Goal: Communication & Community: Answer question/provide support

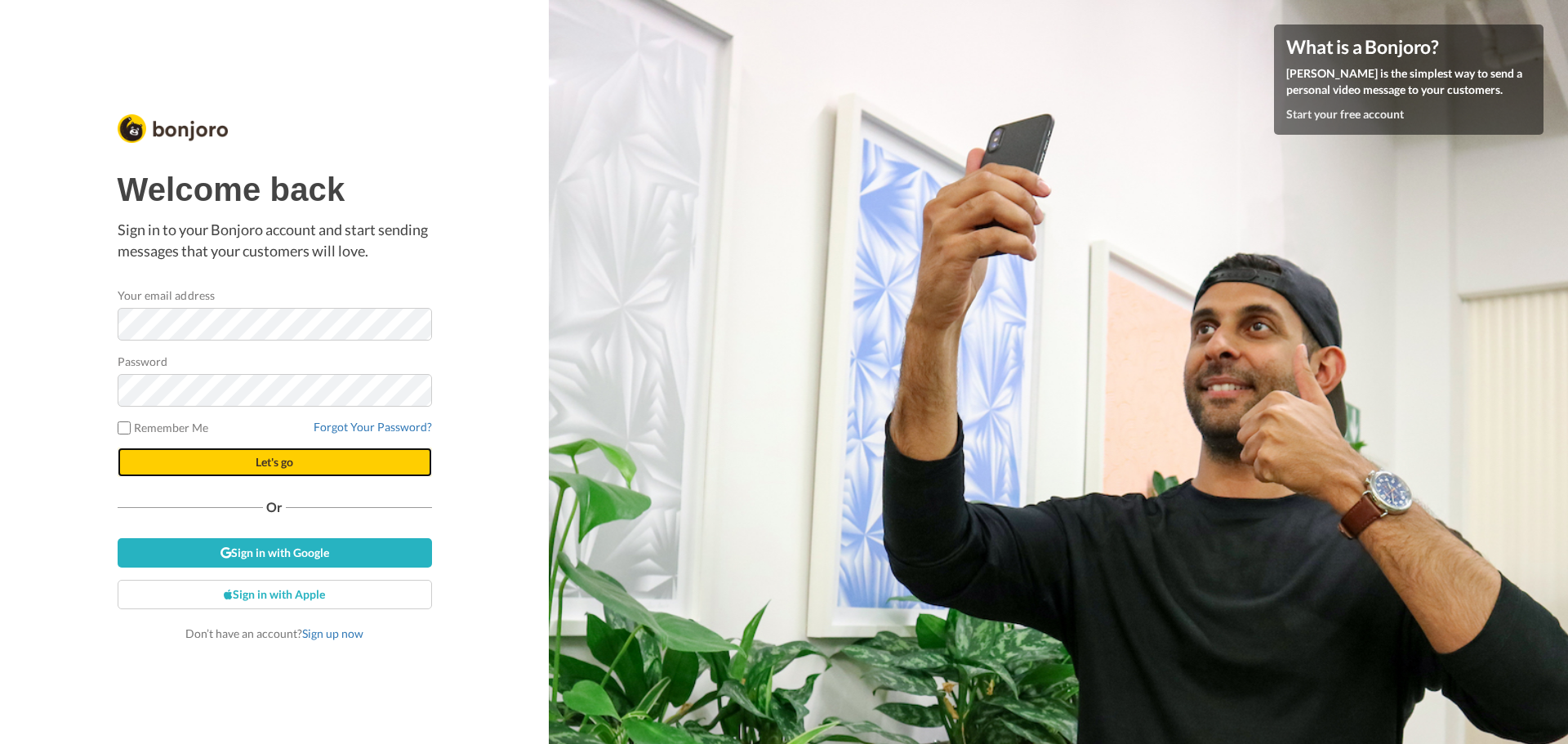
click at [219, 455] on button "Let's go" at bounding box center [275, 462] width 314 height 30
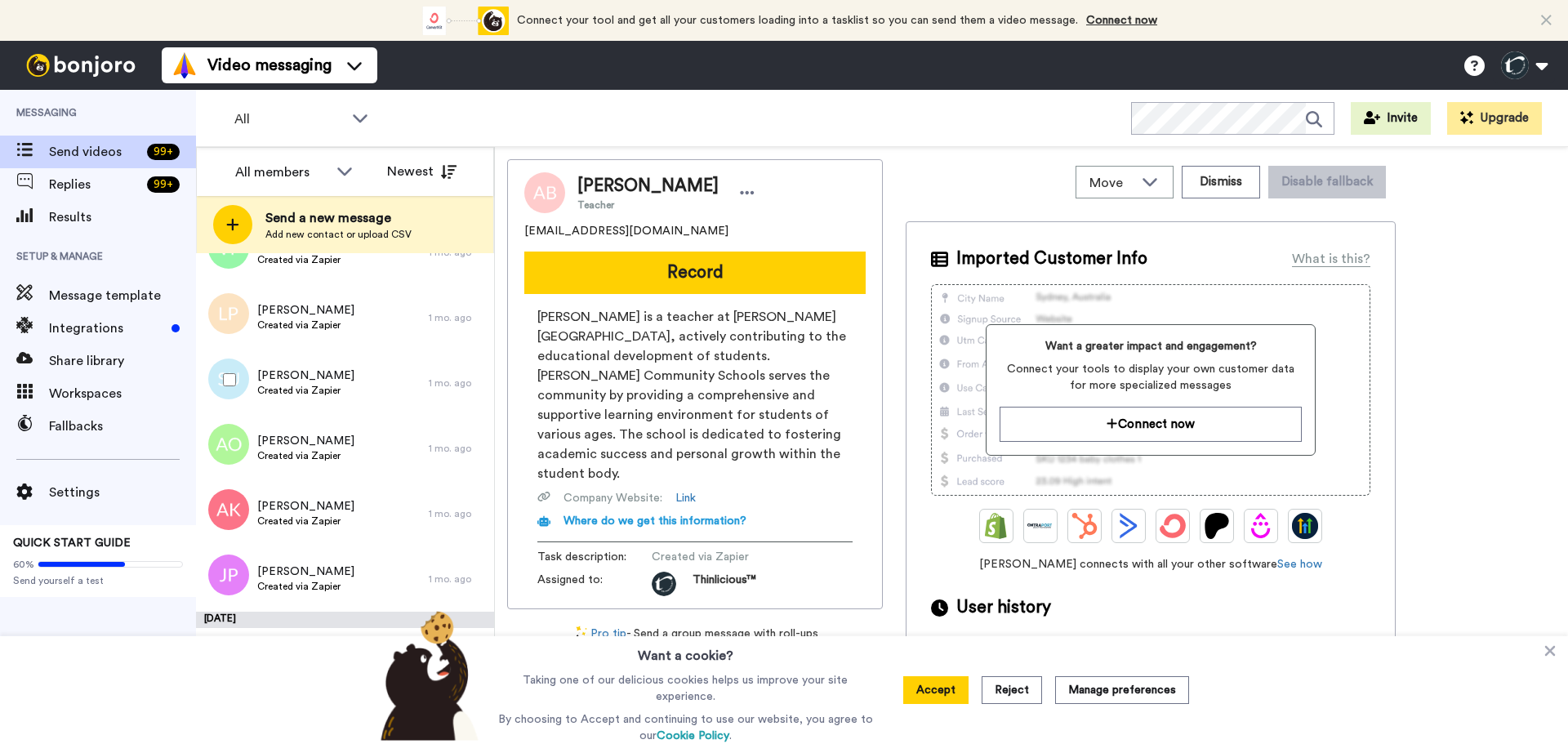
scroll to position [4838, 0]
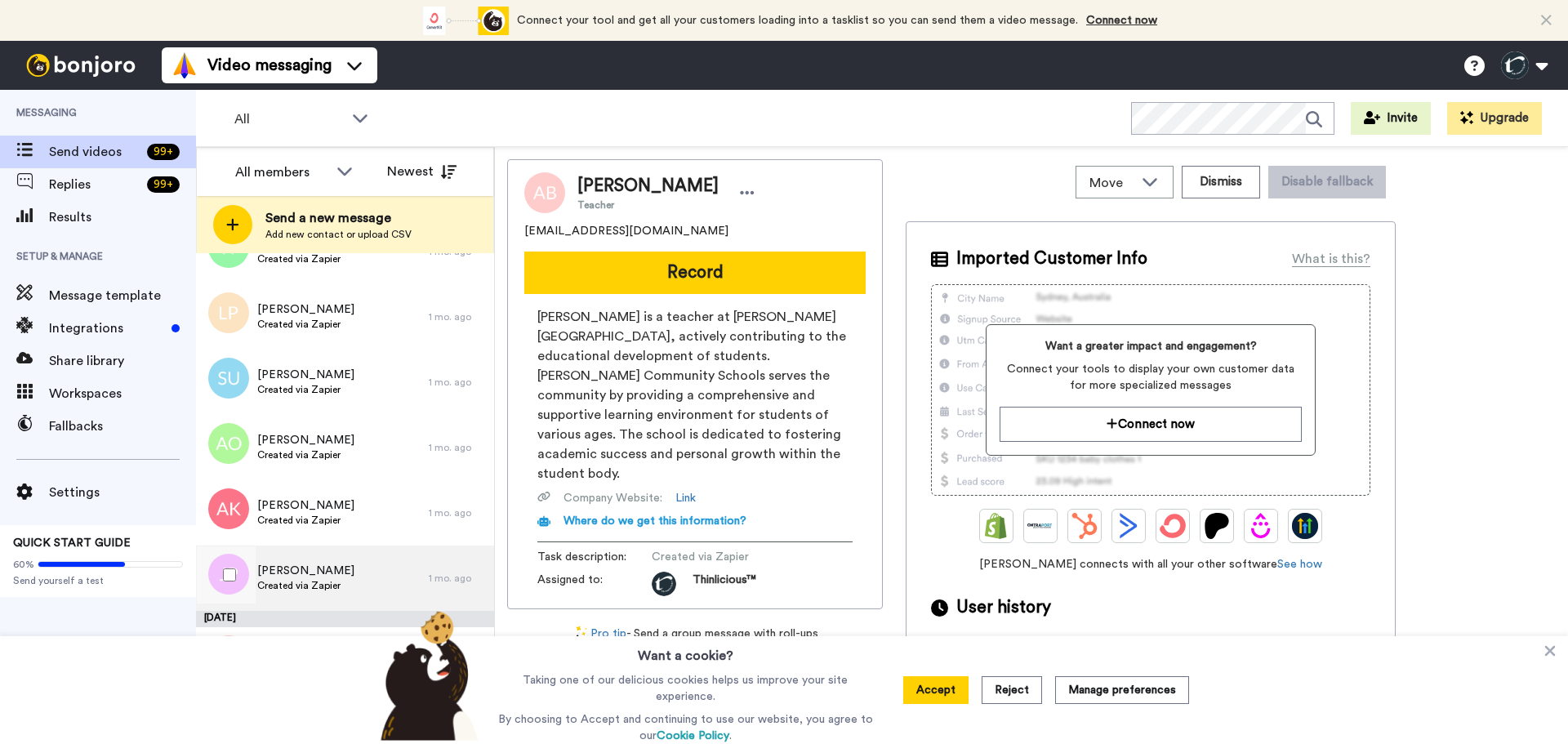
click at [285, 587] on span "Created via Zapier" at bounding box center [306, 586] width 97 height 13
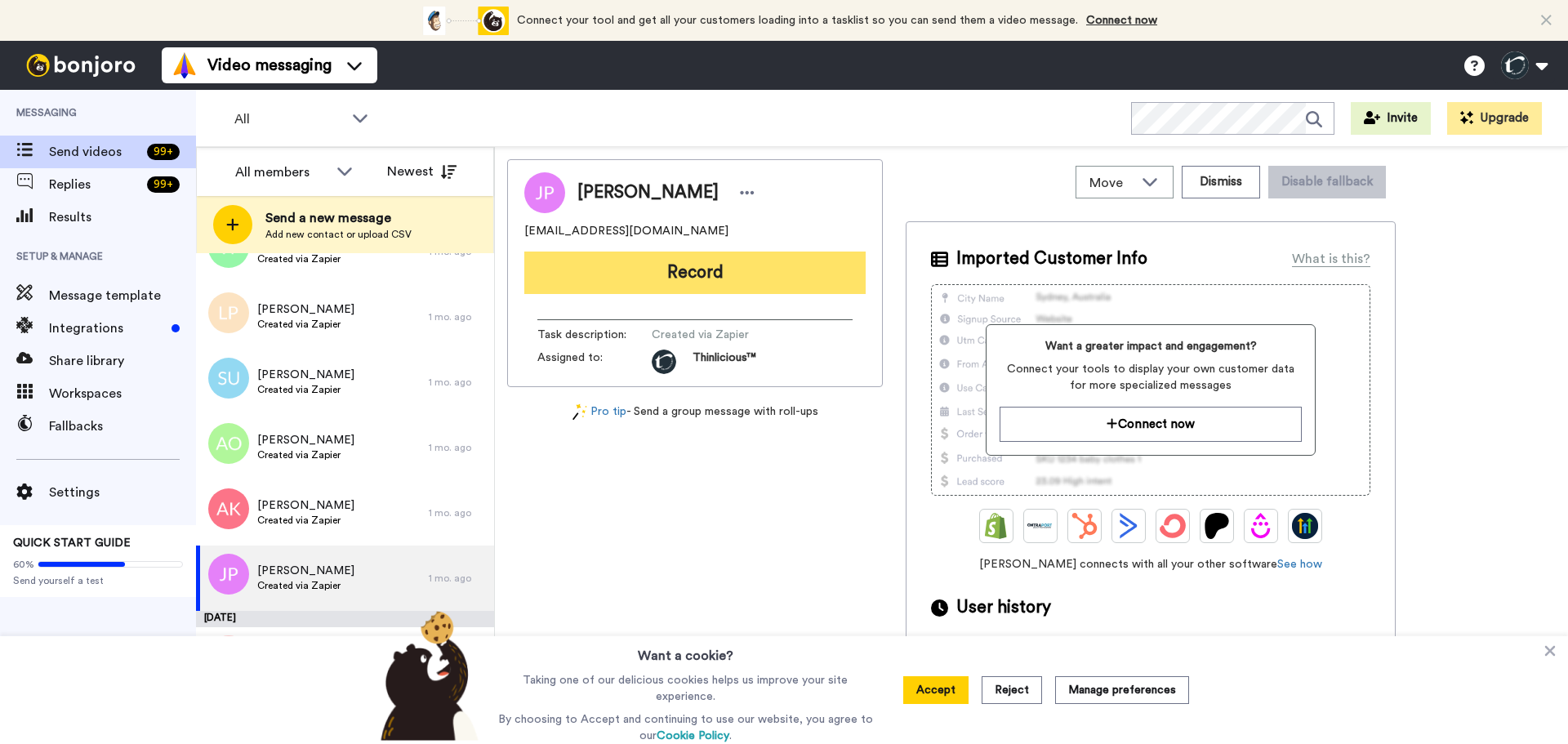
click at [629, 276] on button "Record" at bounding box center [695, 273] width 341 height 42
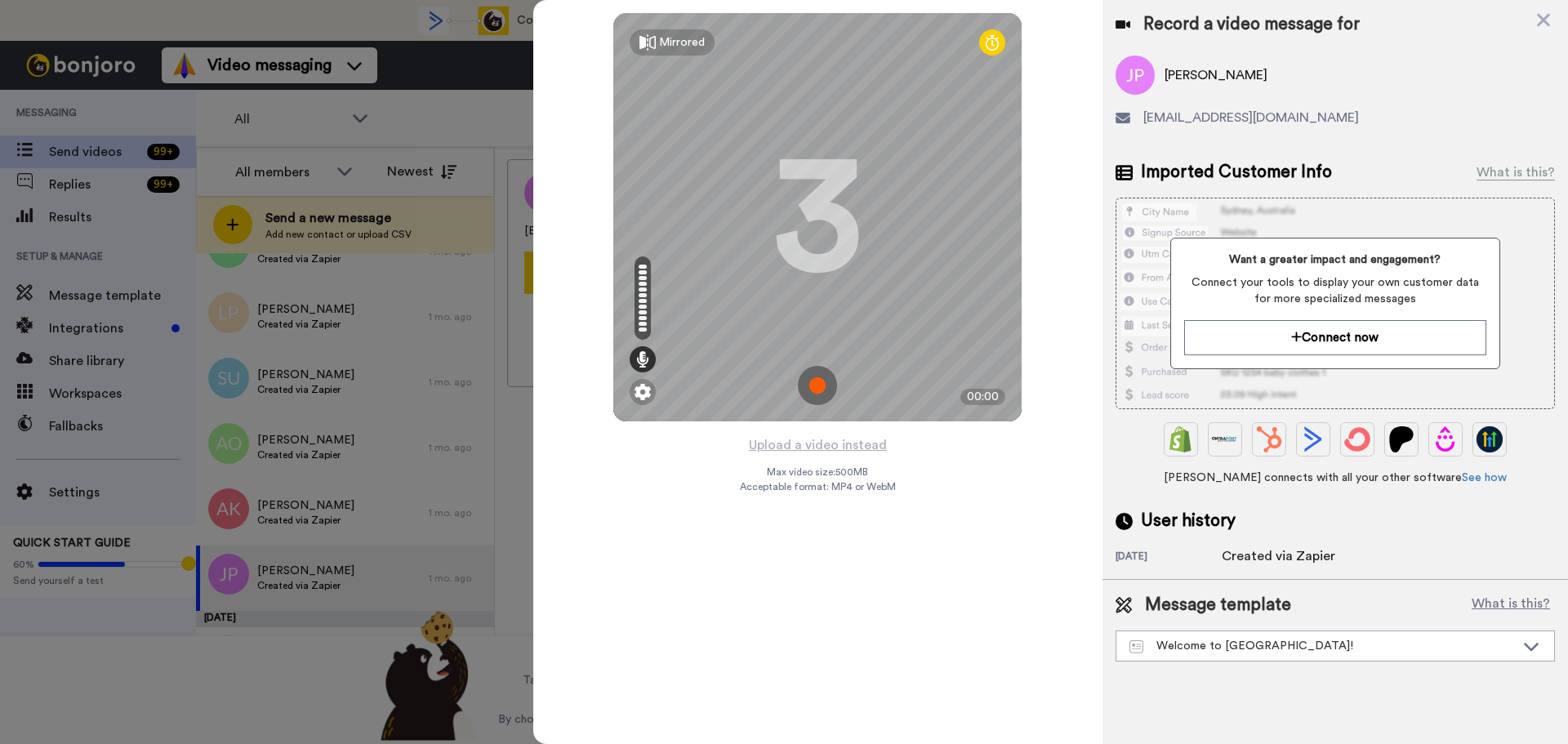
click at [812, 373] on img at bounding box center [817, 385] width 40 height 40
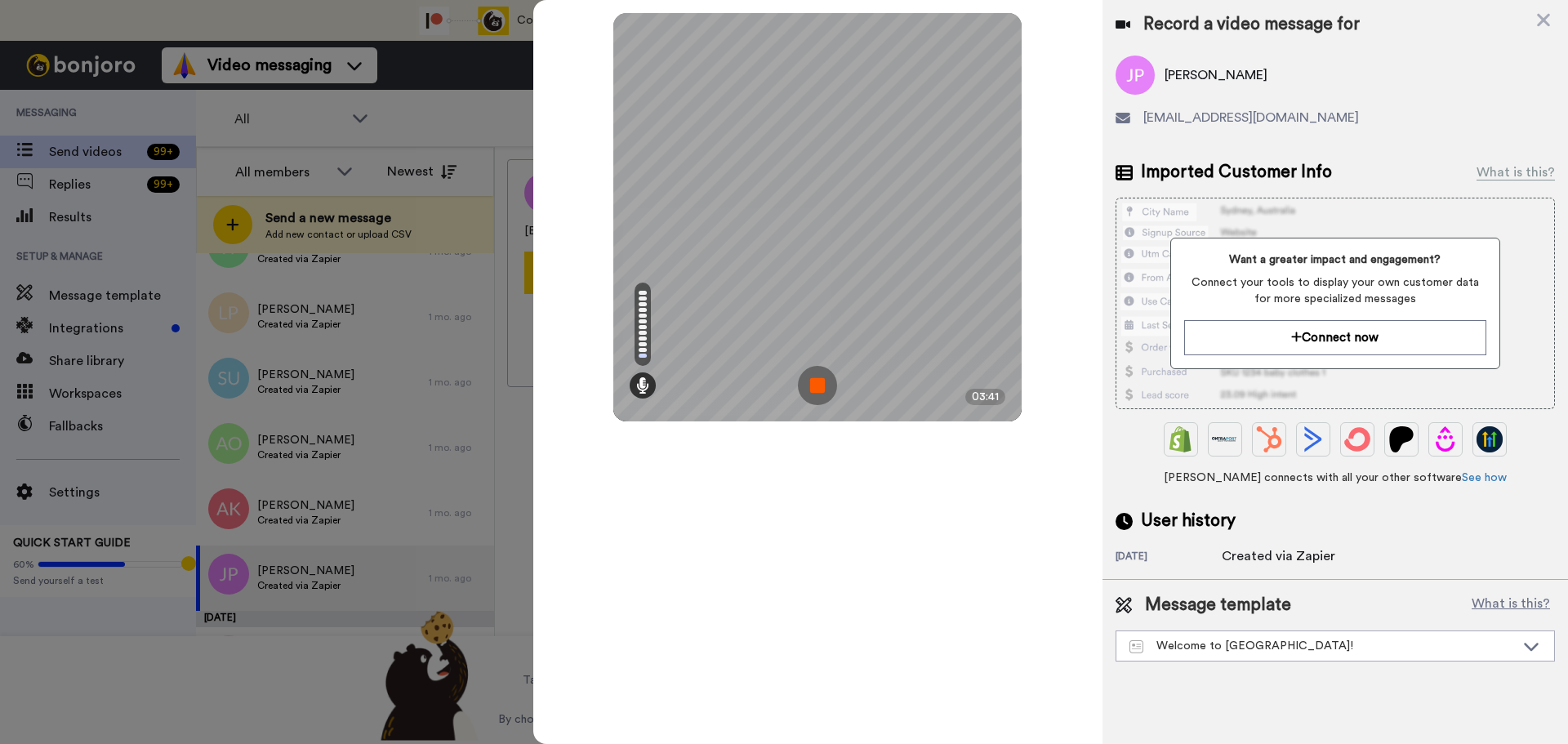
click at [812, 373] on img at bounding box center [817, 385] width 40 height 40
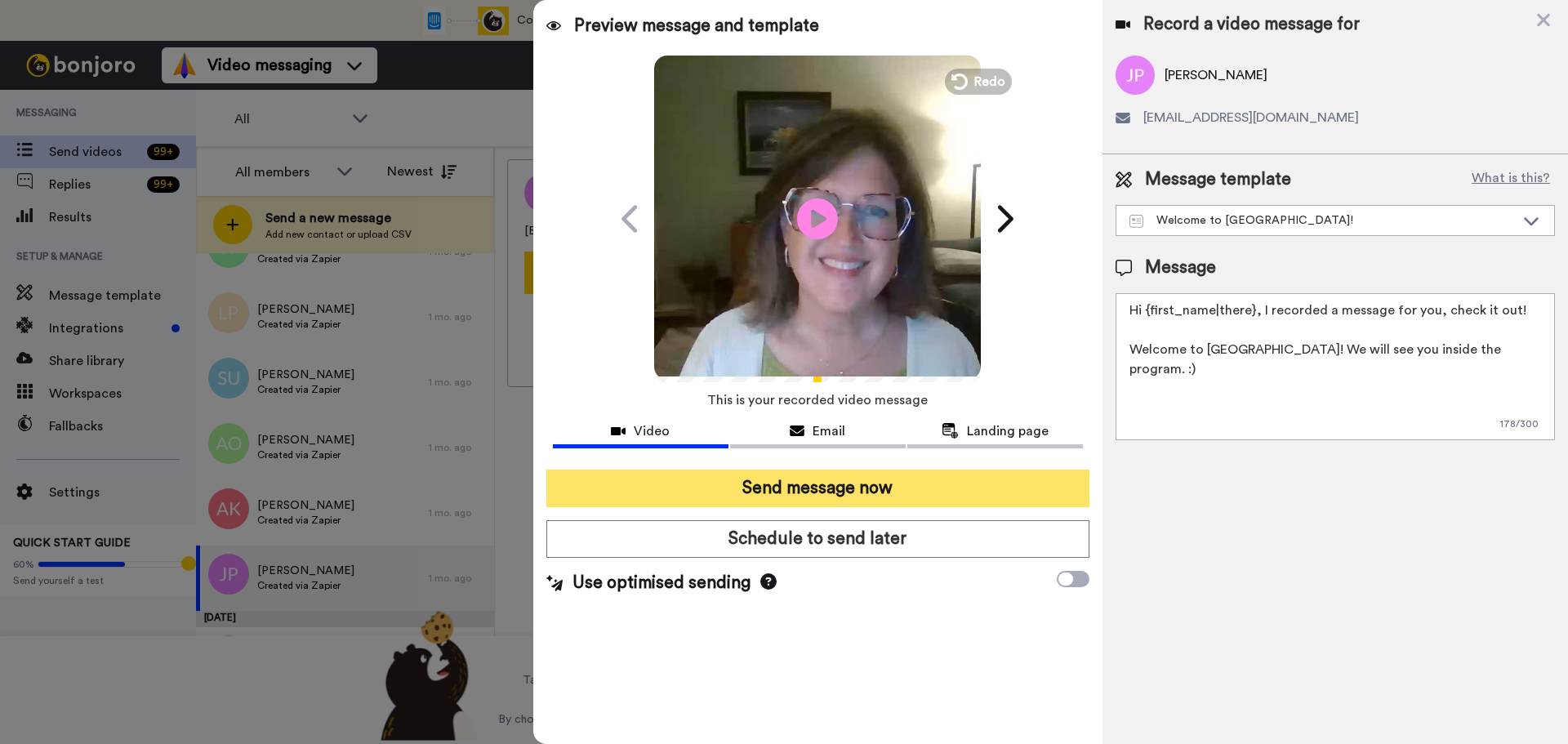
click at [811, 492] on button "Send message now" at bounding box center [818, 488] width 544 height 38
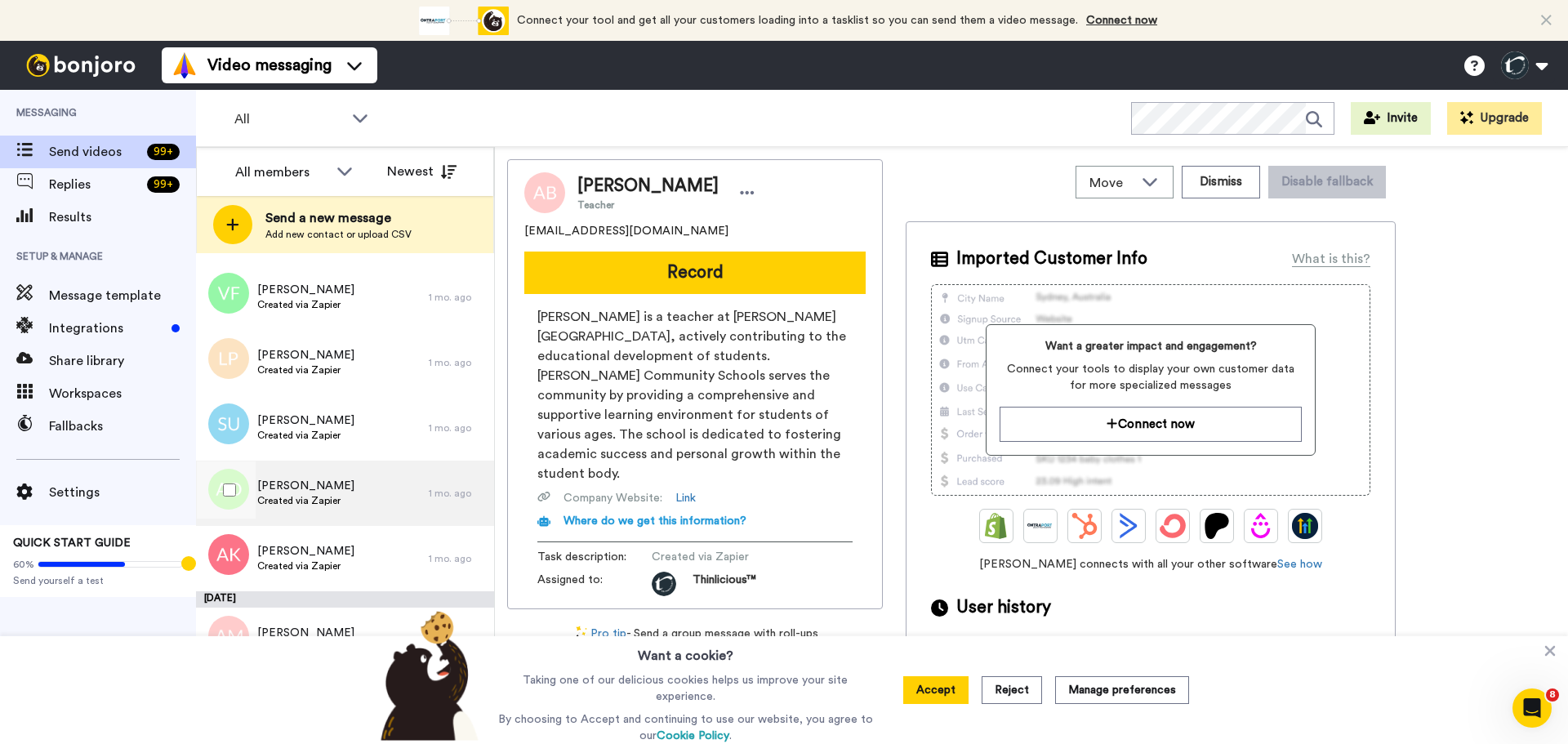
scroll to position [4795, 0]
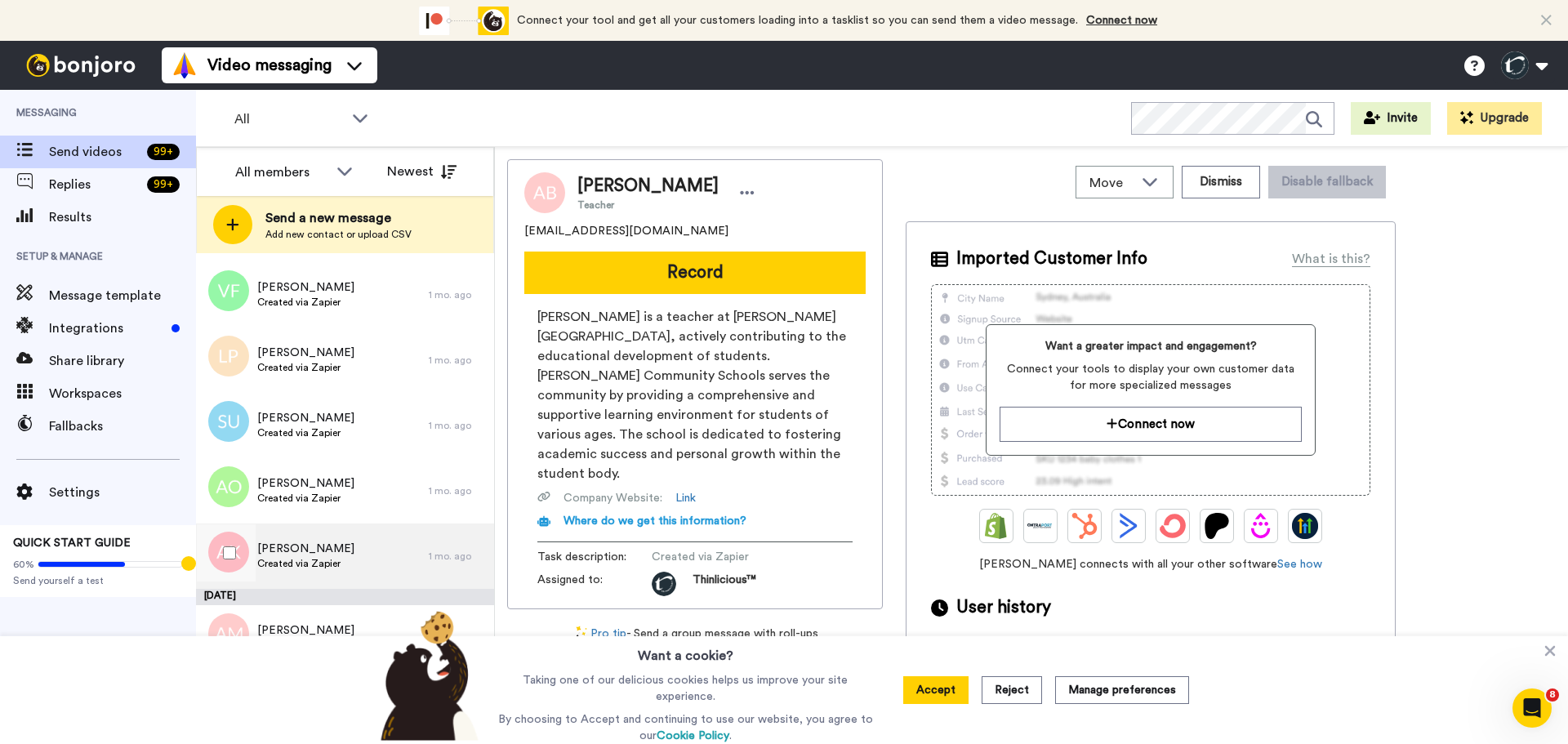
click at [281, 553] on span "Andrea Kurtz" at bounding box center [306, 548] width 97 height 16
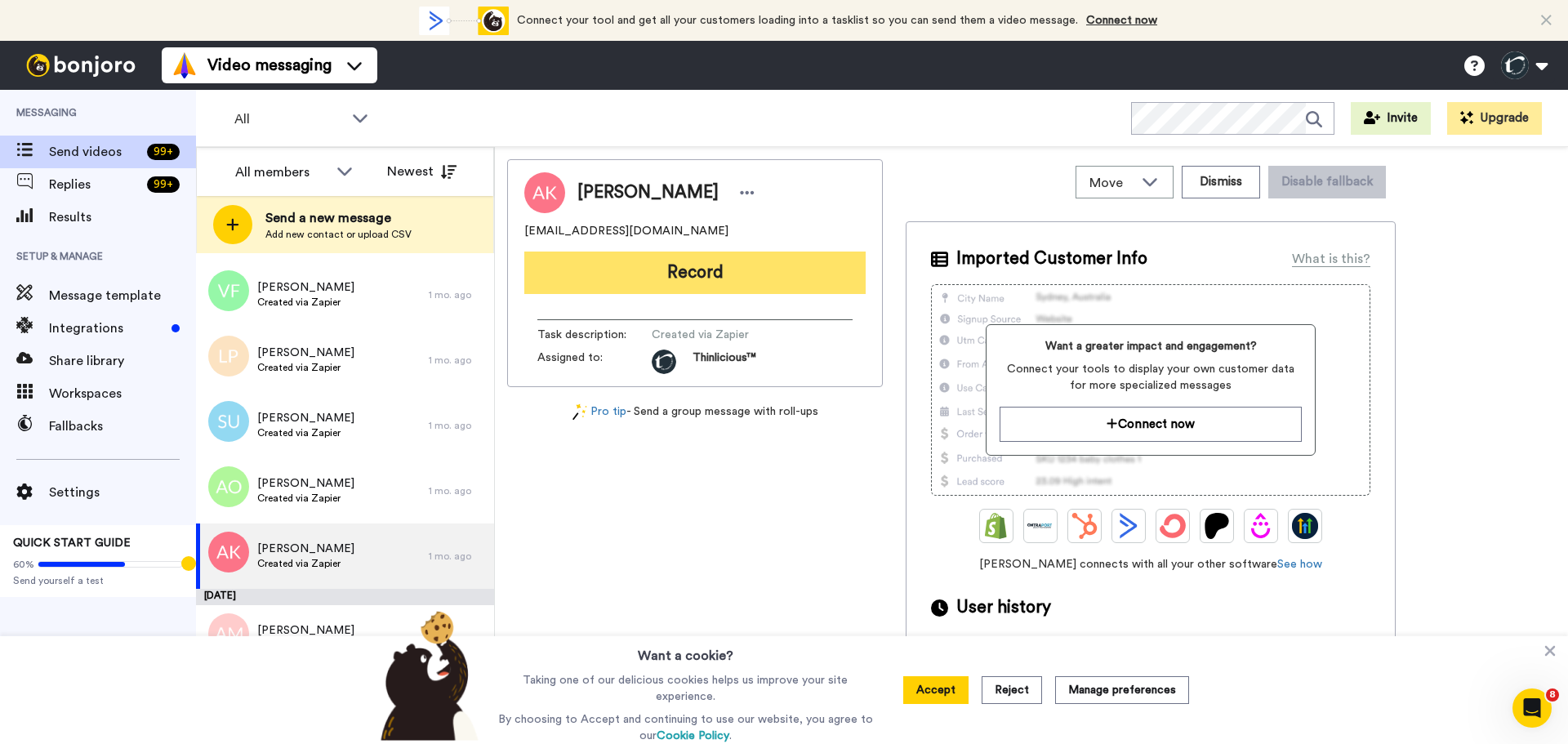
click at [735, 276] on button "Record" at bounding box center [695, 273] width 341 height 42
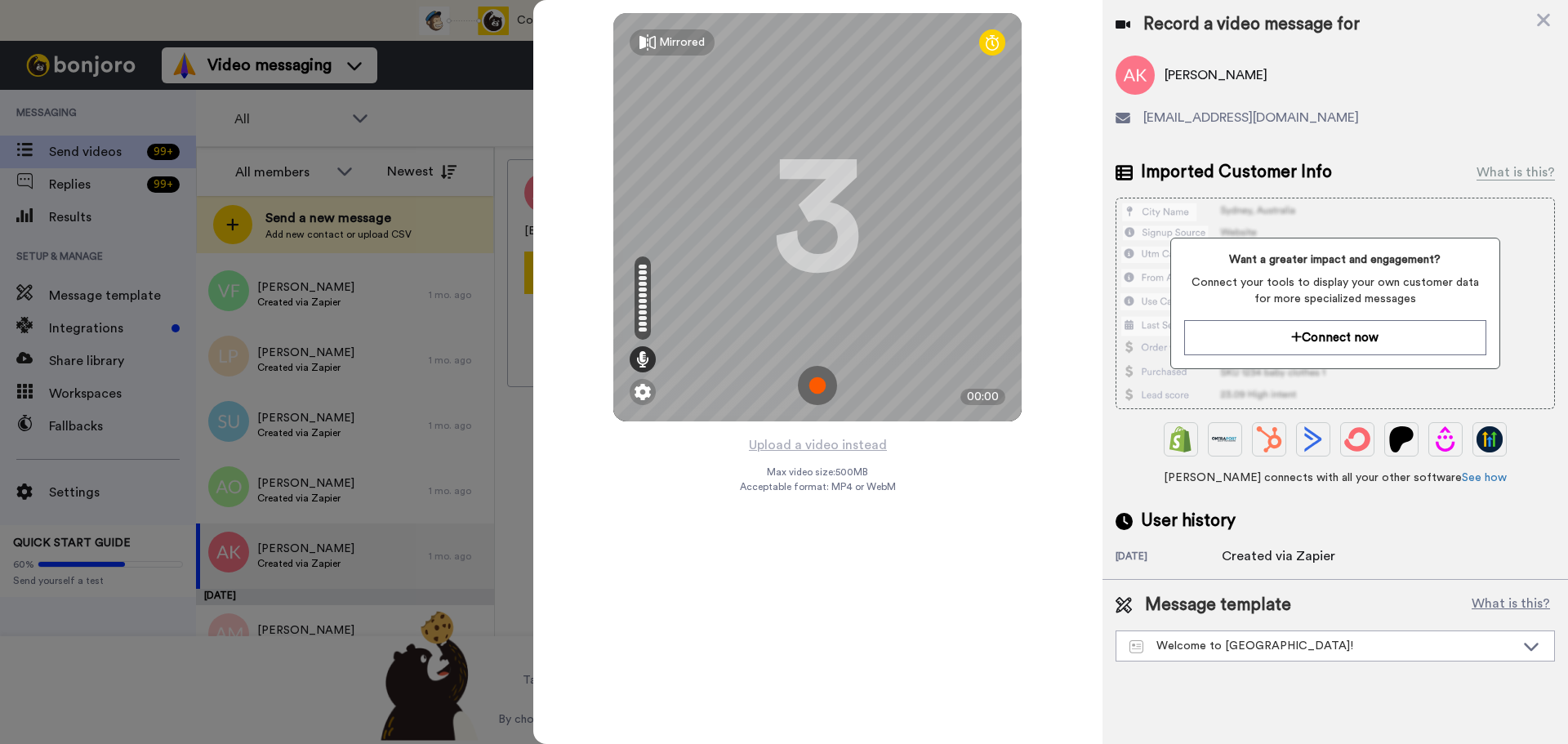
click at [820, 384] on img at bounding box center [817, 385] width 40 height 40
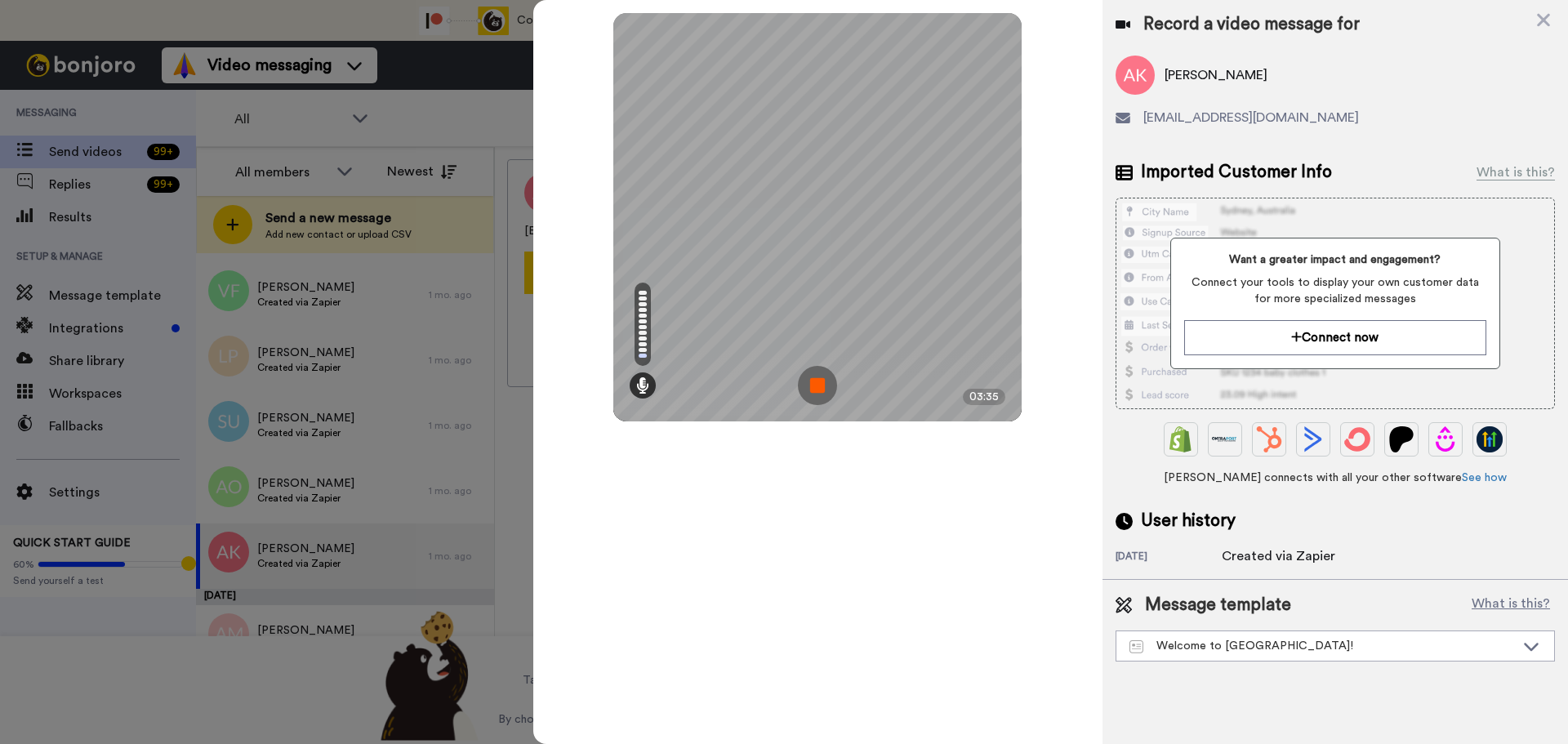
click at [820, 384] on img at bounding box center [817, 385] width 40 height 40
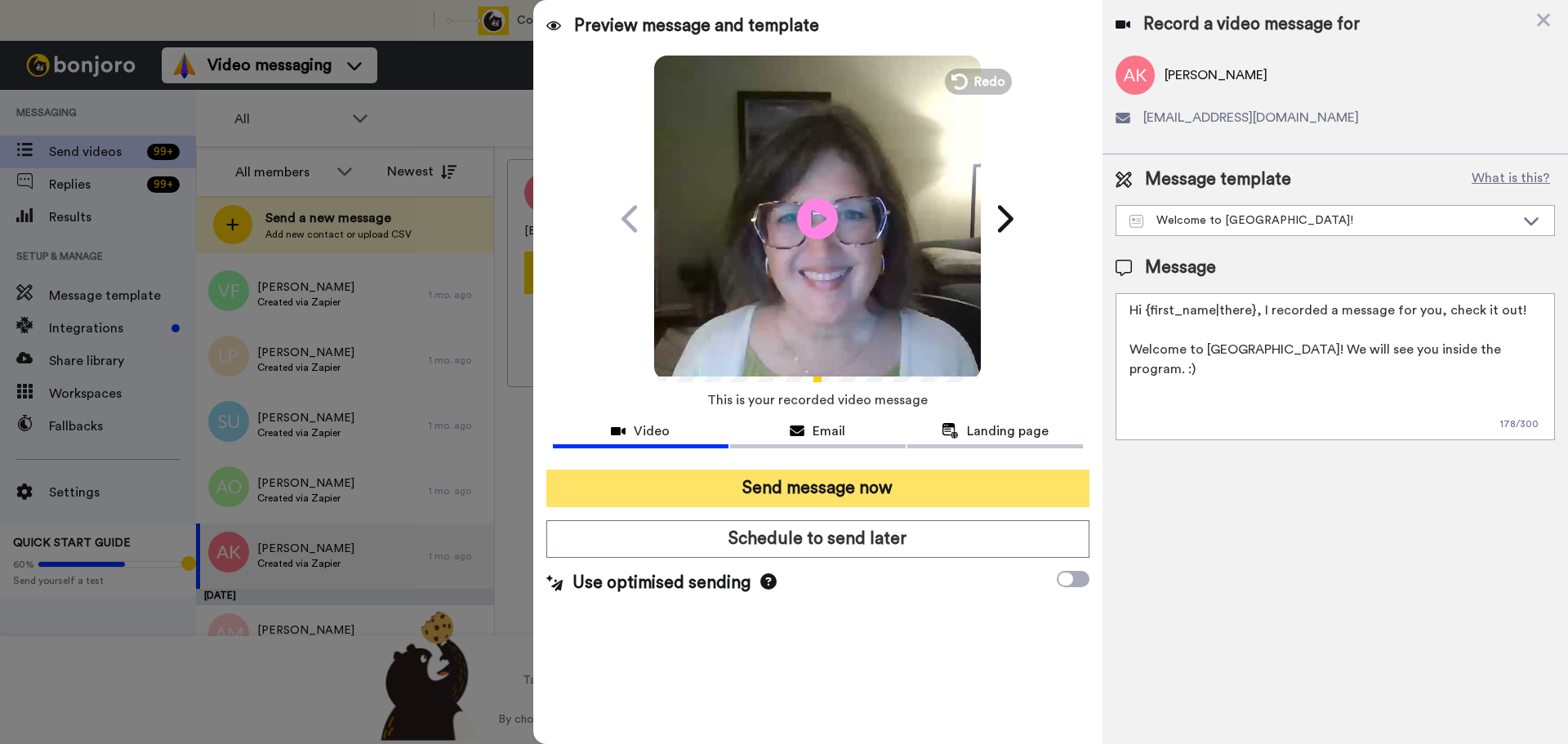
click at [875, 480] on button "Send message now" at bounding box center [818, 488] width 544 height 38
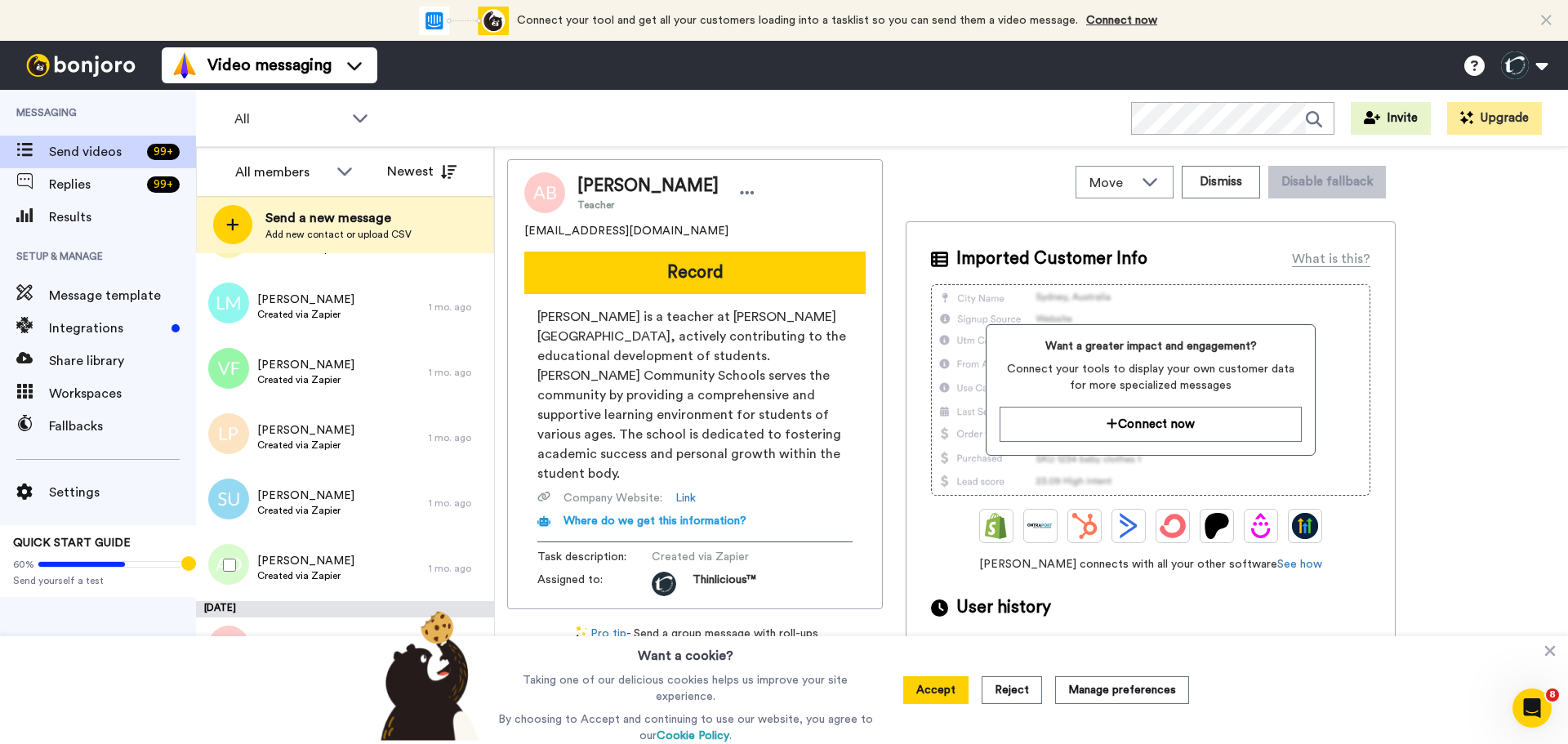
scroll to position [4725, 0]
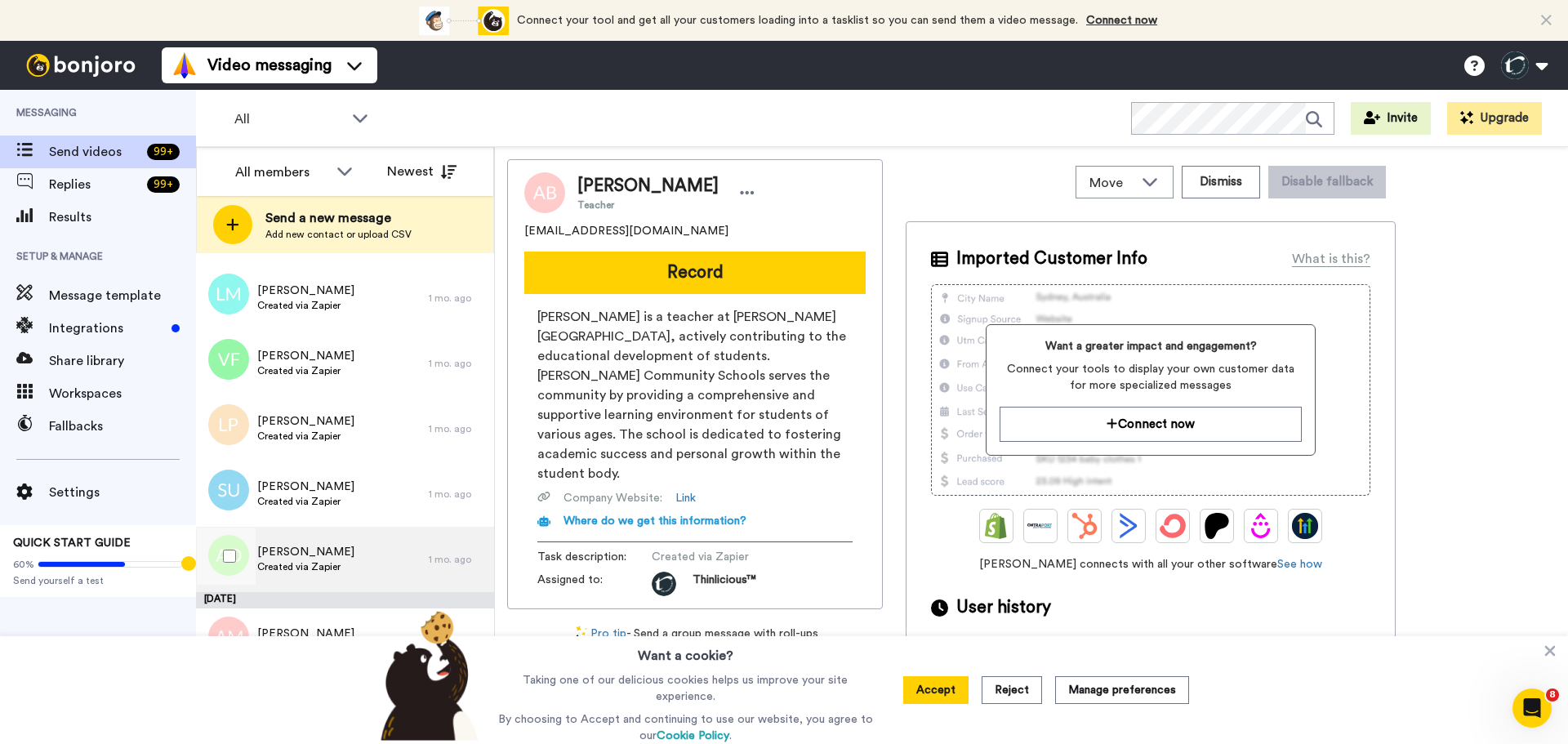
click at [305, 555] on span "Amy Obrien" at bounding box center [306, 552] width 97 height 16
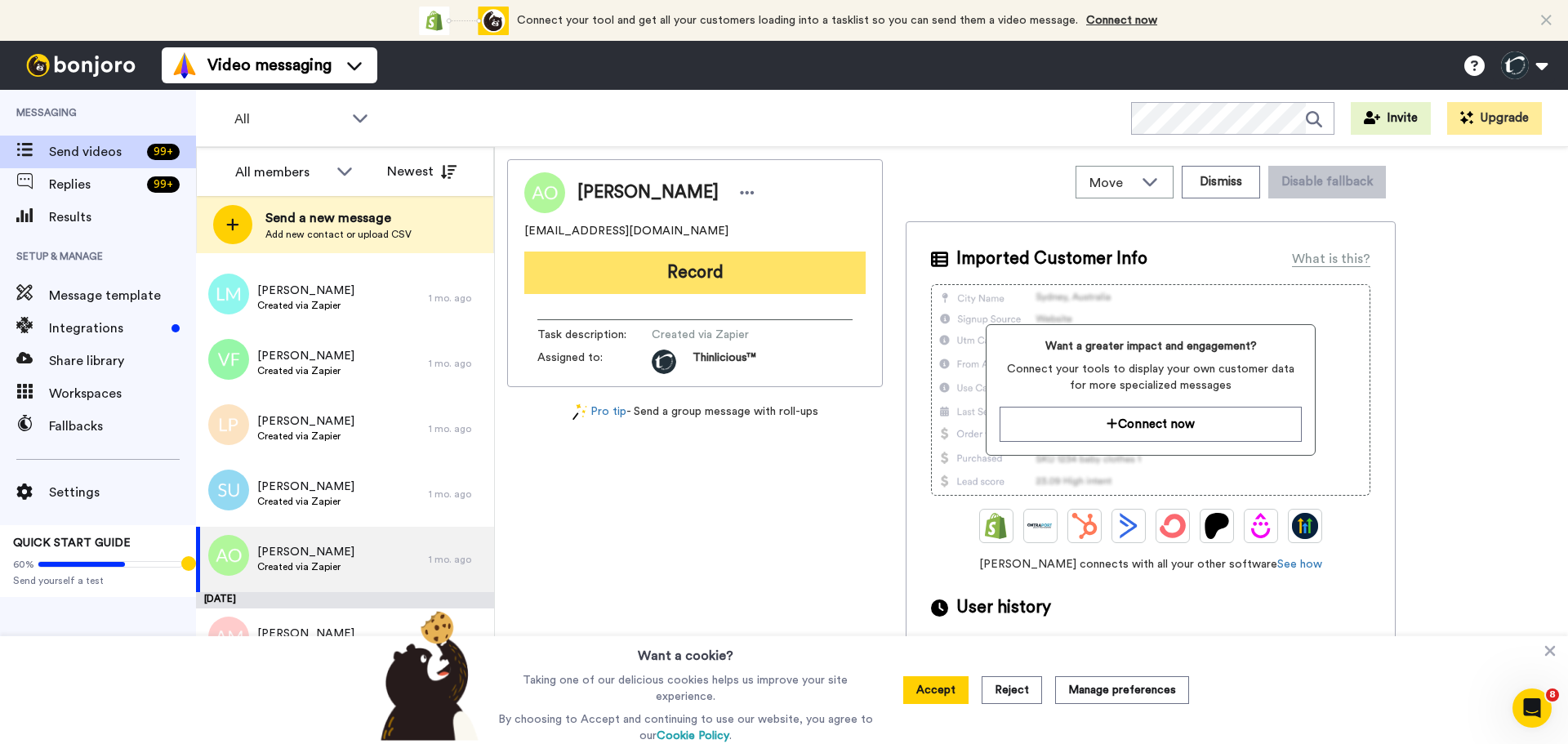
click at [657, 280] on button "Record" at bounding box center [695, 273] width 341 height 42
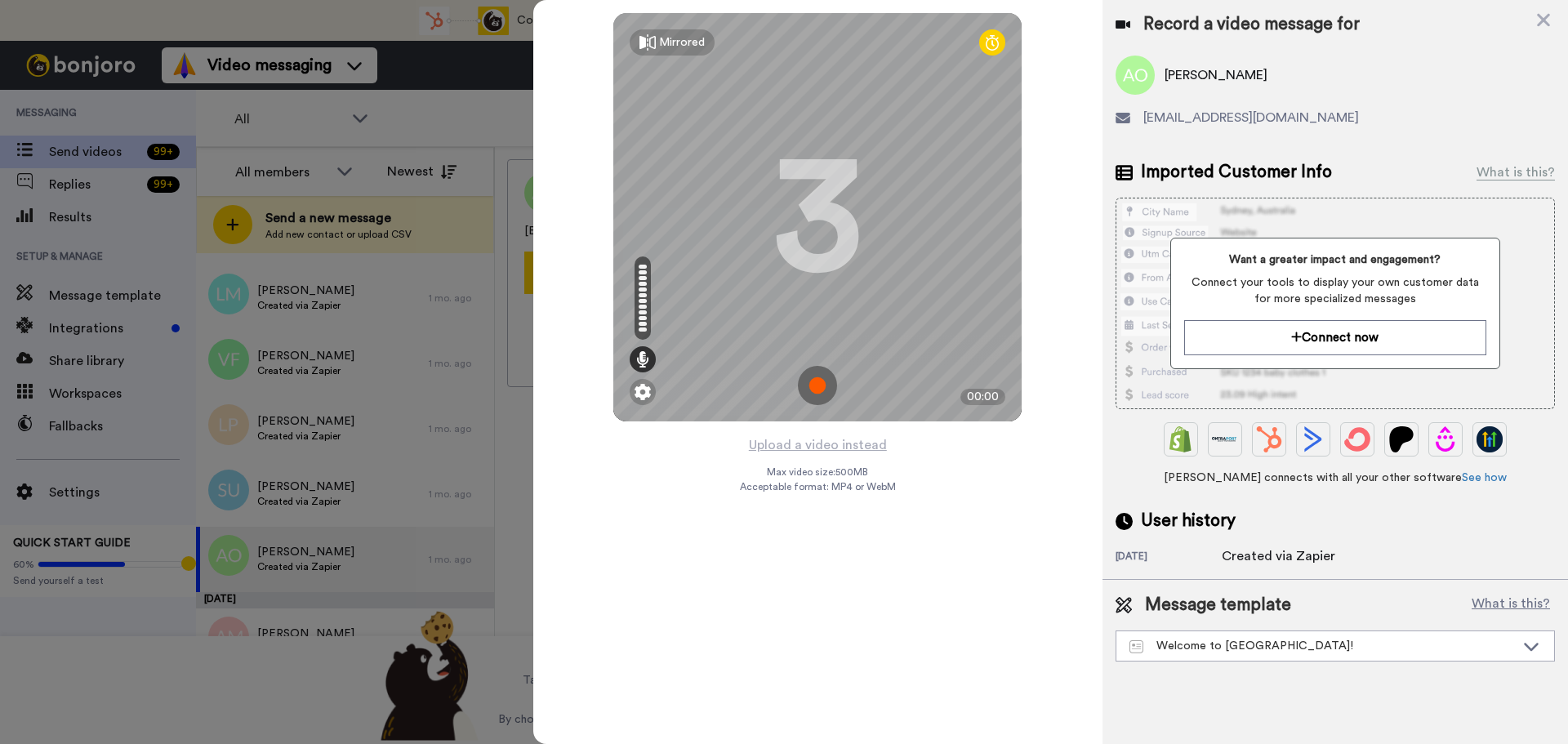
click at [821, 388] on img at bounding box center [817, 385] width 40 height 40
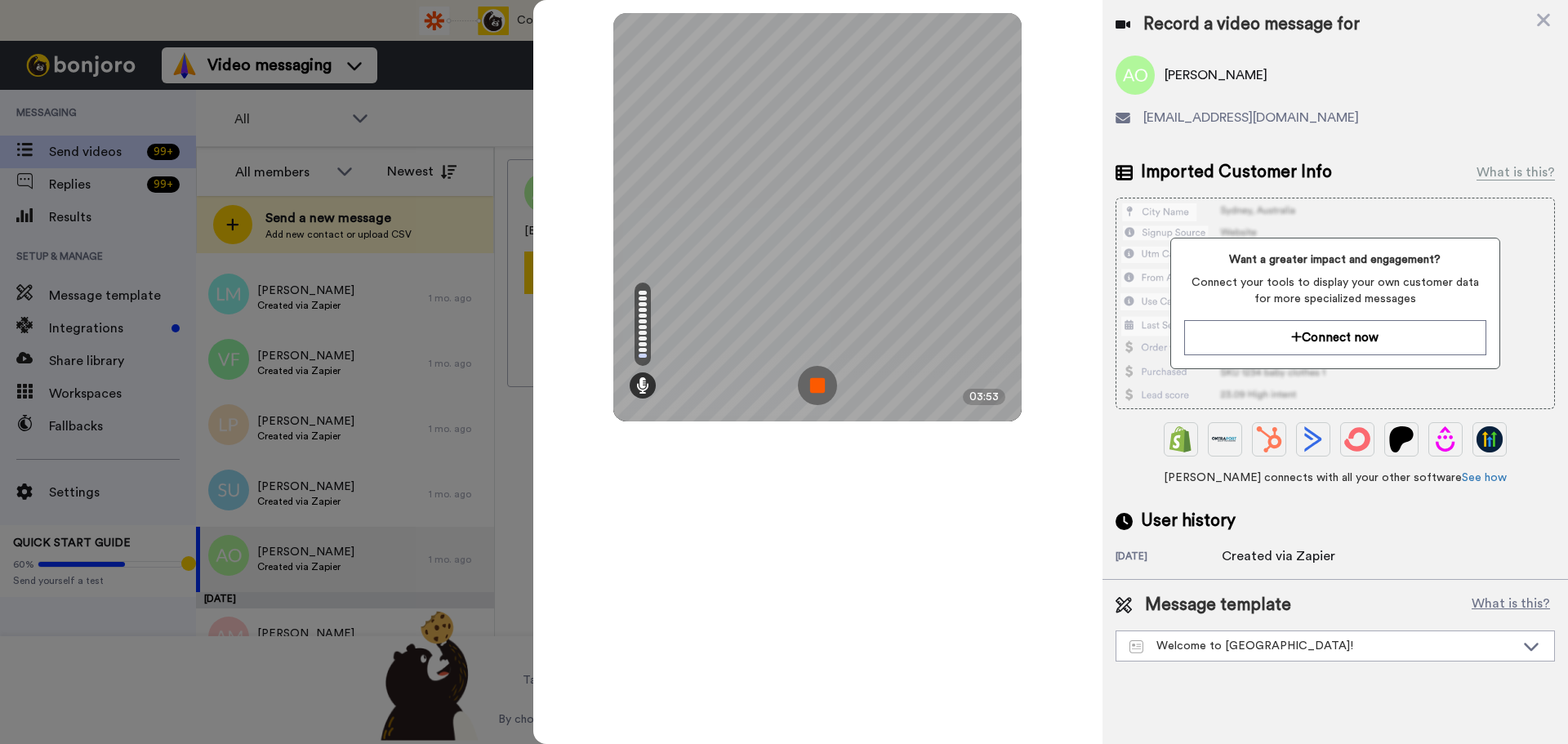
click at [821, 388] on img at bounding box center [817, 385] width 40 height 40
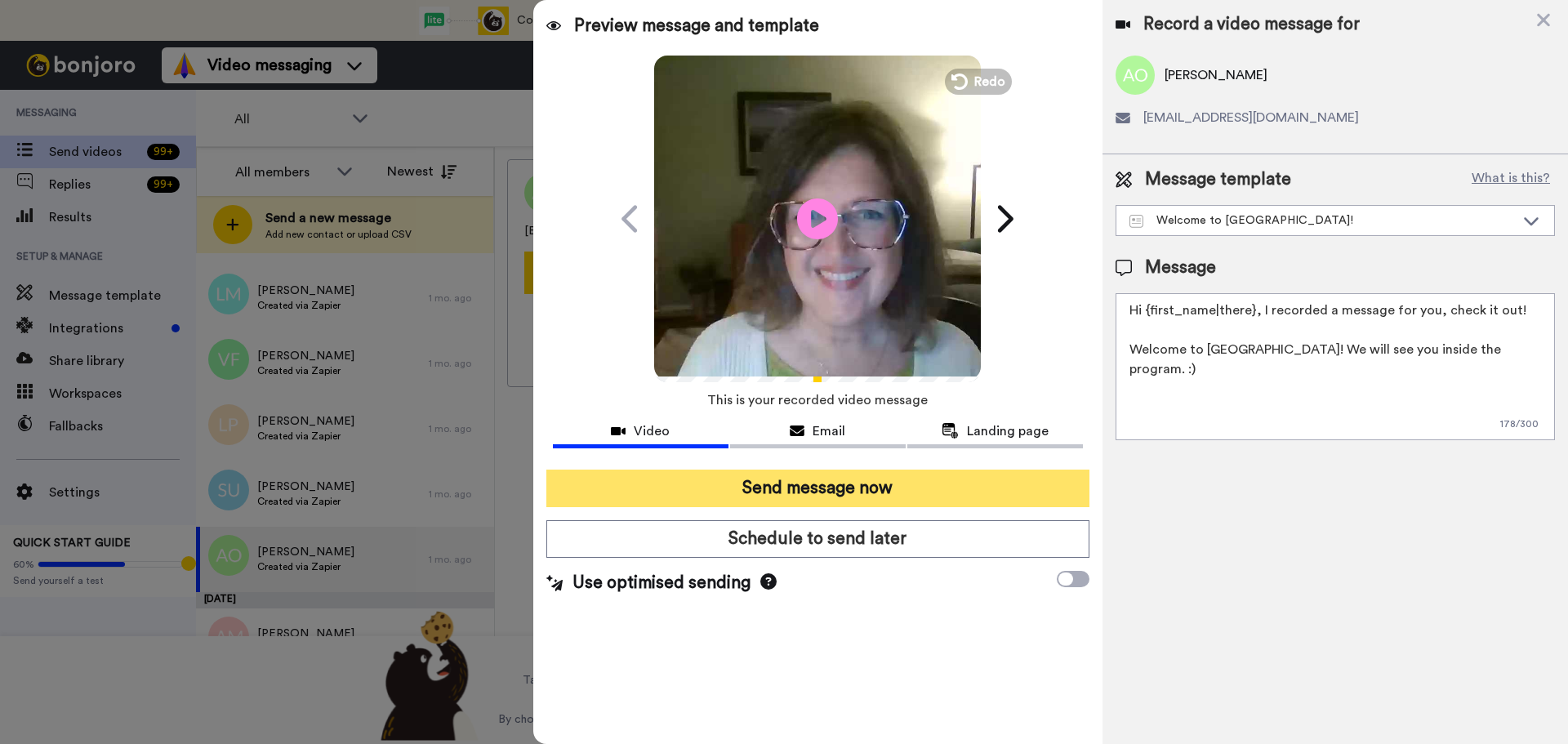
click at [895, 498] on button "Send message now" at bounding box center [818, 488] width 544 height 38
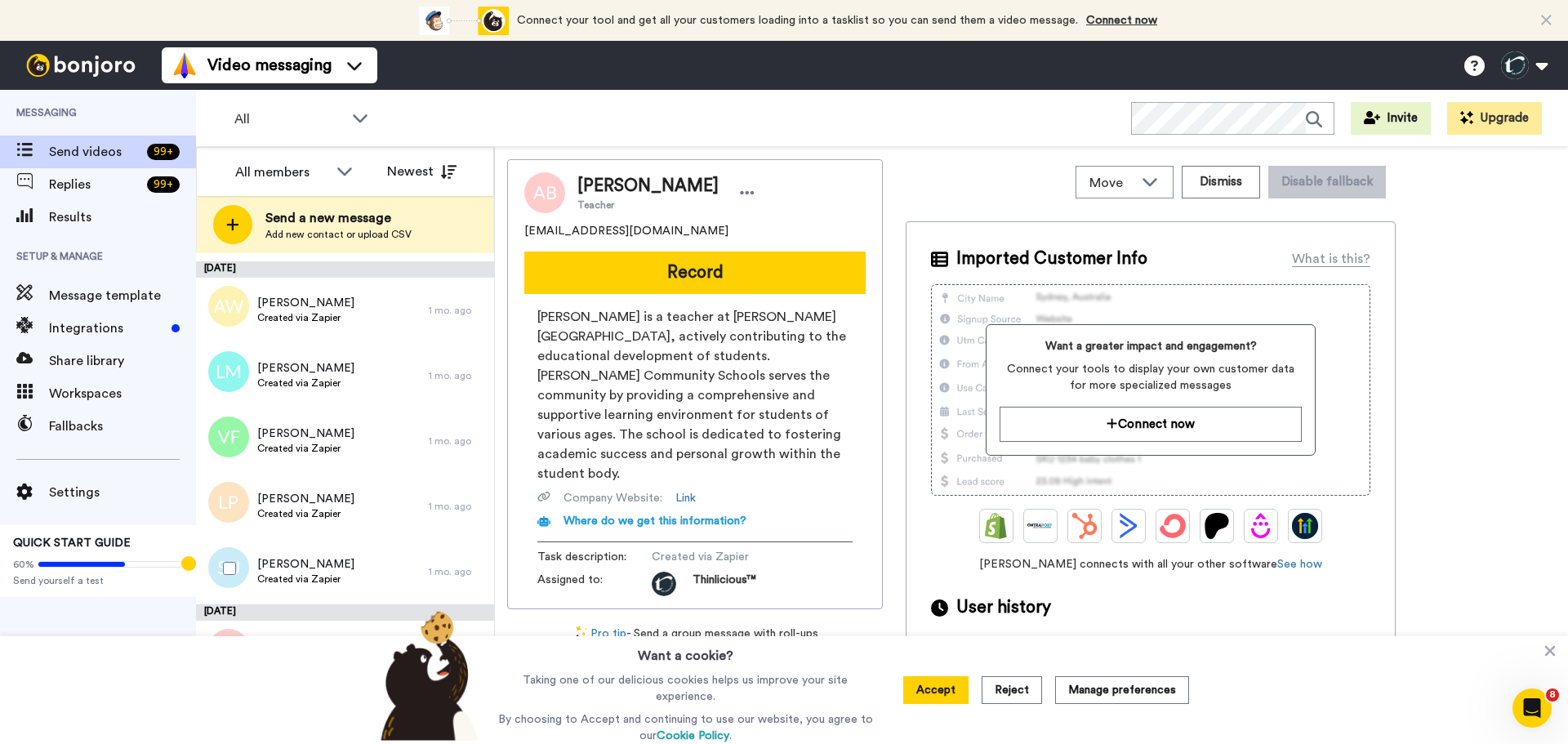
scroll to position [4649, 0]
click at [305, 580] on span "Created via Zapier" at bounding box center [306, 578] width 97 height 13
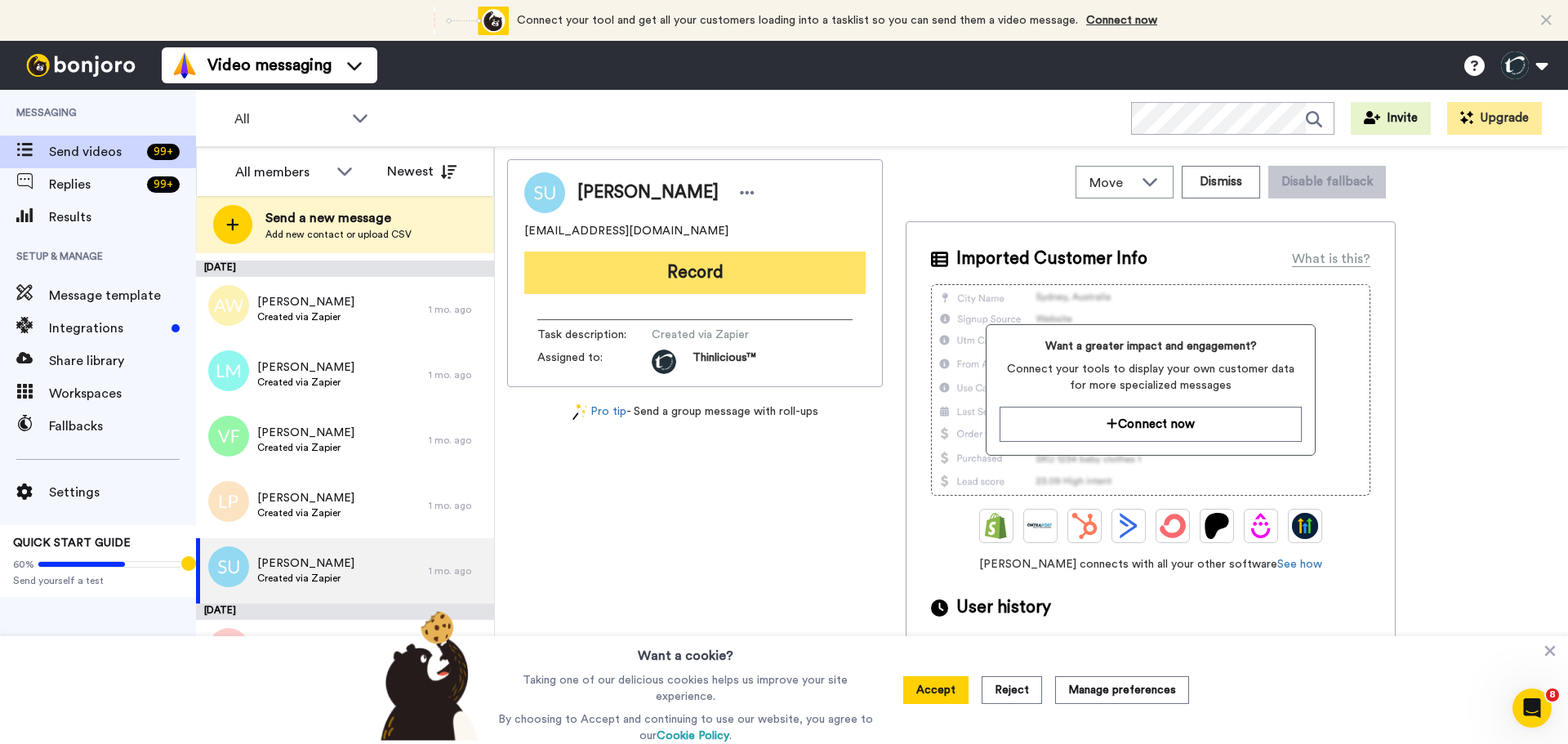
click at [677, 284] on button "Record" at bounding box center [695, 273] width 341 height 42
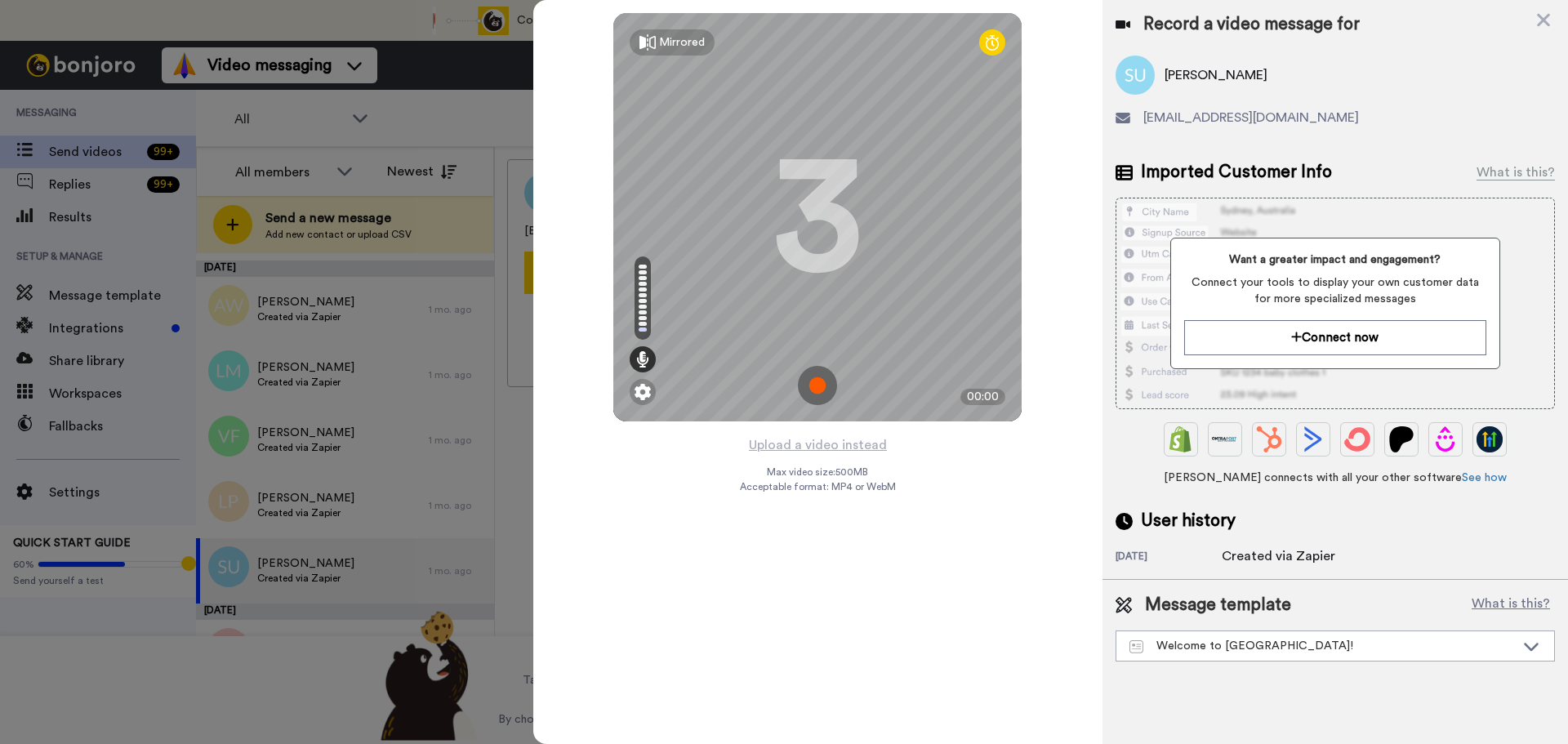
click at [818, 387] on img at bounding box center [817, 385] width 40 height 40
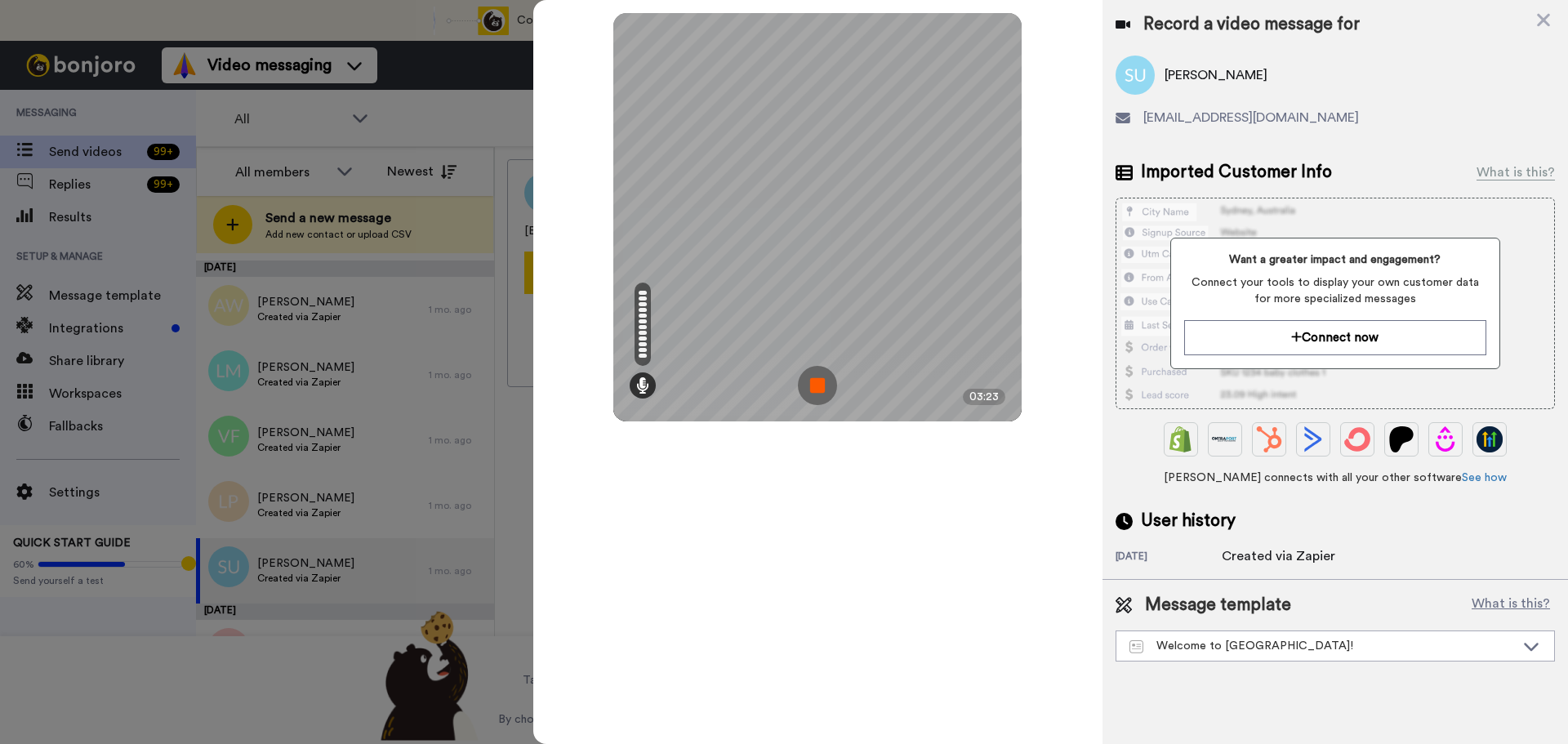
click at [818, 387] on img at bounding box center [817, 385] width 40 height 40
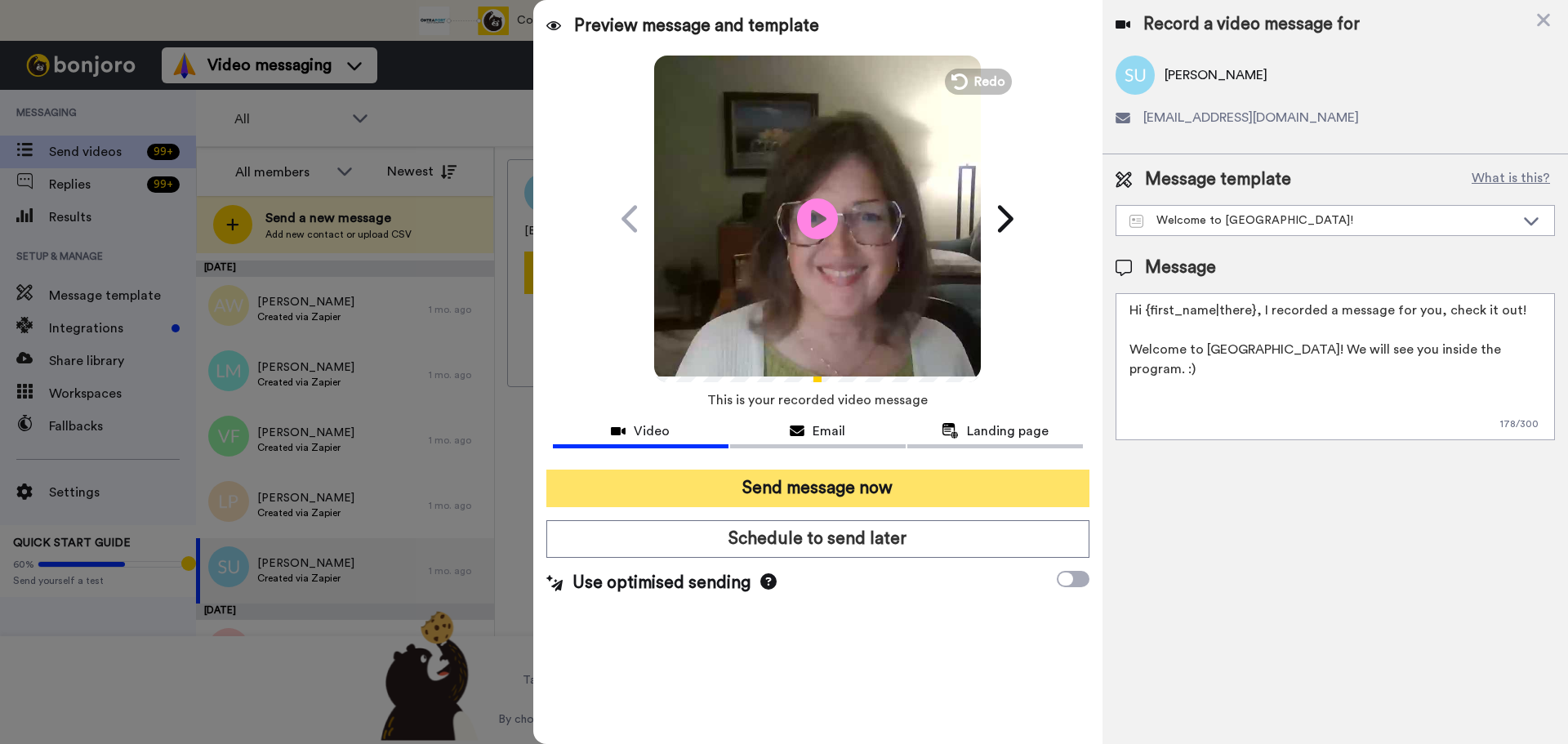
click at [890, 481] on button "Send message now" at bounding box center [818, 488] width 544 height 38
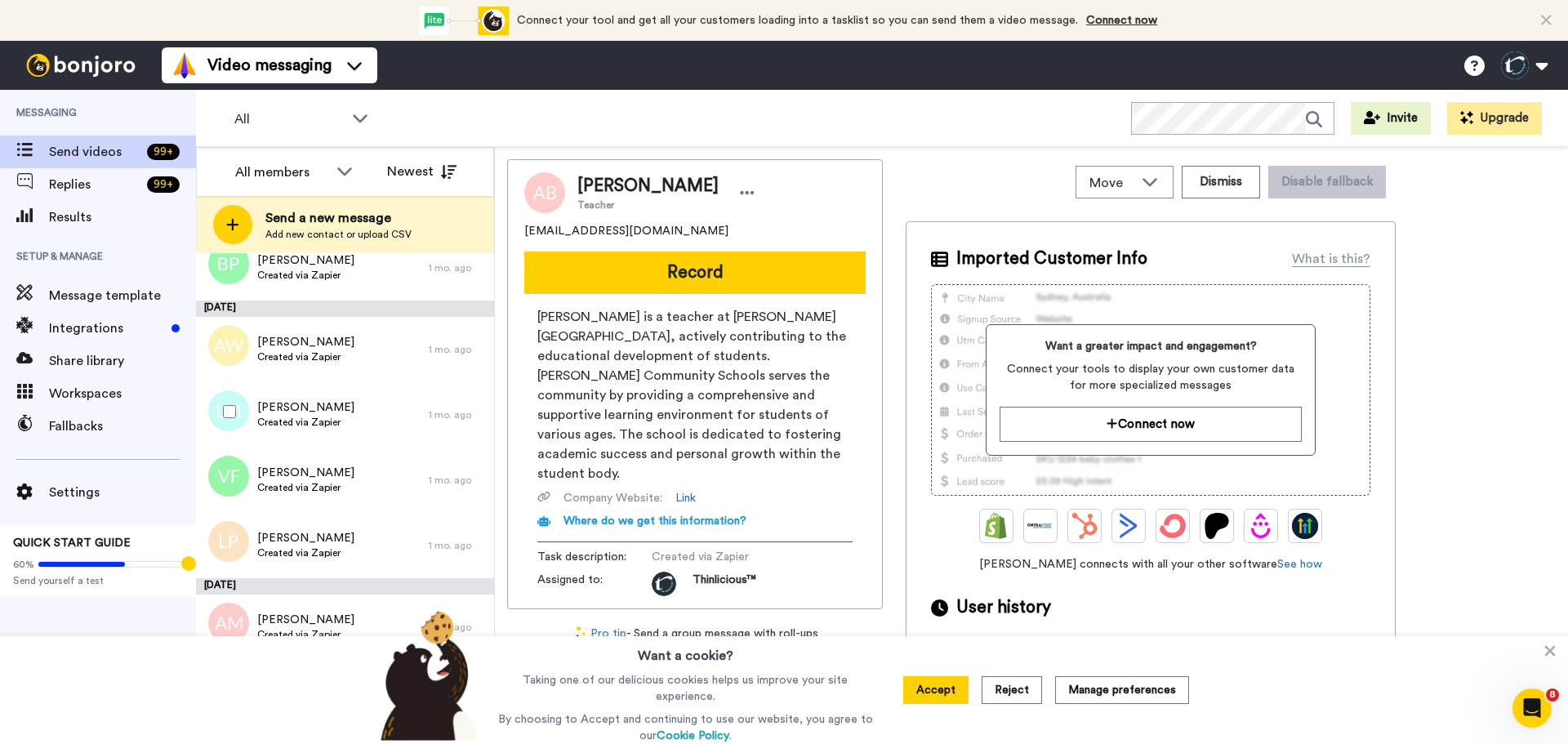
scroll to position [4610, 0]
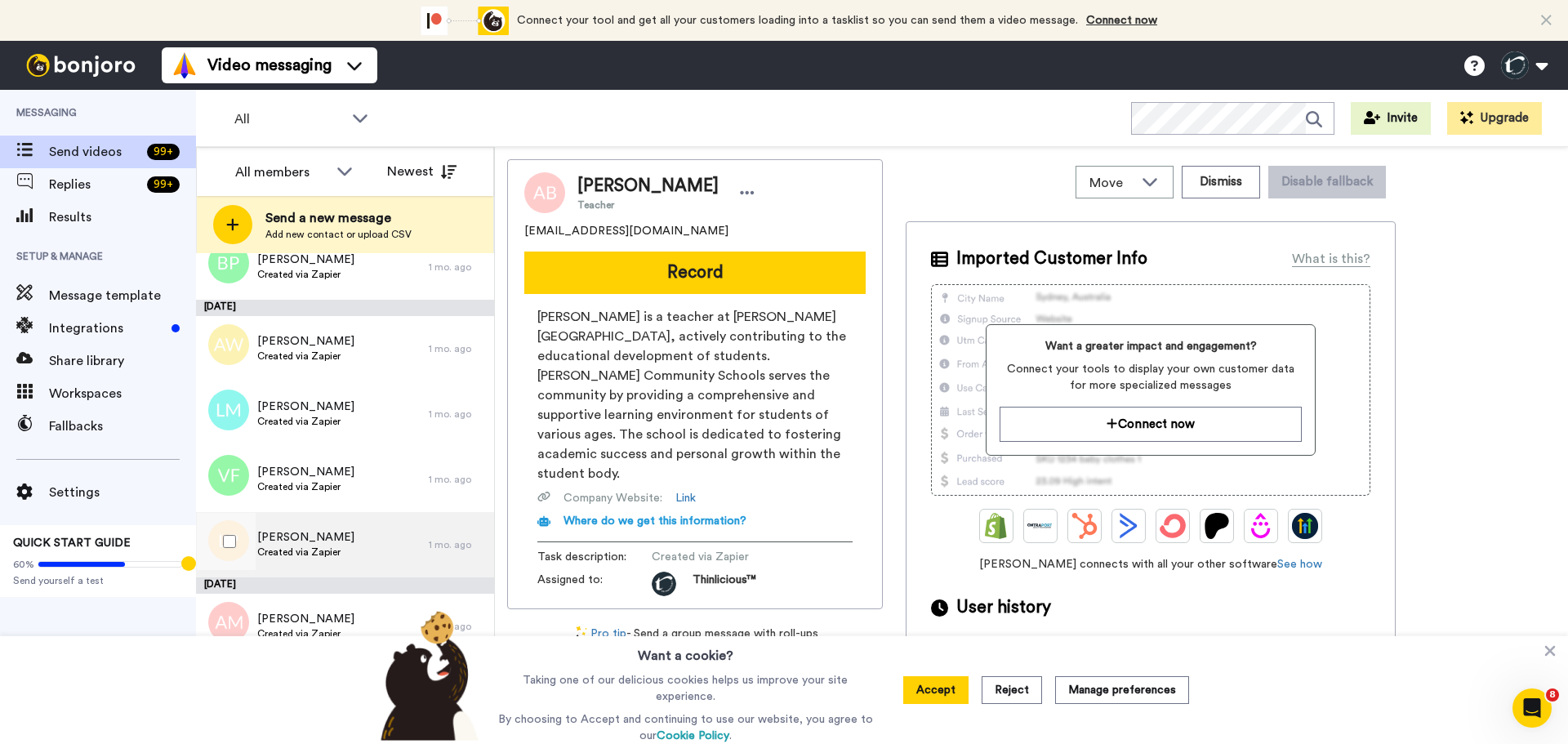
click at [301, 532] on span "[PERSON_NAME]" at bounding box center [306, 537] width 97 height 16
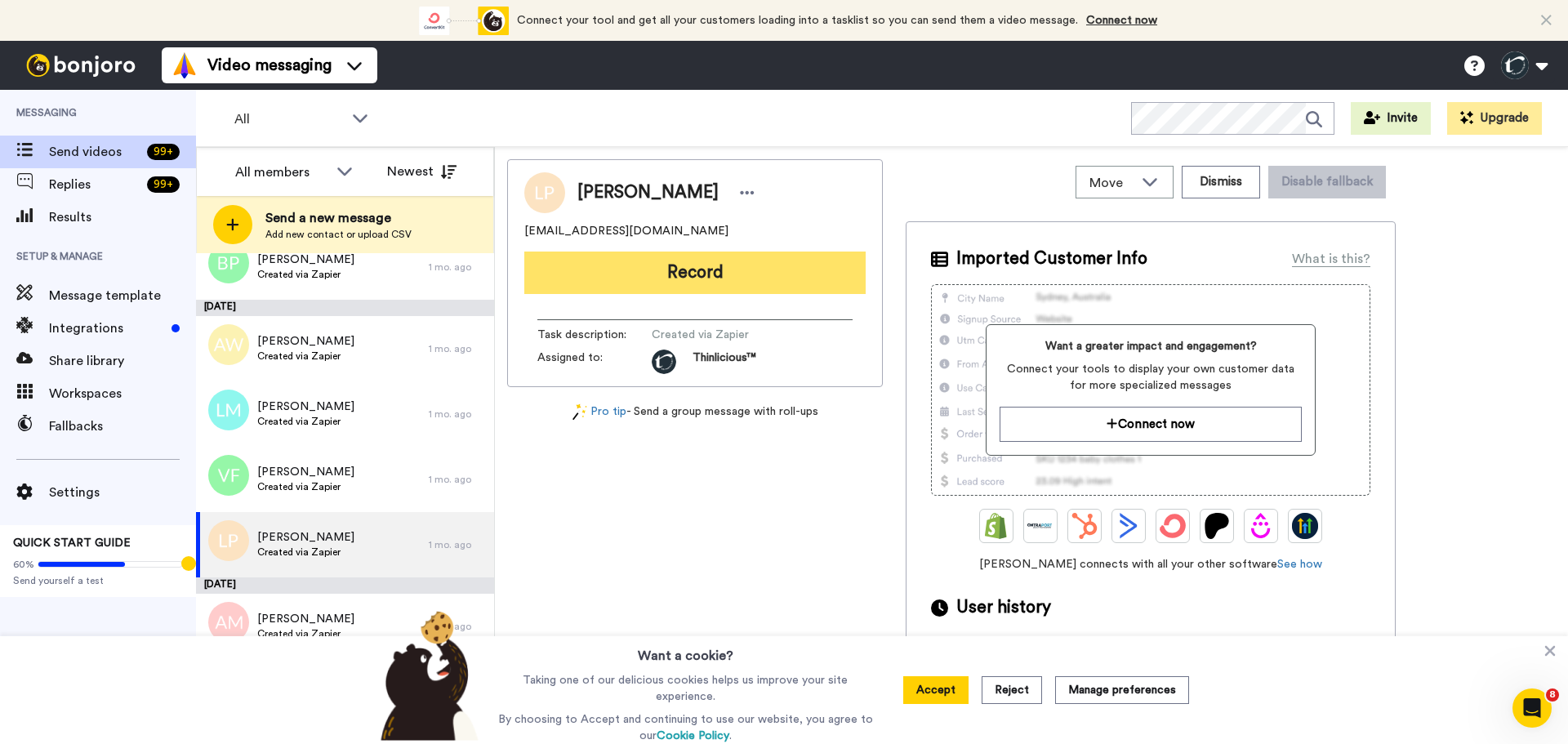
click at [587, 274] on button "Record" at bounding box center [695, 273] width 341 height 42
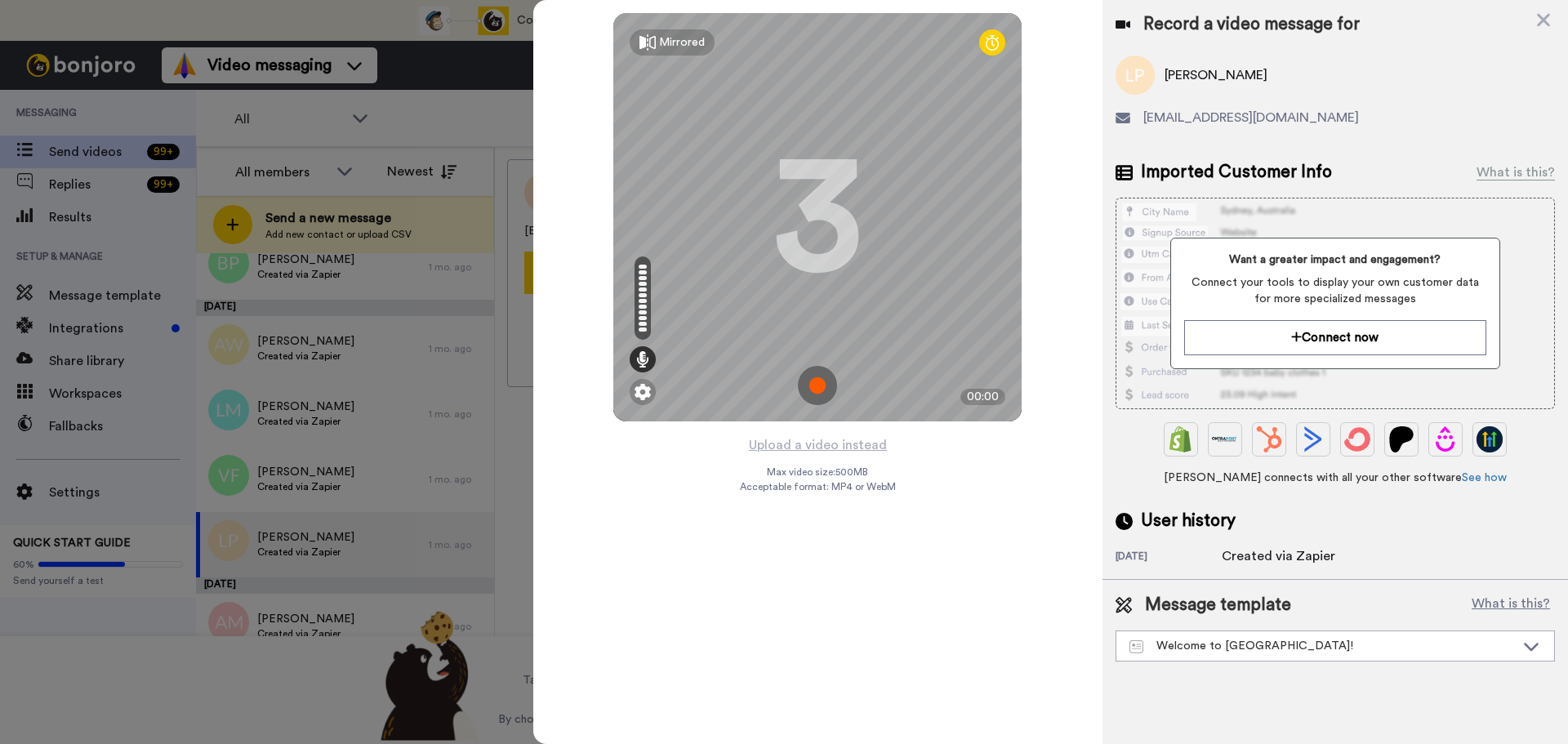
click at [818, 383] on img at bounding box center [817, 385] width 40 height 40
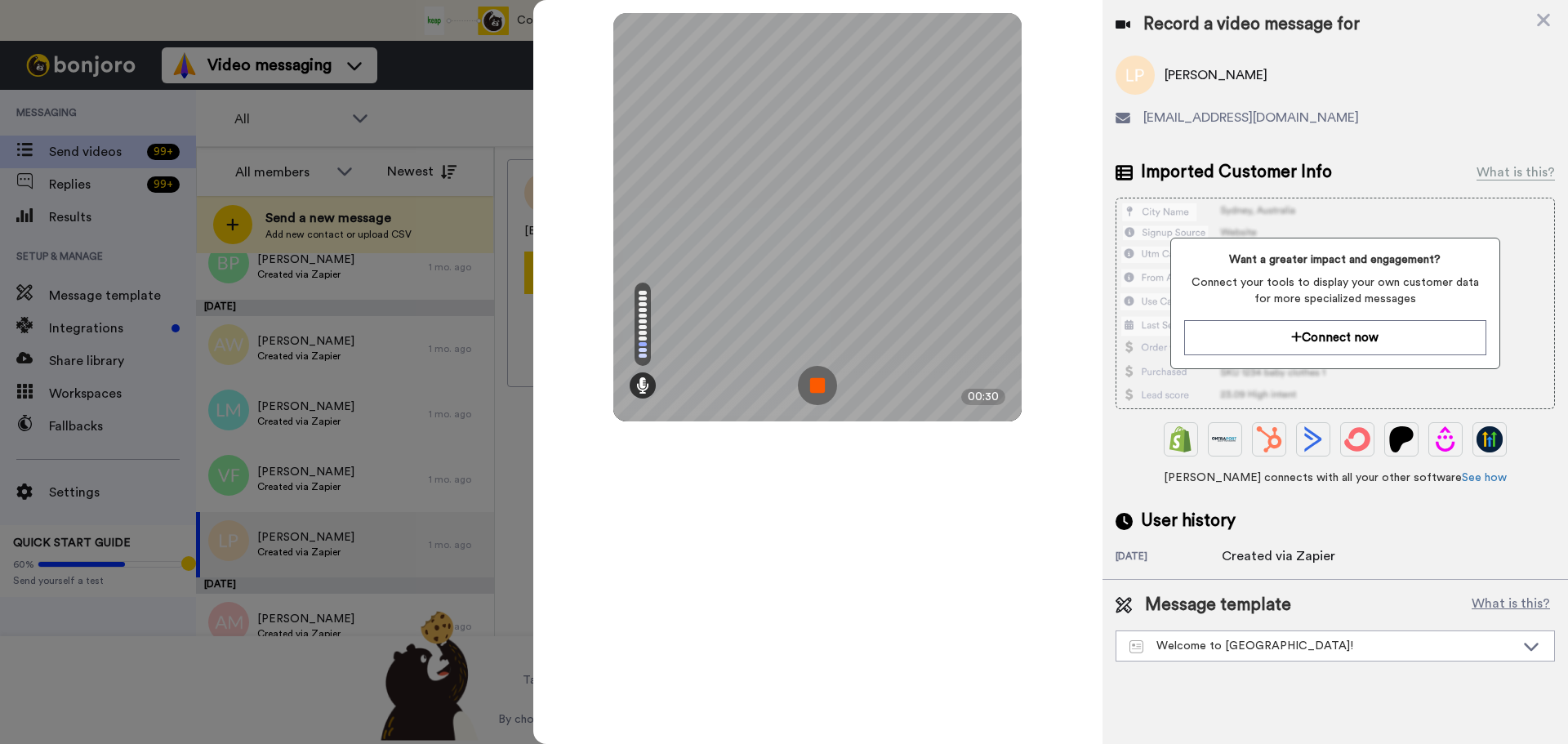
click at [818, 383] on img at bounding box center [817, 385] width 40 height 40
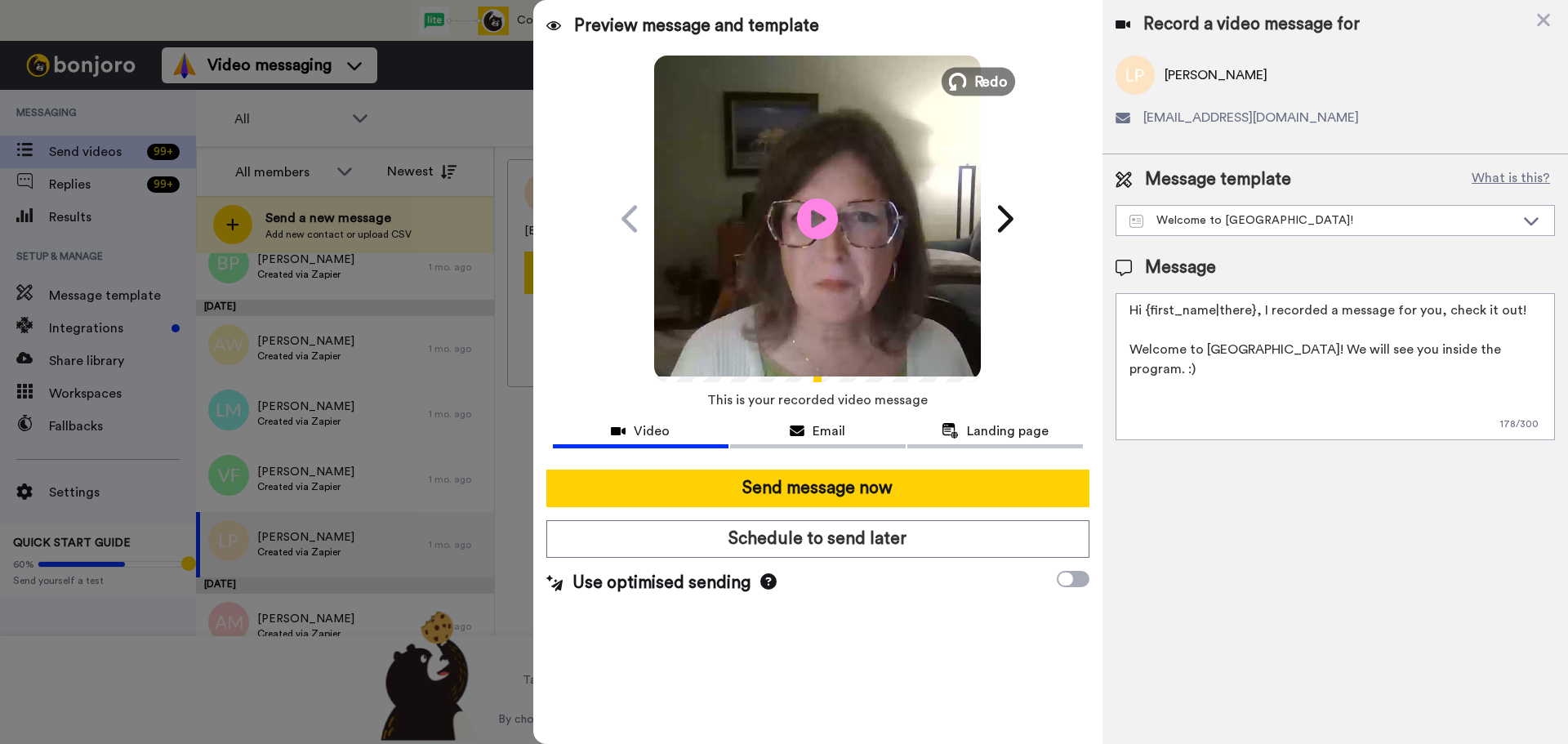
click at [976, 85] on span "Redo" at bounding box center [992, 81] width 35 height 21
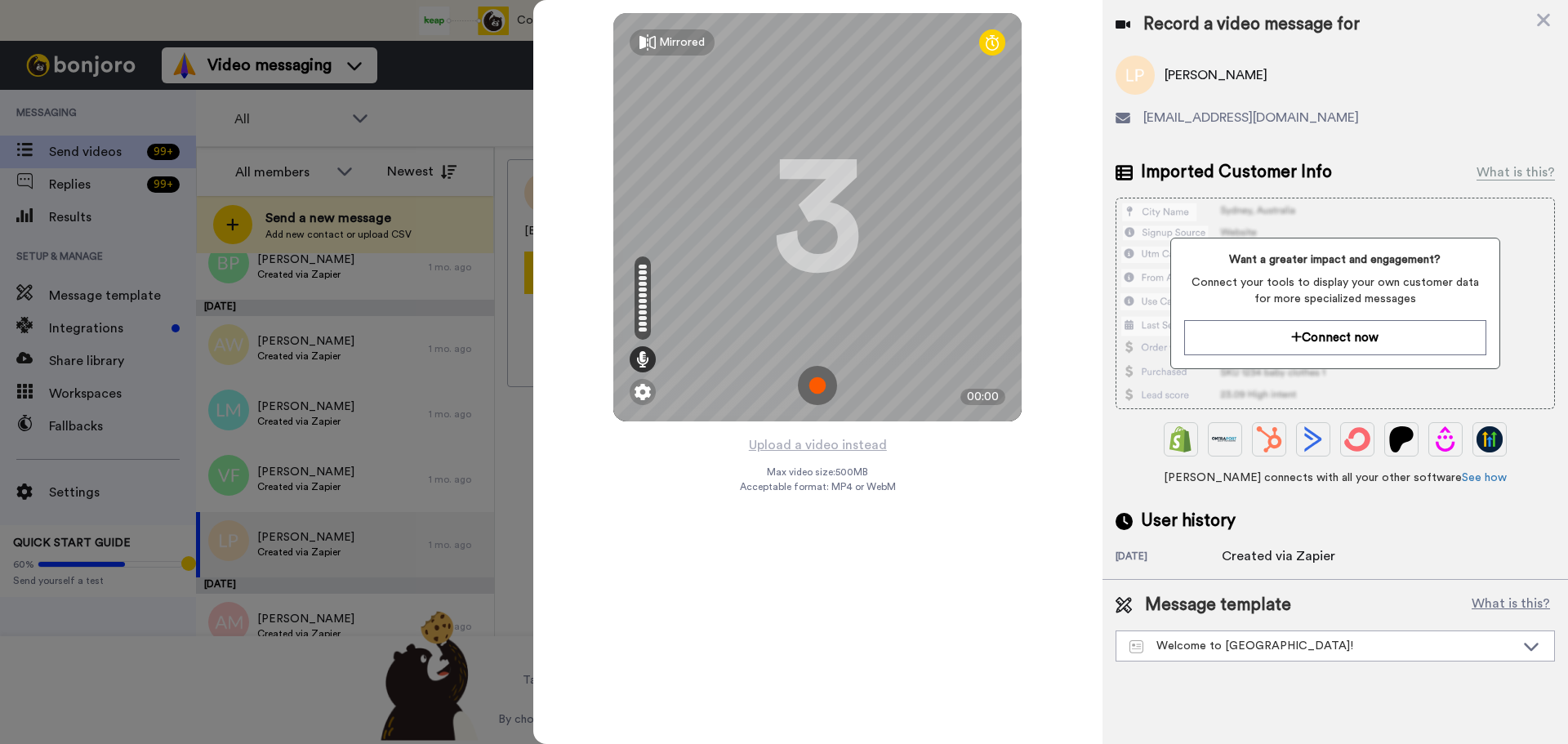
click at [817, 382] on img at bounding box center [817, 385] width 40 height 40
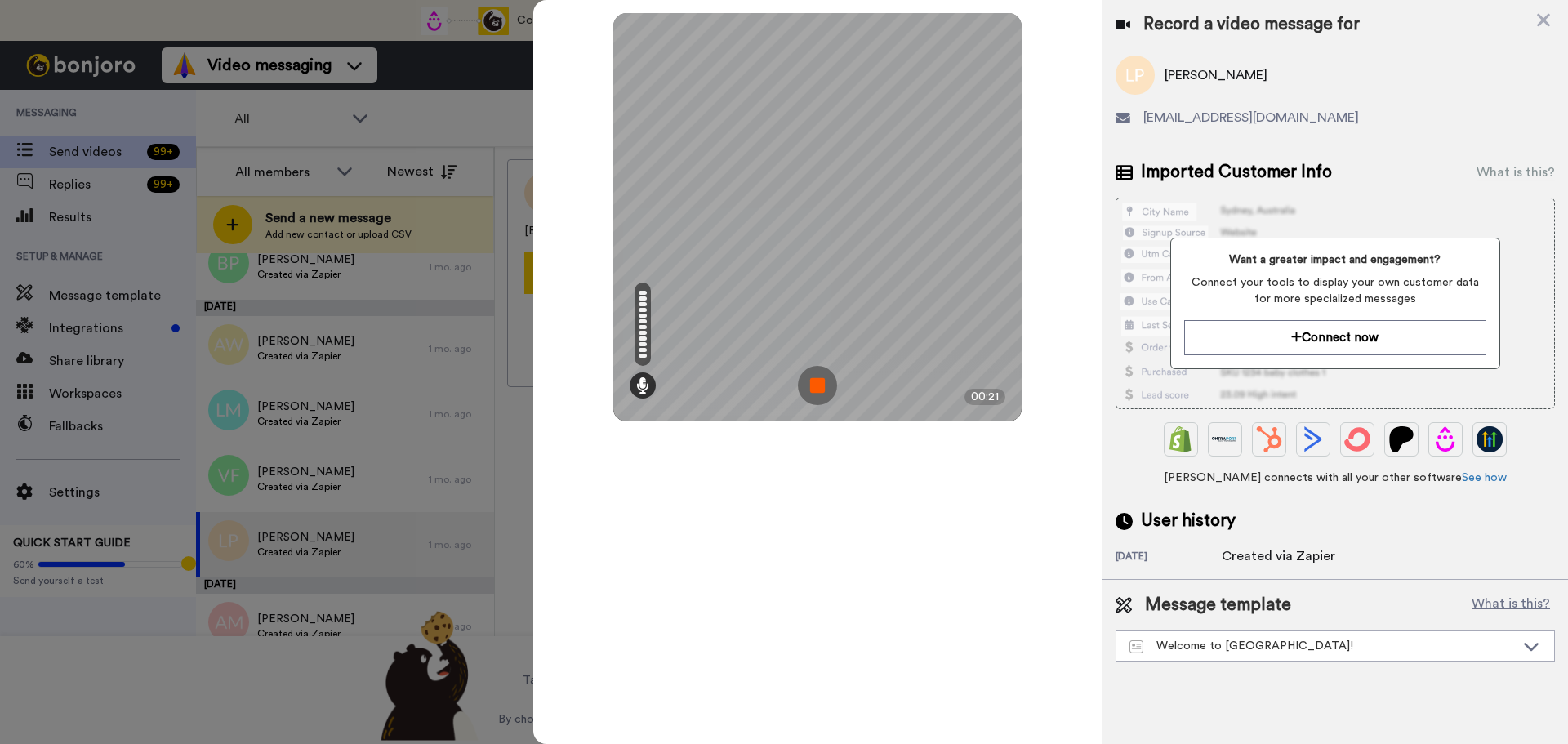
click at [823, 384] on img at bounding box center [817, 385] width 40 height 40
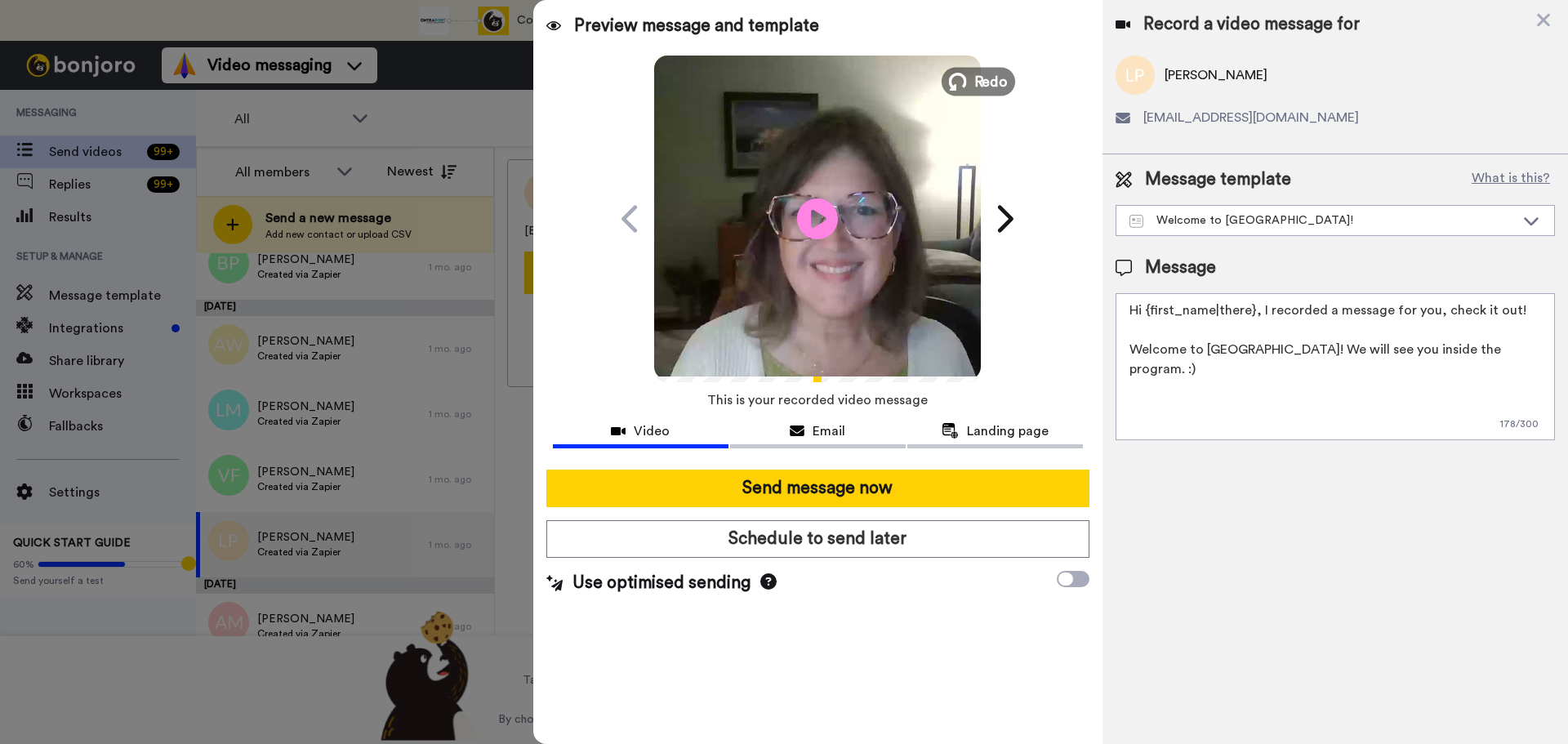
click at [976, 83] on span "Redo" at bounding box center [992, 81] width 35 height 21
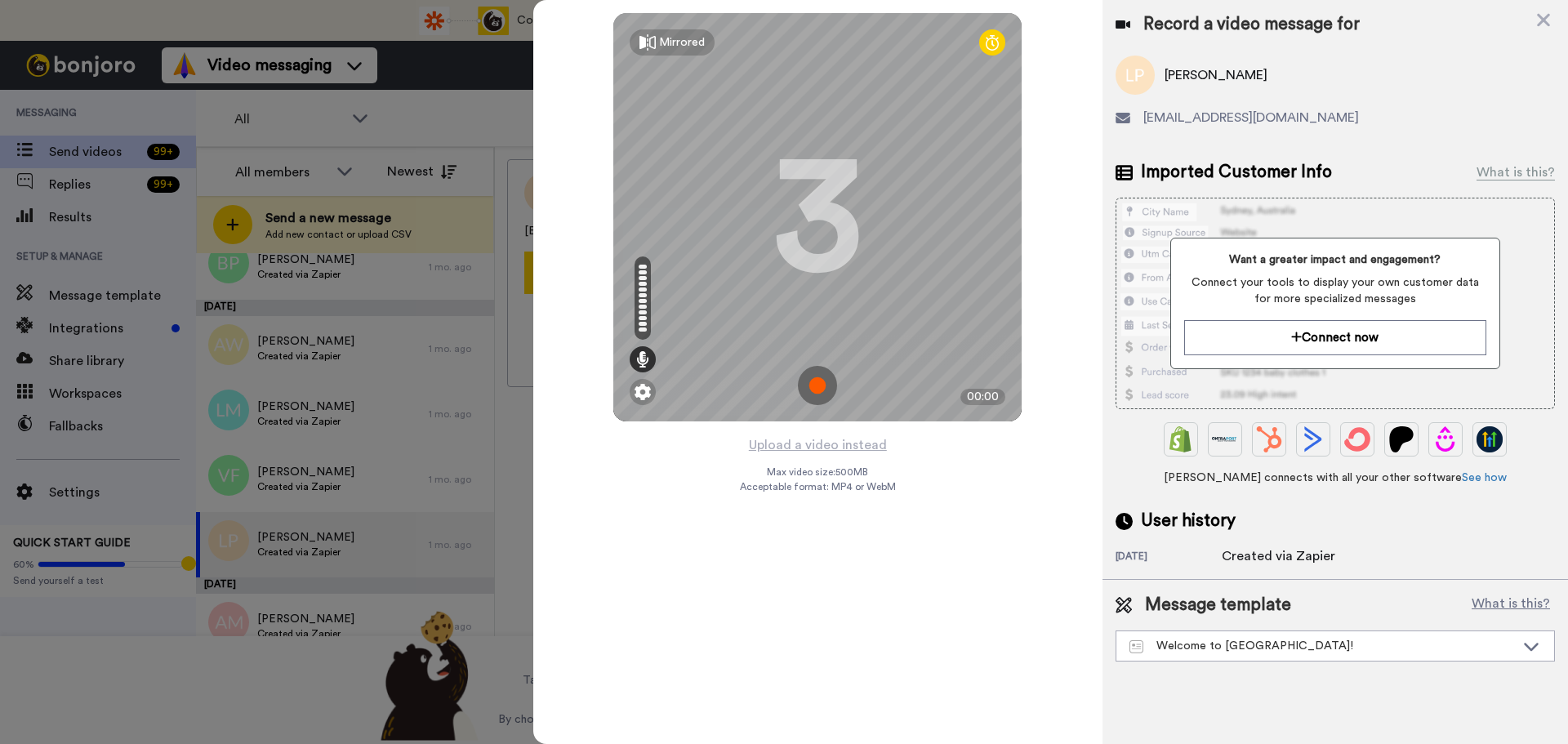
click at [819, 384] on img at bounding box center [817, 385] width 40 height 40
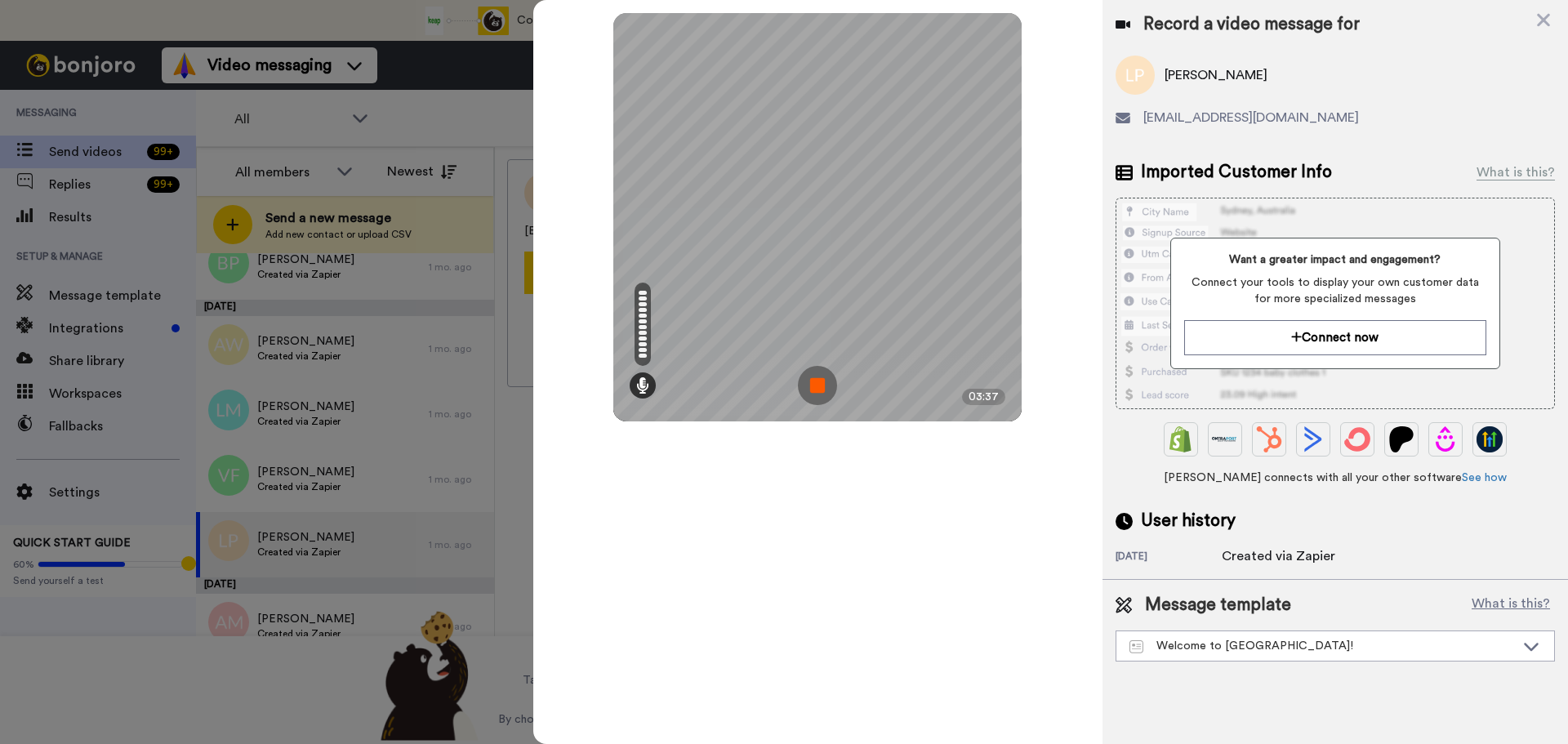
click at [819, 384] on img at bounding box center [817, 385] width 40 height 40
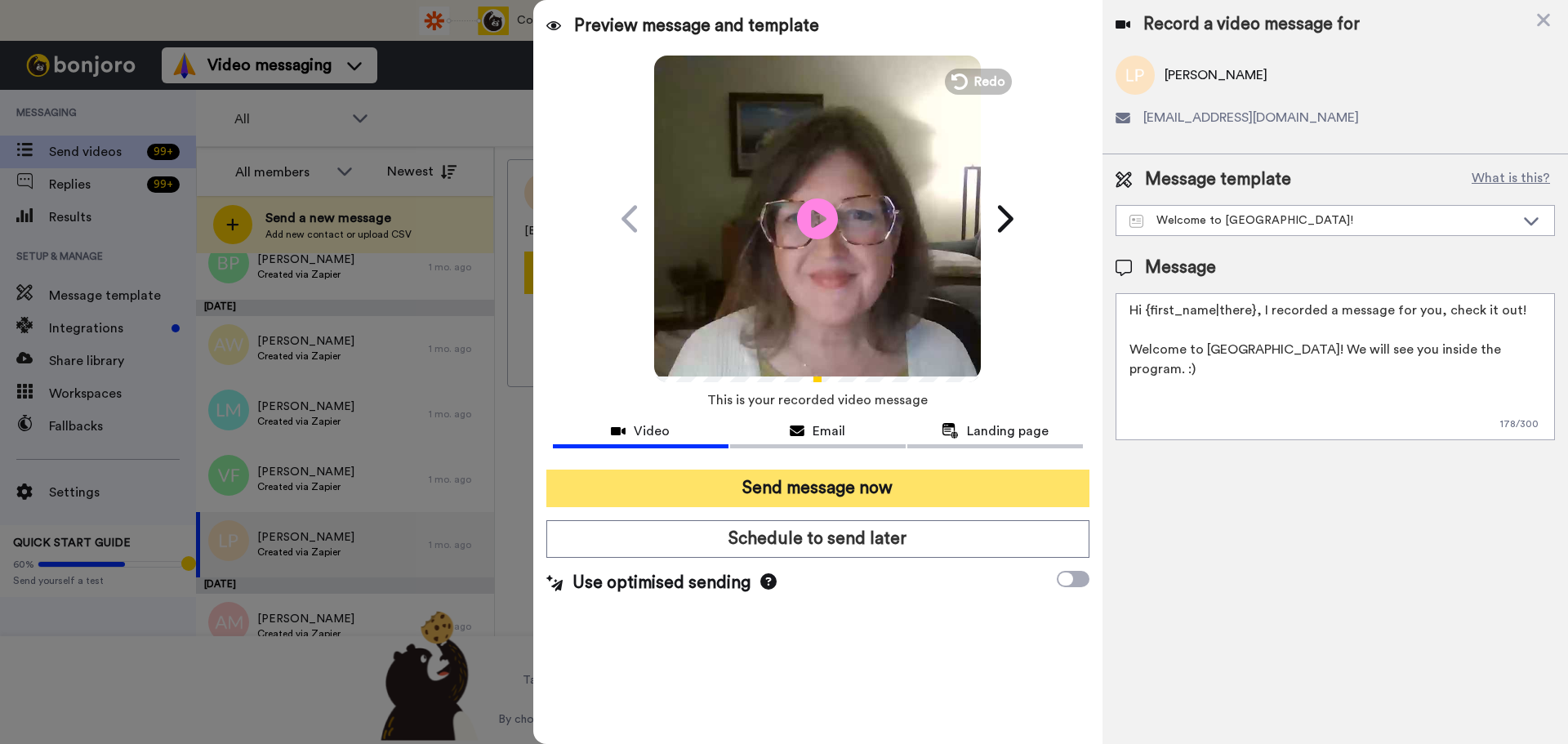
click at [819, 496] on button "Send message now" at bounding box center [818, 488] width 544 height 38
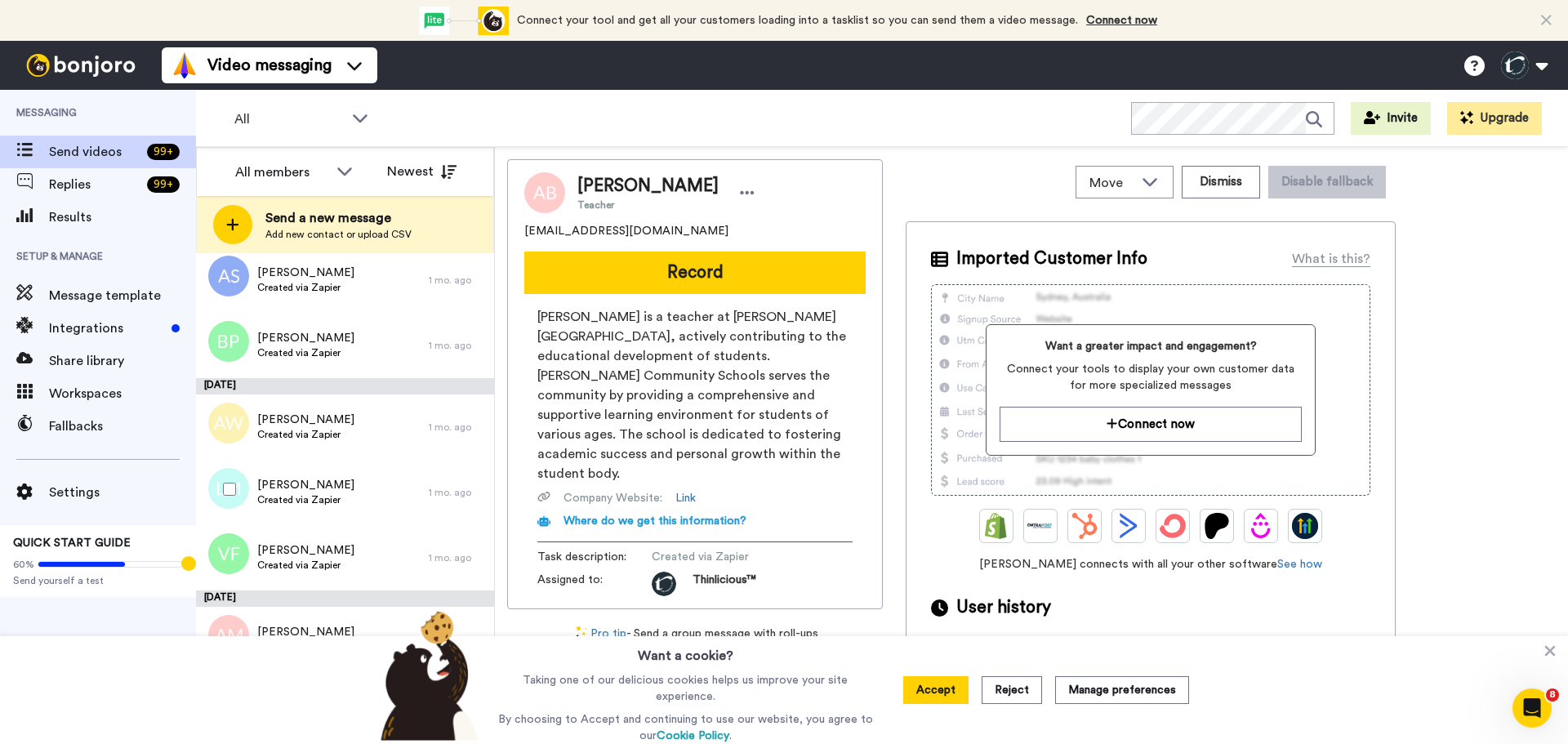
scroll to position [4530, 0]
click at [294, 565] on span "Created via Zapier" at bounding box center [306, 567] width 97 height 13
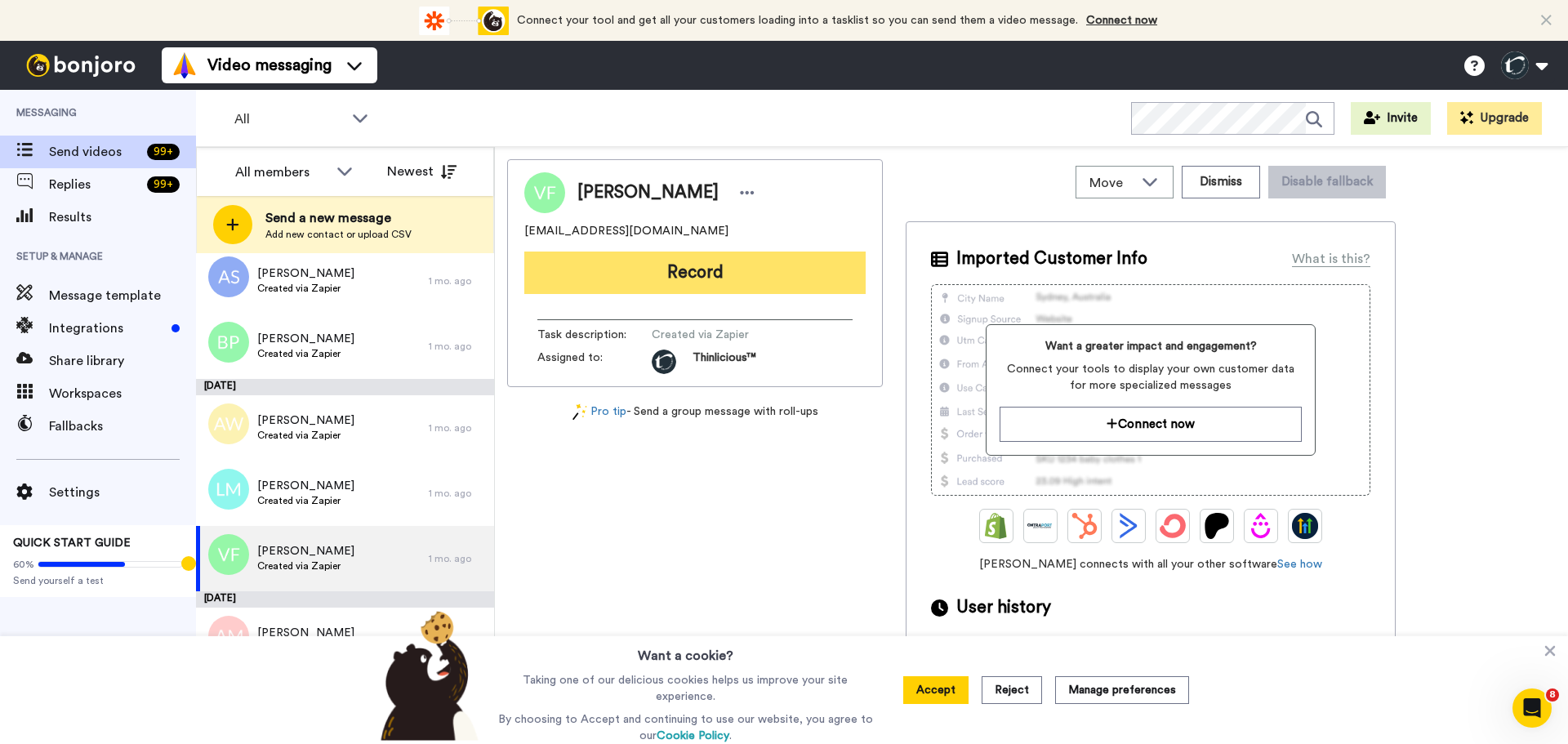
click at [620, 278] on button "Record" at bounding box center [695, 273] width 341 height 42
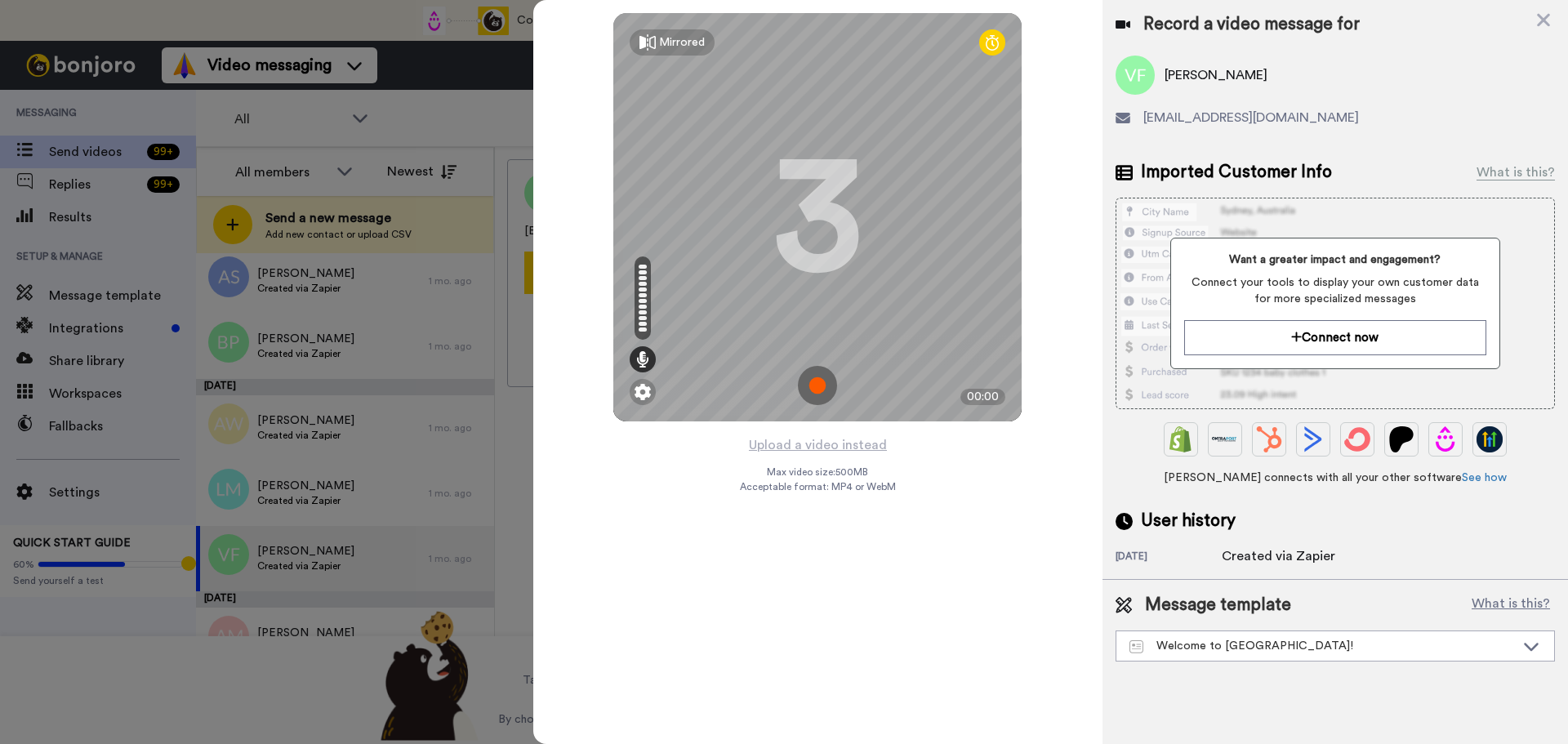
click at [817, 386] on img at bounding box center [817, 385] width 40 height 40
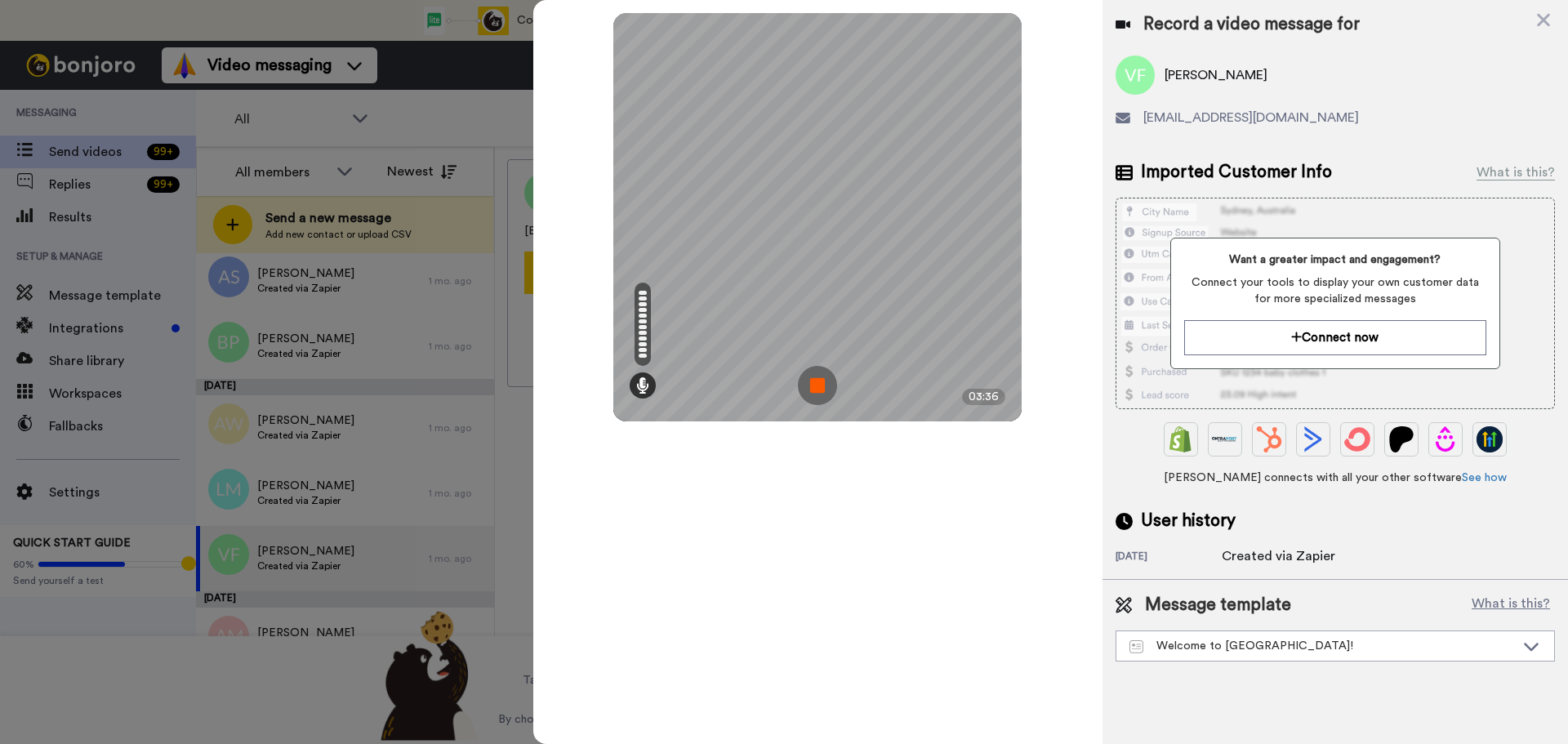
click at [817, 386] on img at bounding box center [817, 385] width 40 height 40
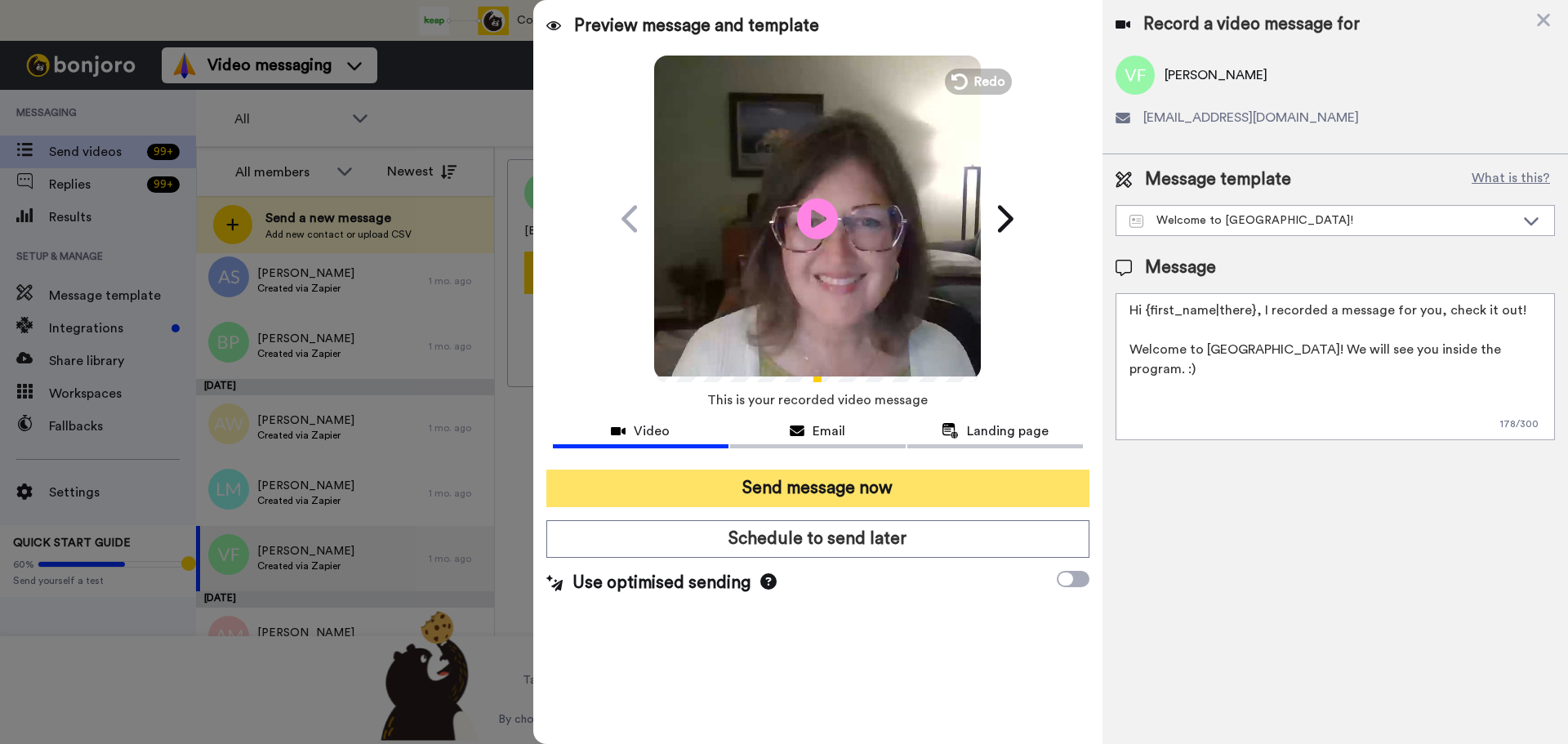
click at [844, 484] on button "Send message now" at bounding box center [818, 488] width 544 height 38
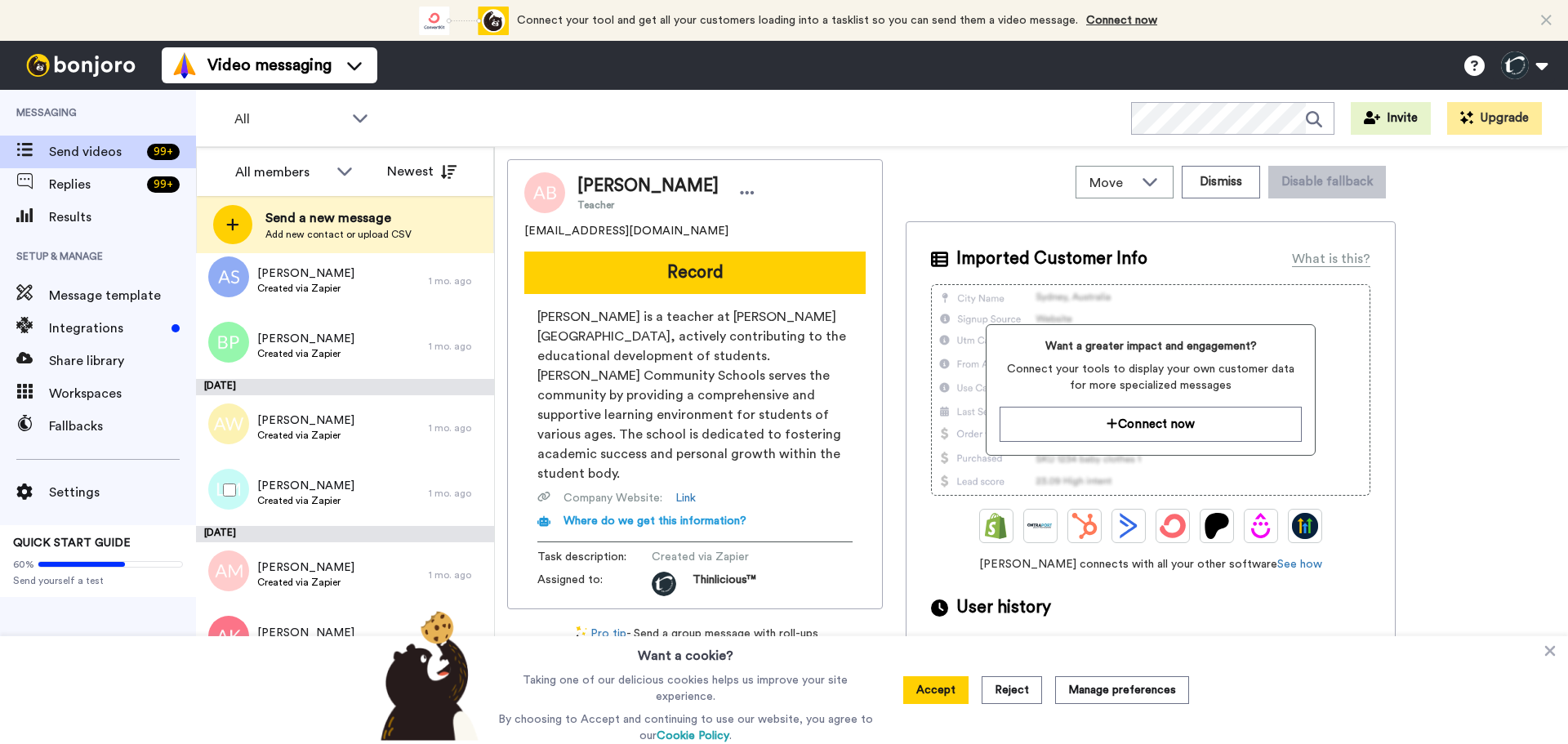
scroll to position [4531, 0]
click at [296, 490] on span "[PERSON_NAME]" at bounding box center [306, 485] width 97 height 16
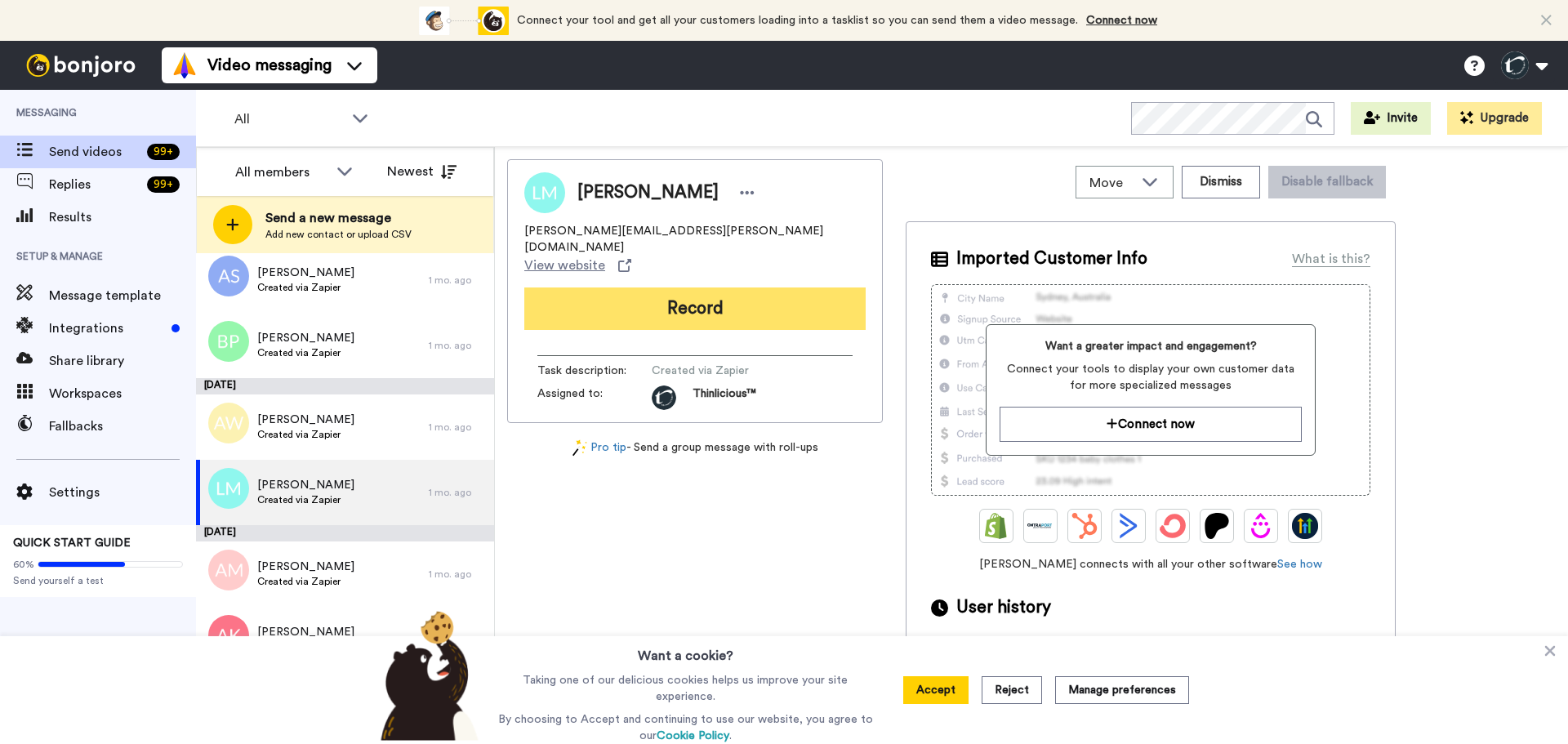
click at [585, 287] on button "Record" at bounding box center [695, 308] width 341 height 42
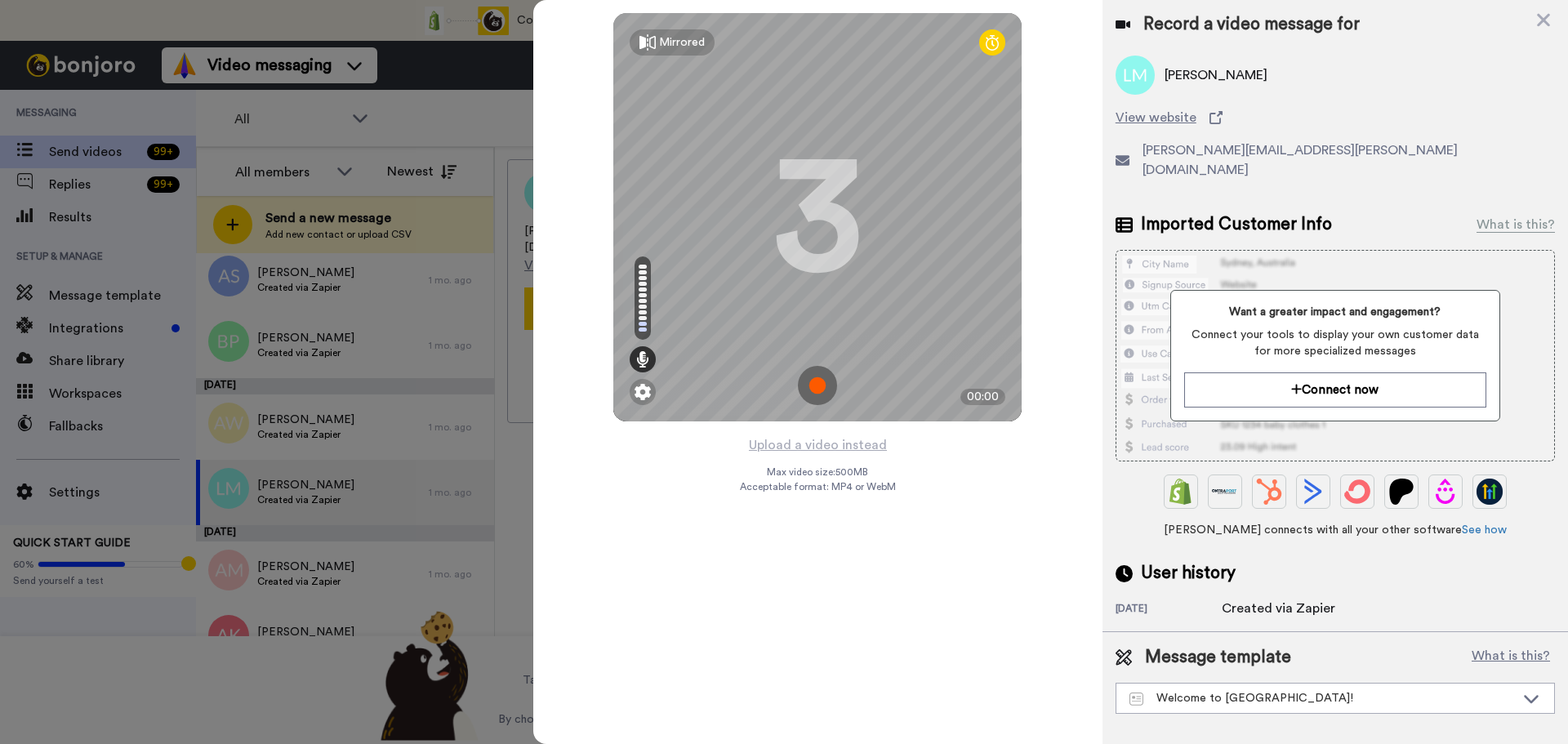
click at [814, 387] on img at bounding box center [817, 385] width 40 height 40
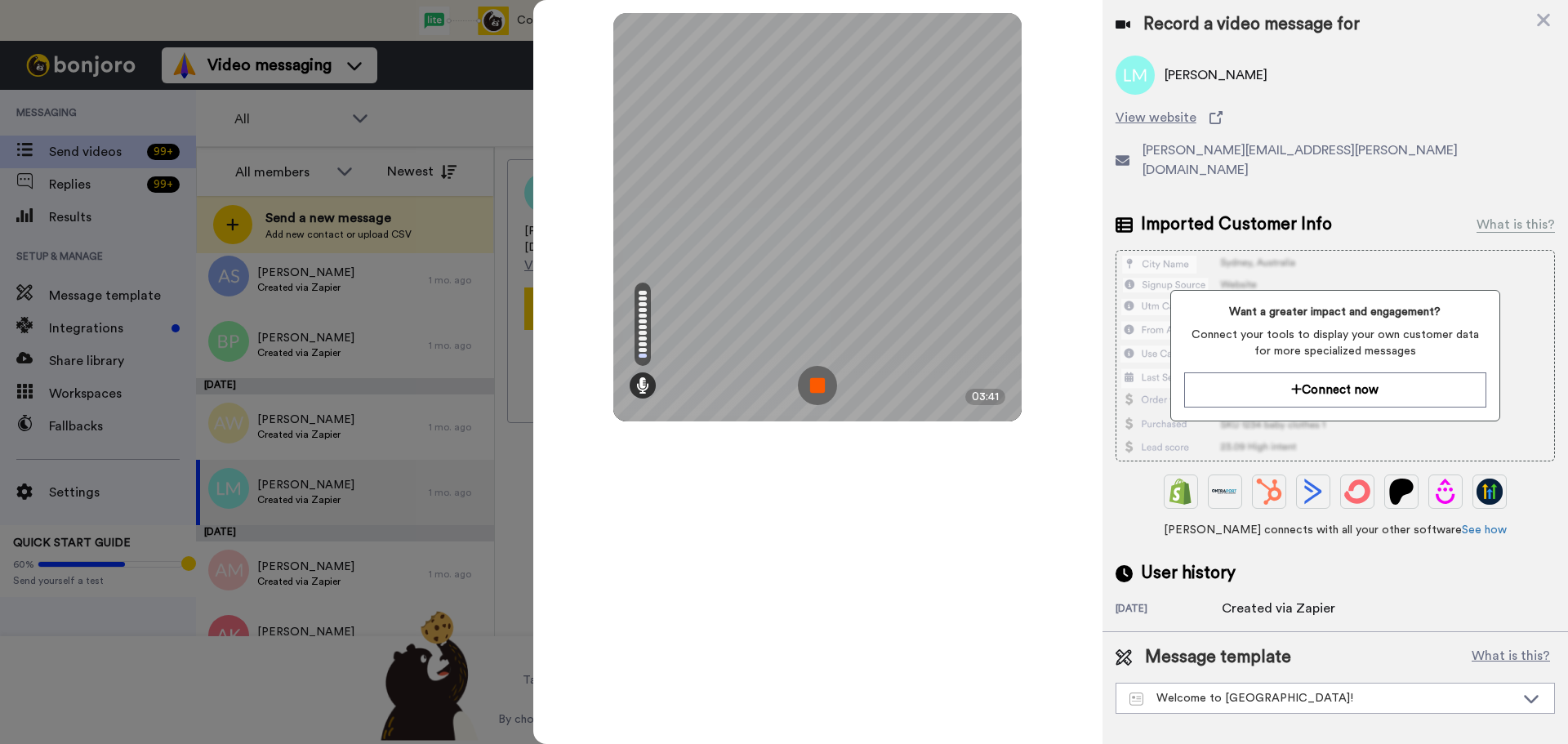
click at [814, 387] on img at bounding box center [817, 385] width 40 height 40
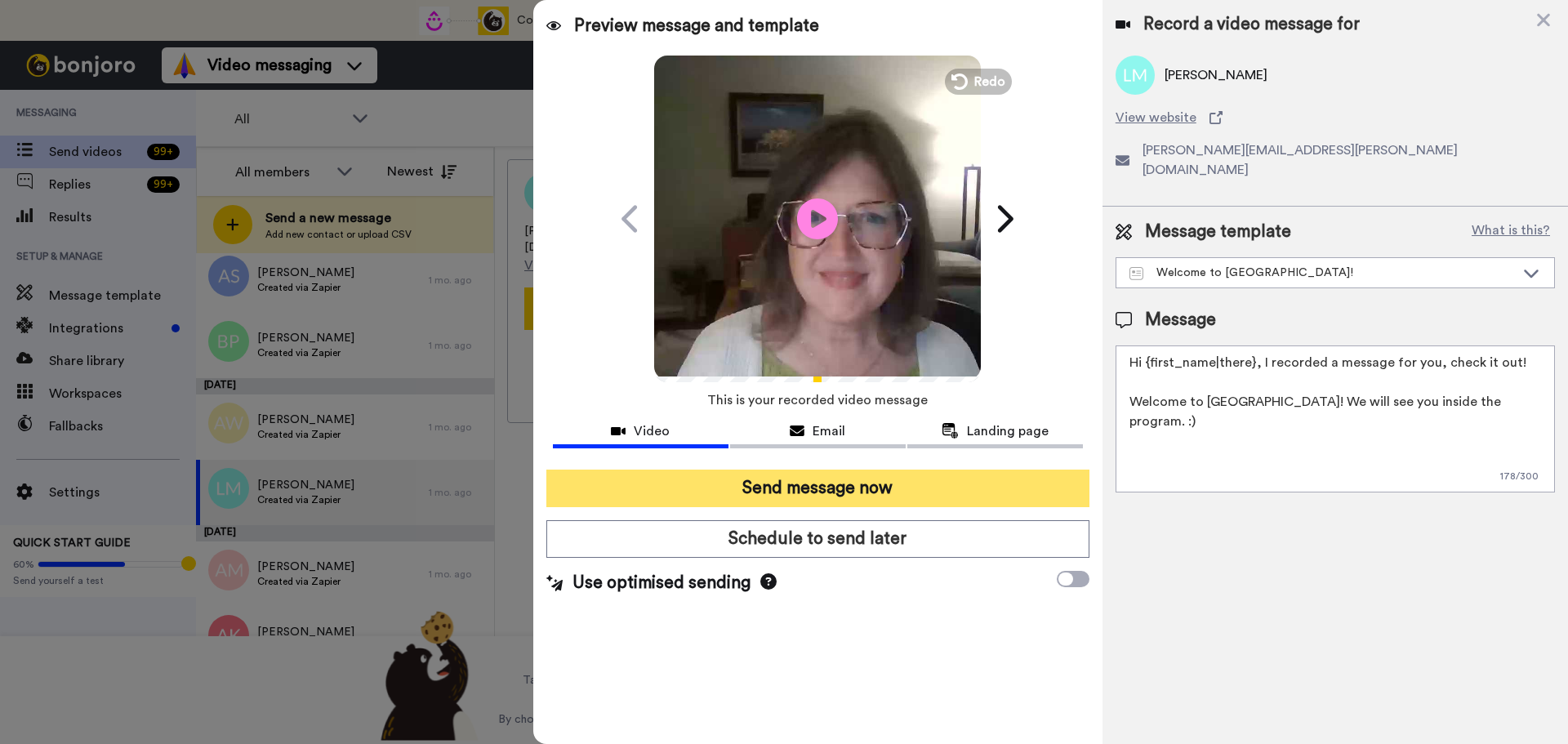
click at [781, 482] on button "Send message now" at bounding box center [818, 488] width 544 height 38
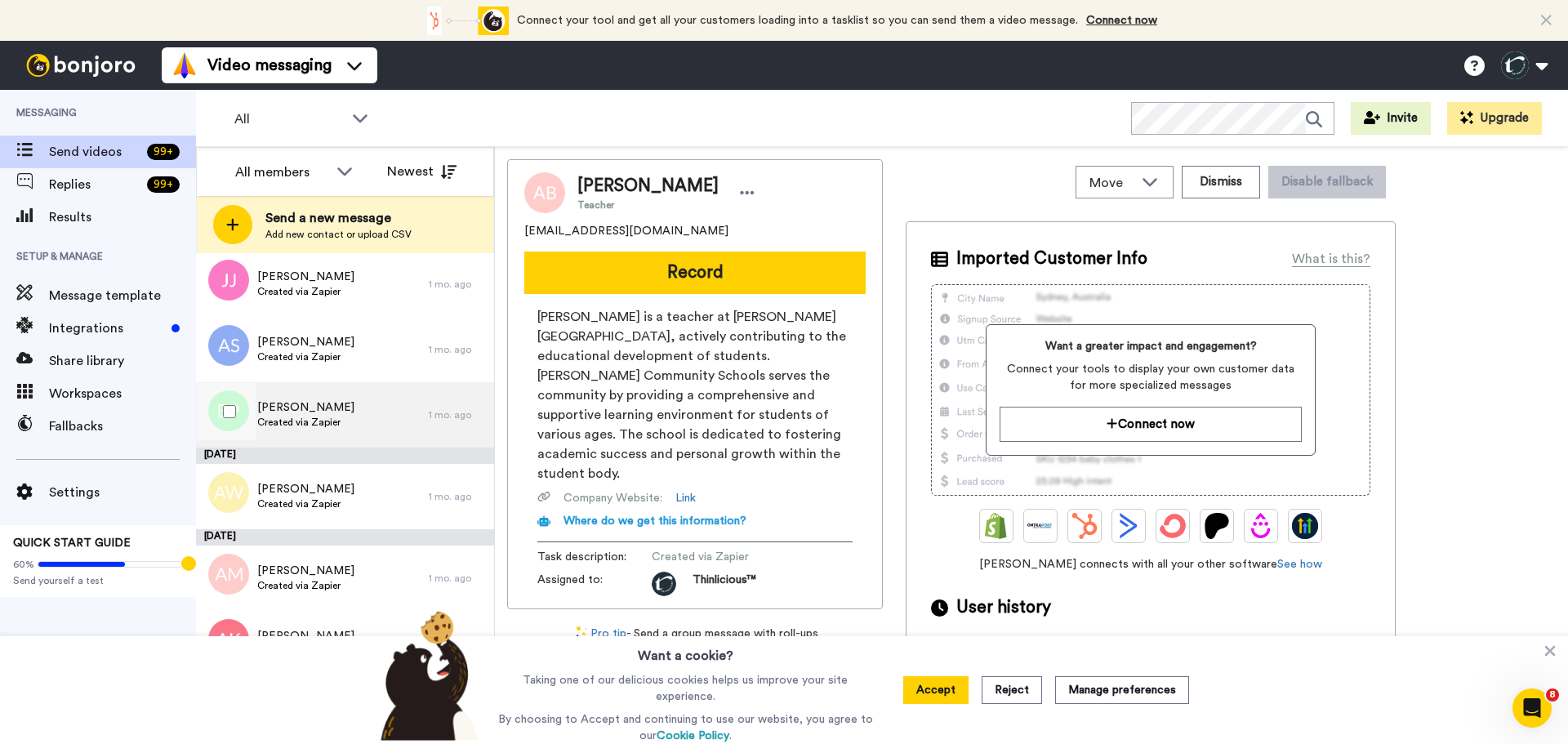
scroll to position [4466, 0]
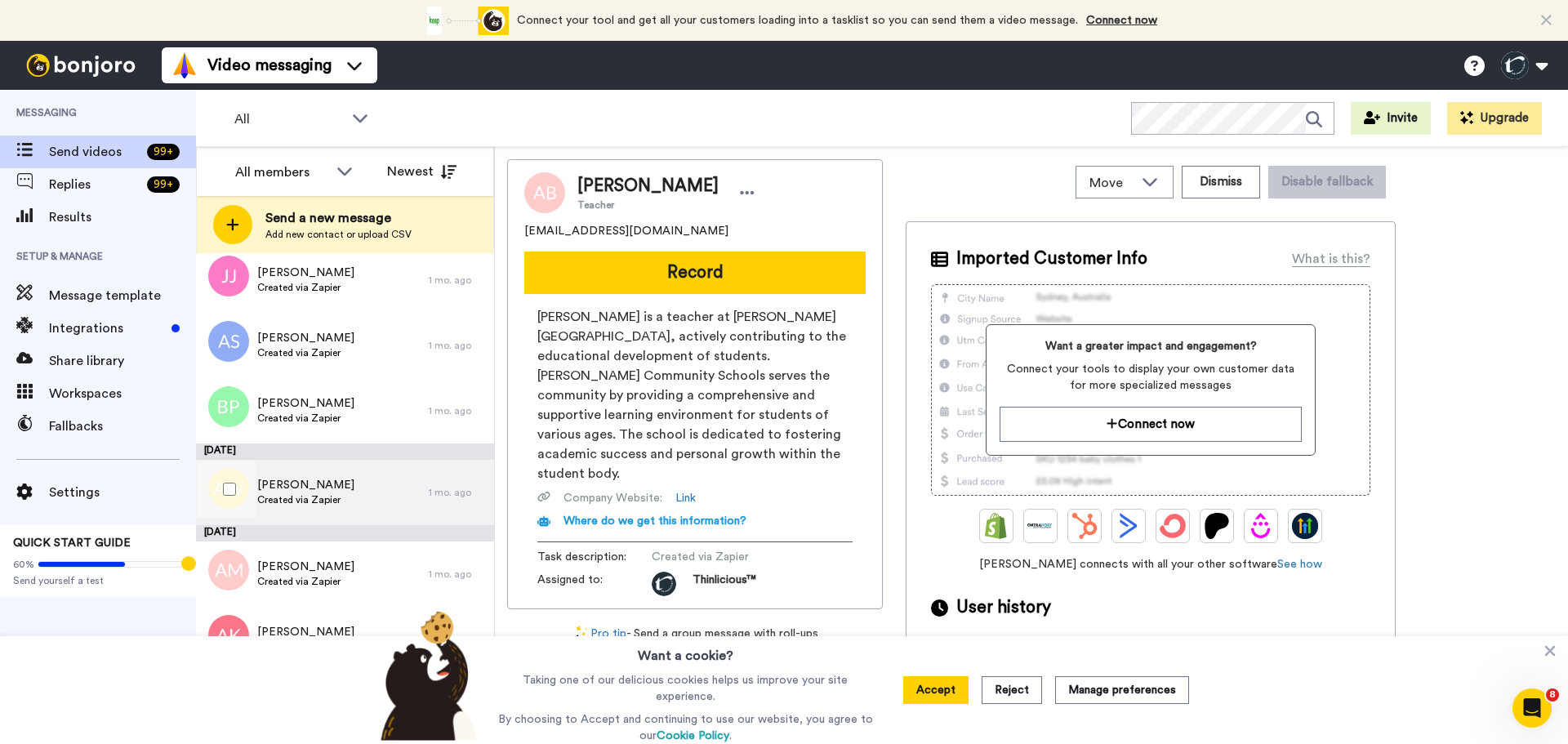
click at [307, 486] on span "Angela Witzel" at bounding box center [306, 485] width 97 height 16
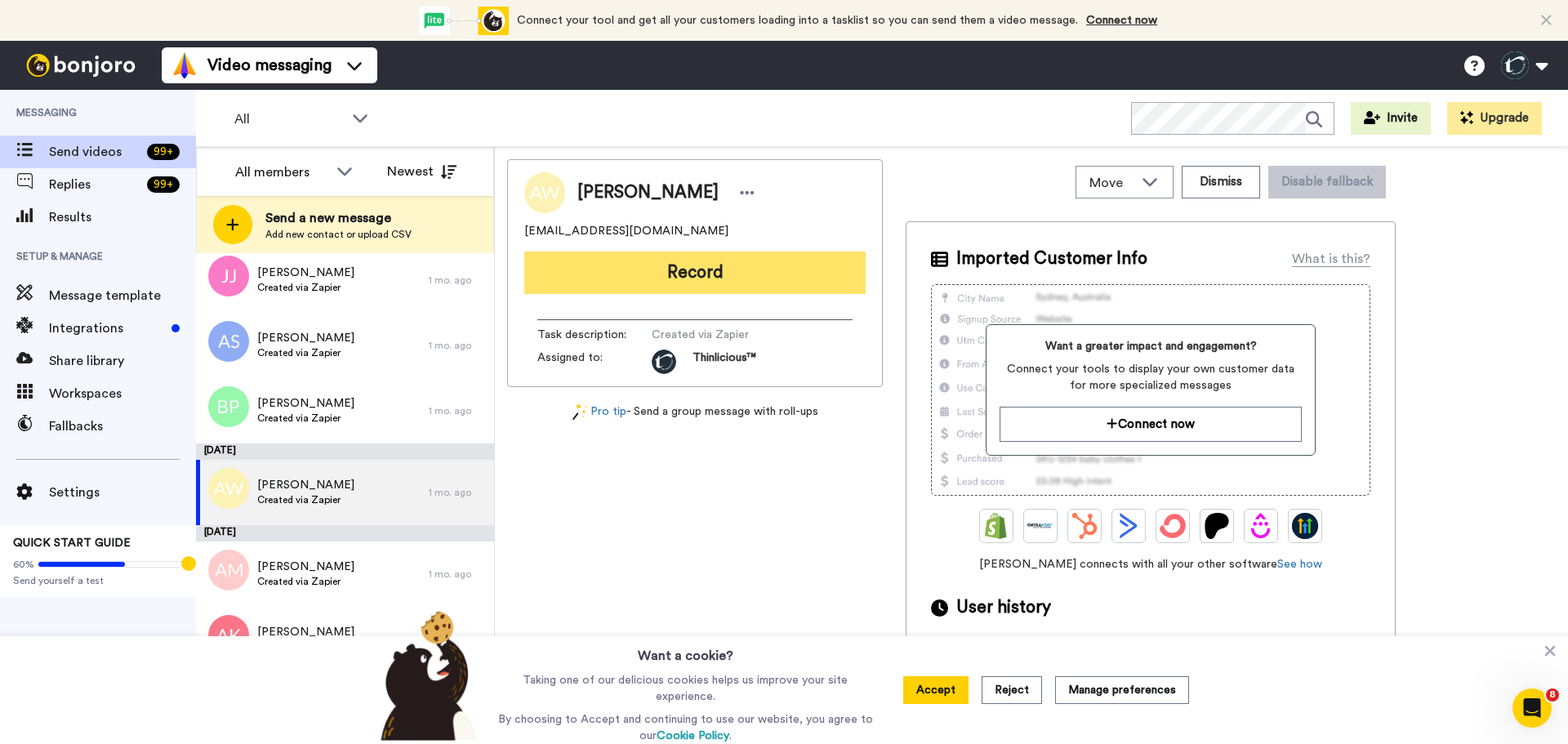
click at [580, 285] on button "Record" at bounding box center [695, 273] width 341 height 42
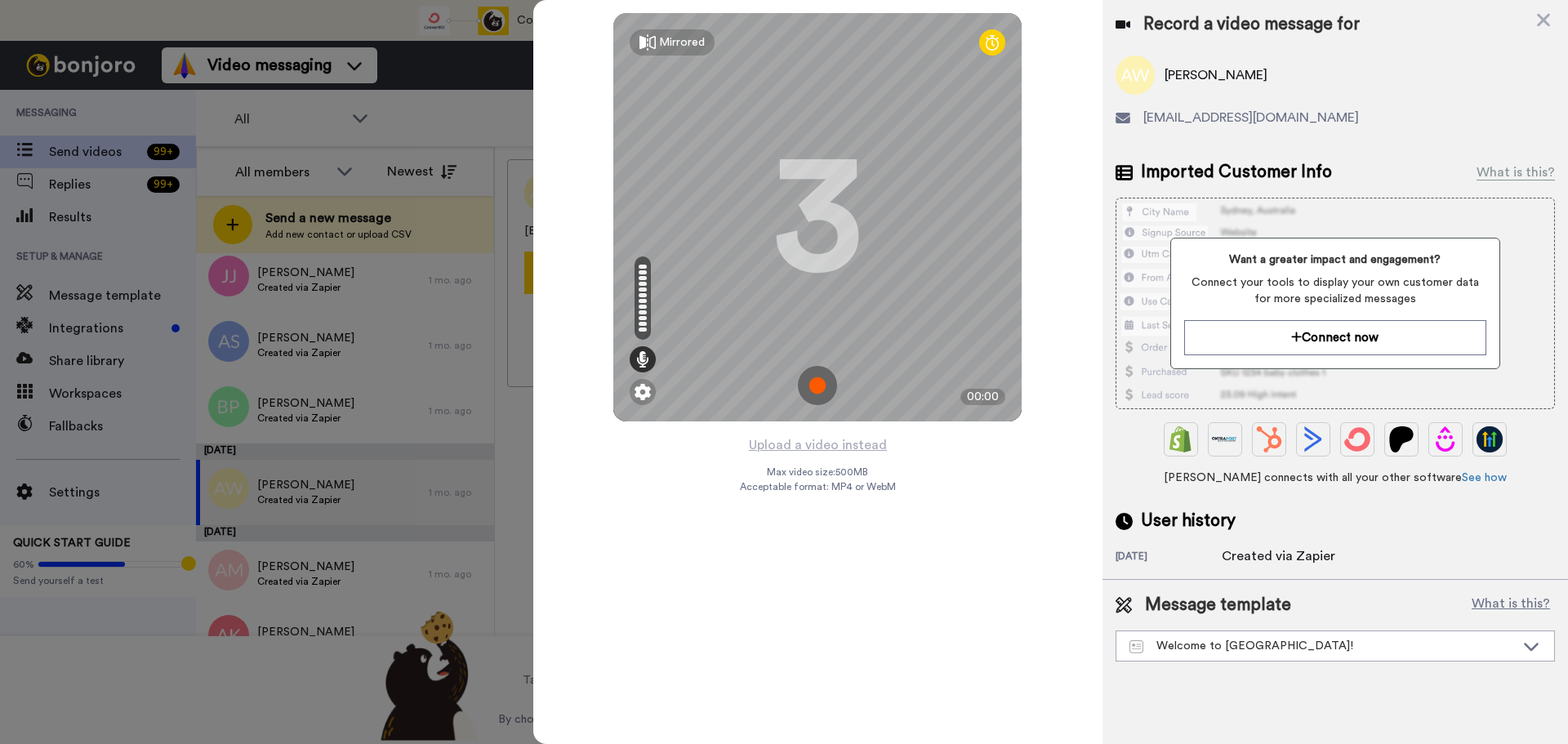
click at [818, 374] on img at bounding box center [817, 385] width 40 height 40
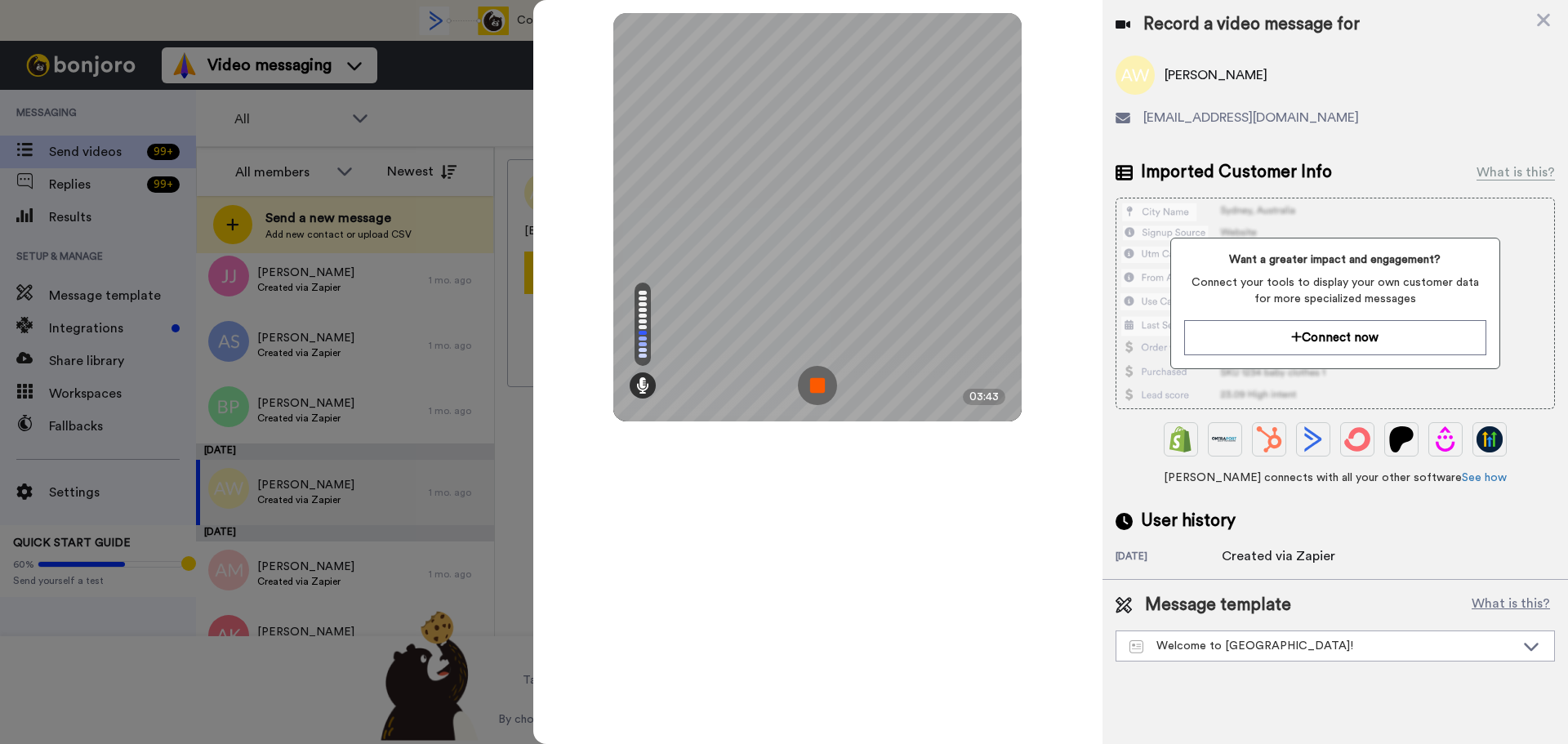
click at [818, 374] on img at bounding box center [817, 385] width 40 height 40
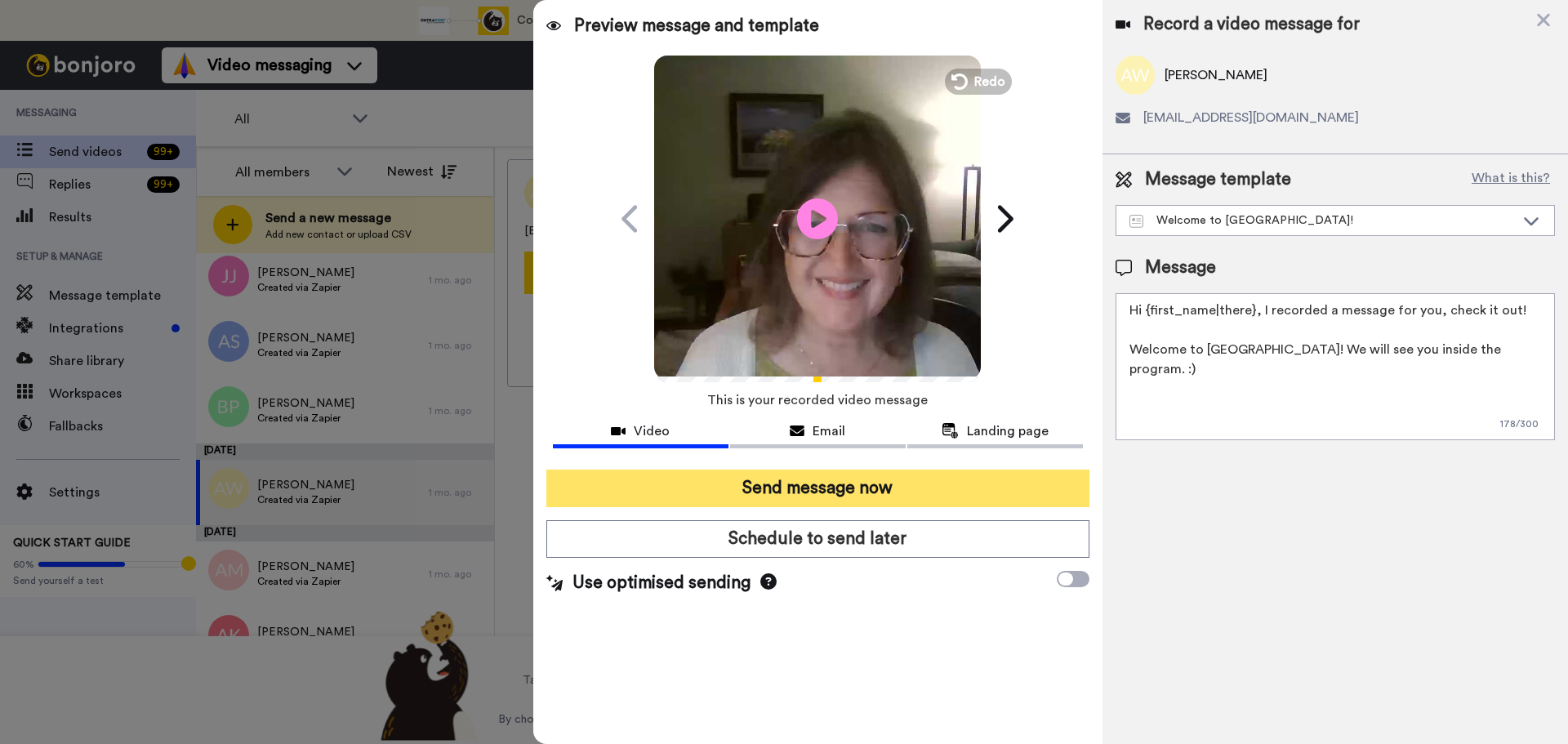
click at [799, 493] on button "Send message now" at bounding box center [818, 488] width 544 height 38
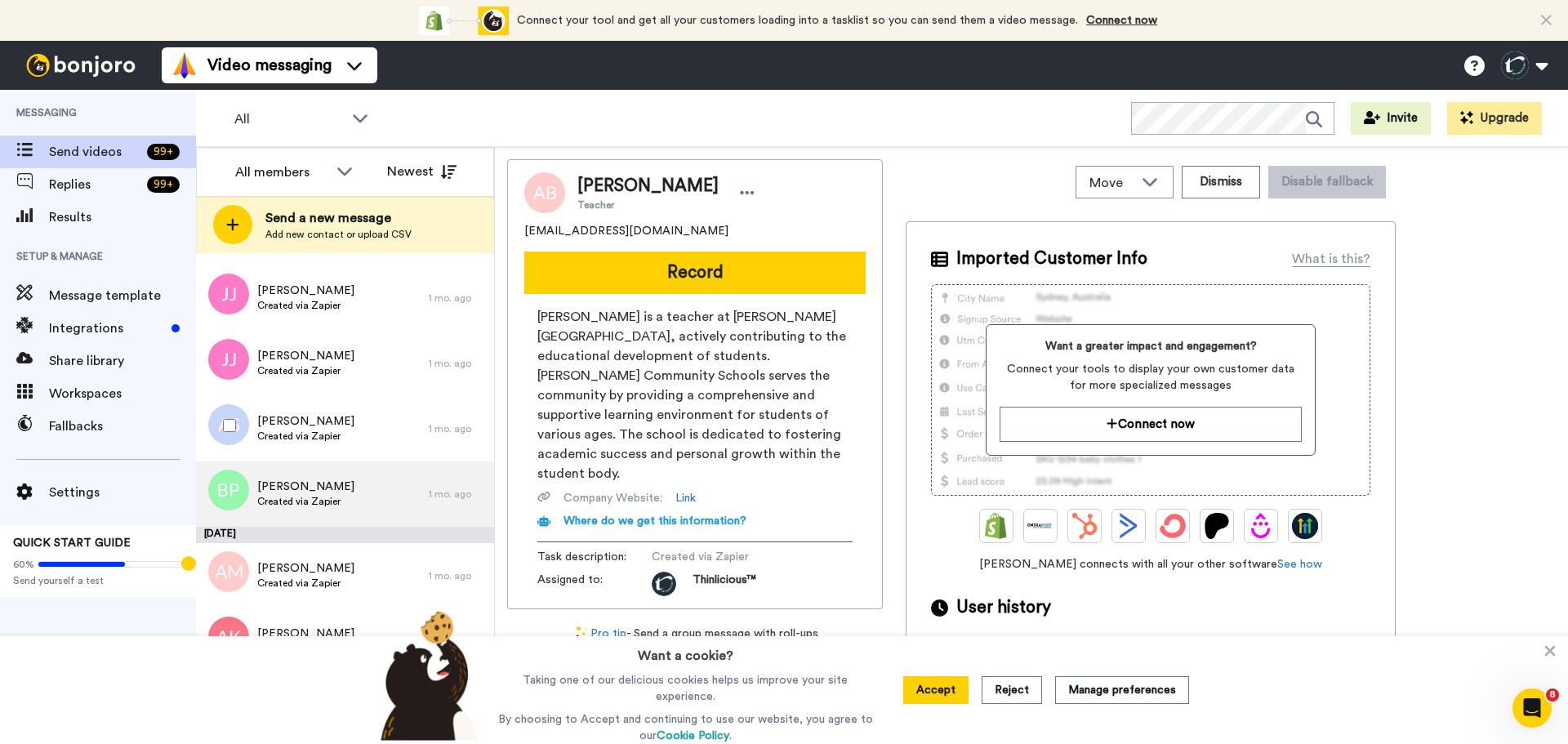
scroll to position [4378, 0]
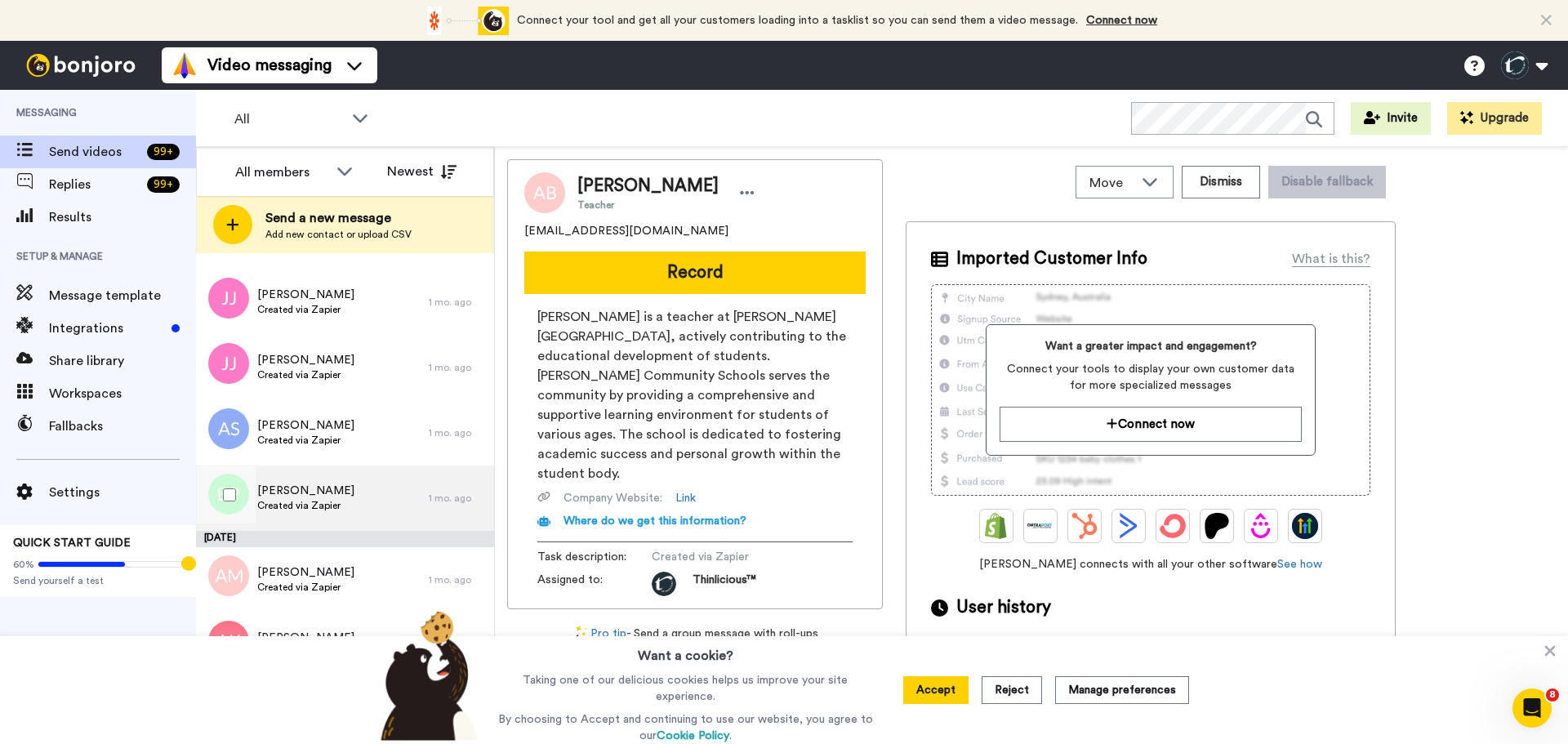
click at [310, 498] on span "[PERSON_NAME]" at bounding box center [306, 491] width 97 height 16
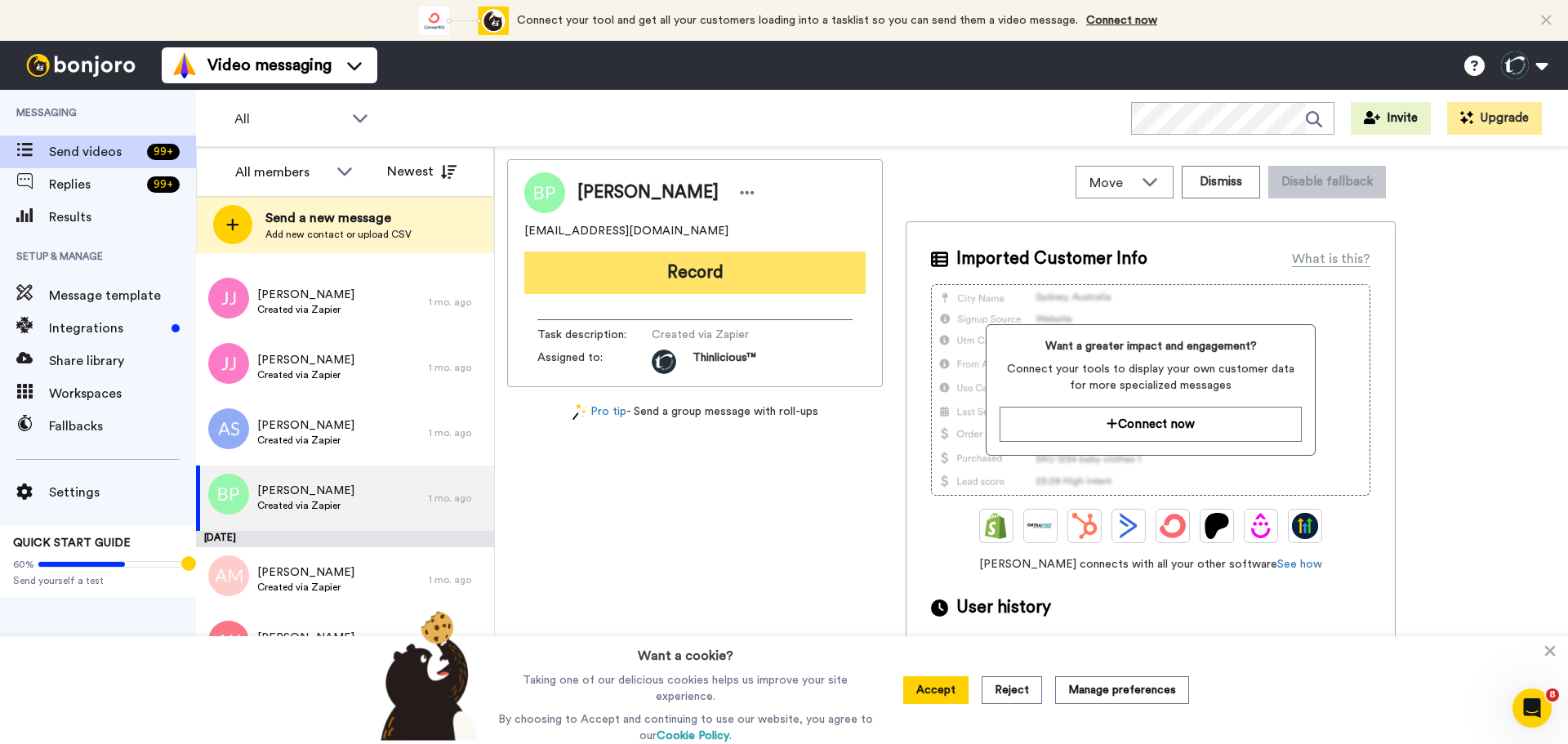
click at [641, 262] on button "Record" at bounding box center [695, 273] width 341 height 42
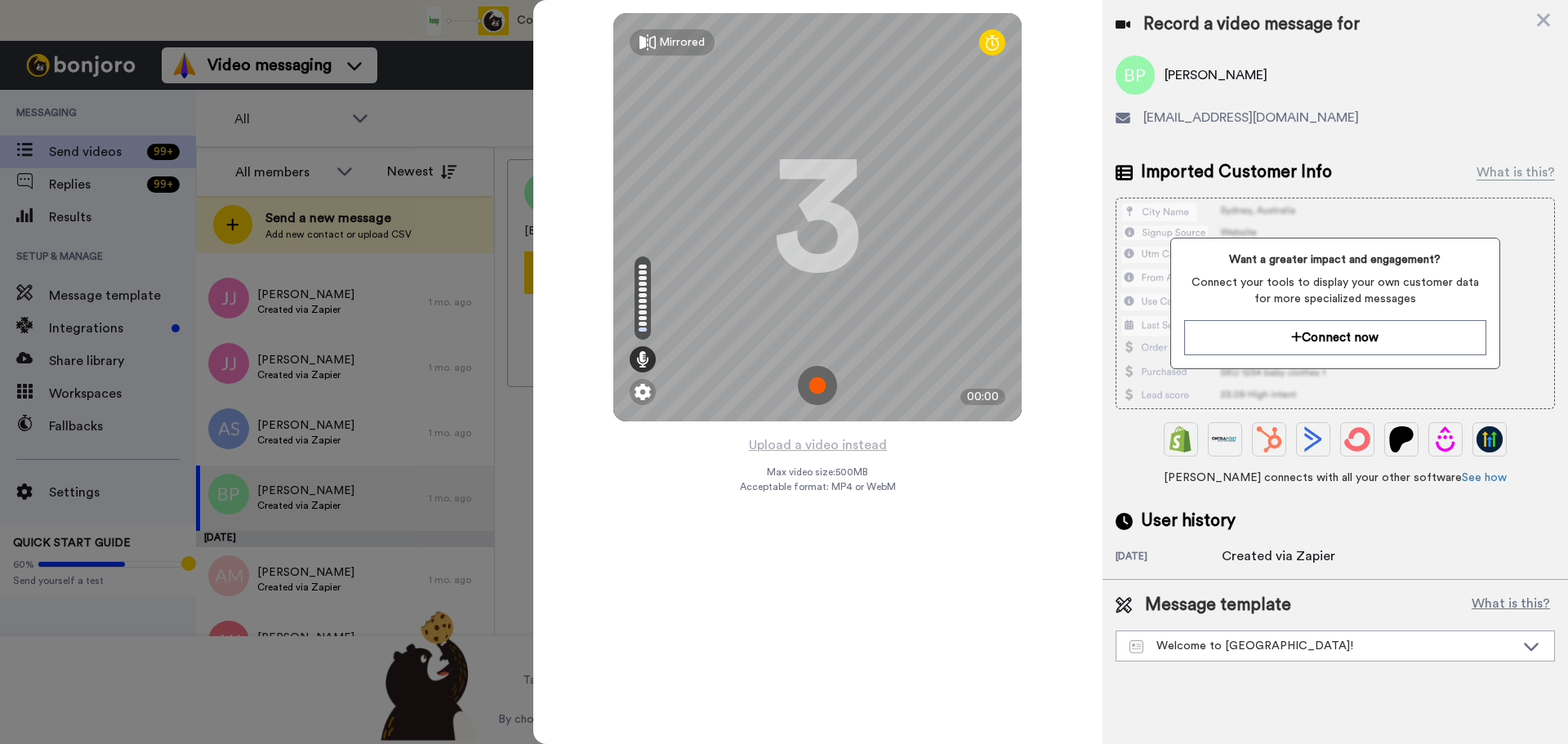
click at [812, 388] on img at bounding box center [817, 385] width 40 height 40
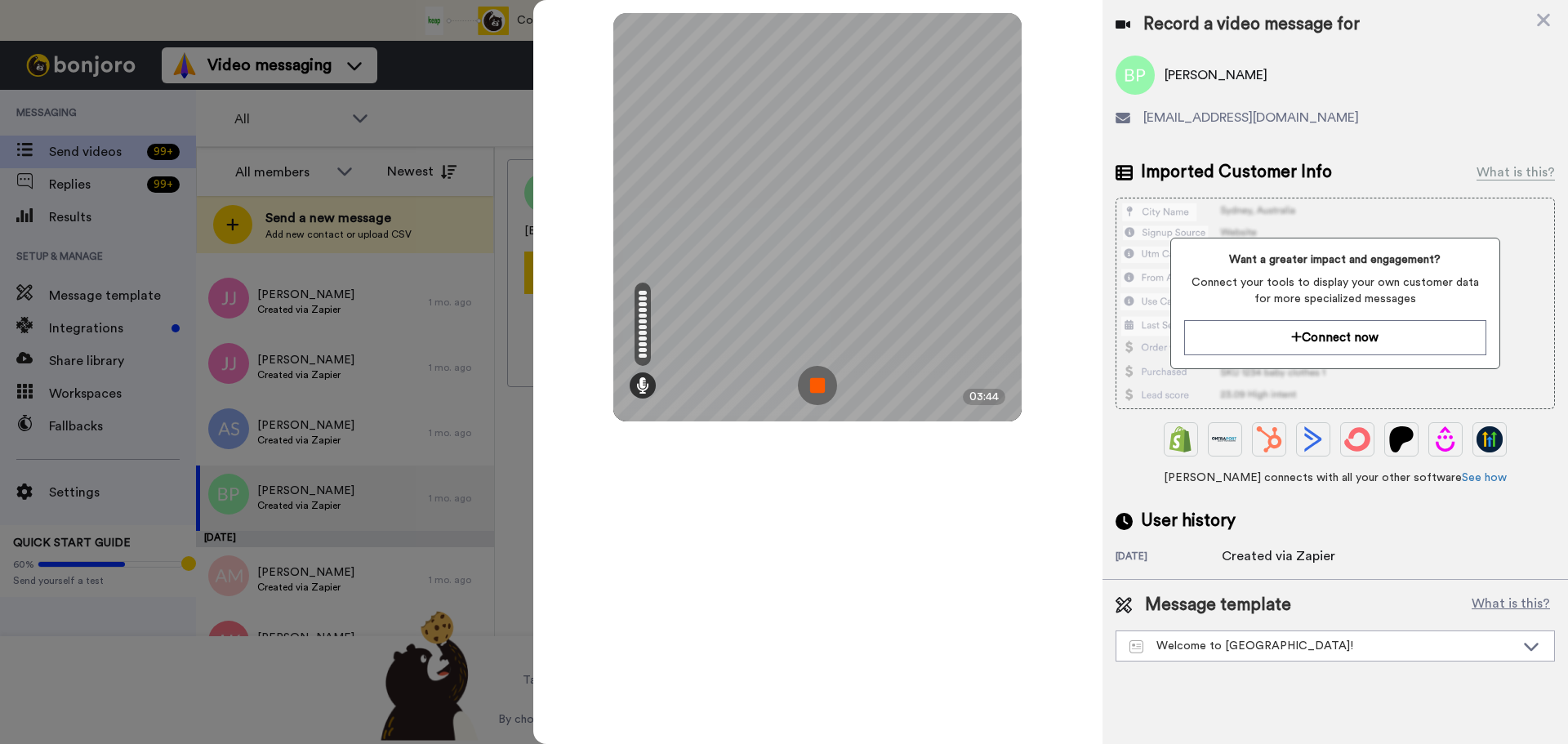
click at [812, 388] on img at bounding box center [817, 385] width 40 height 40
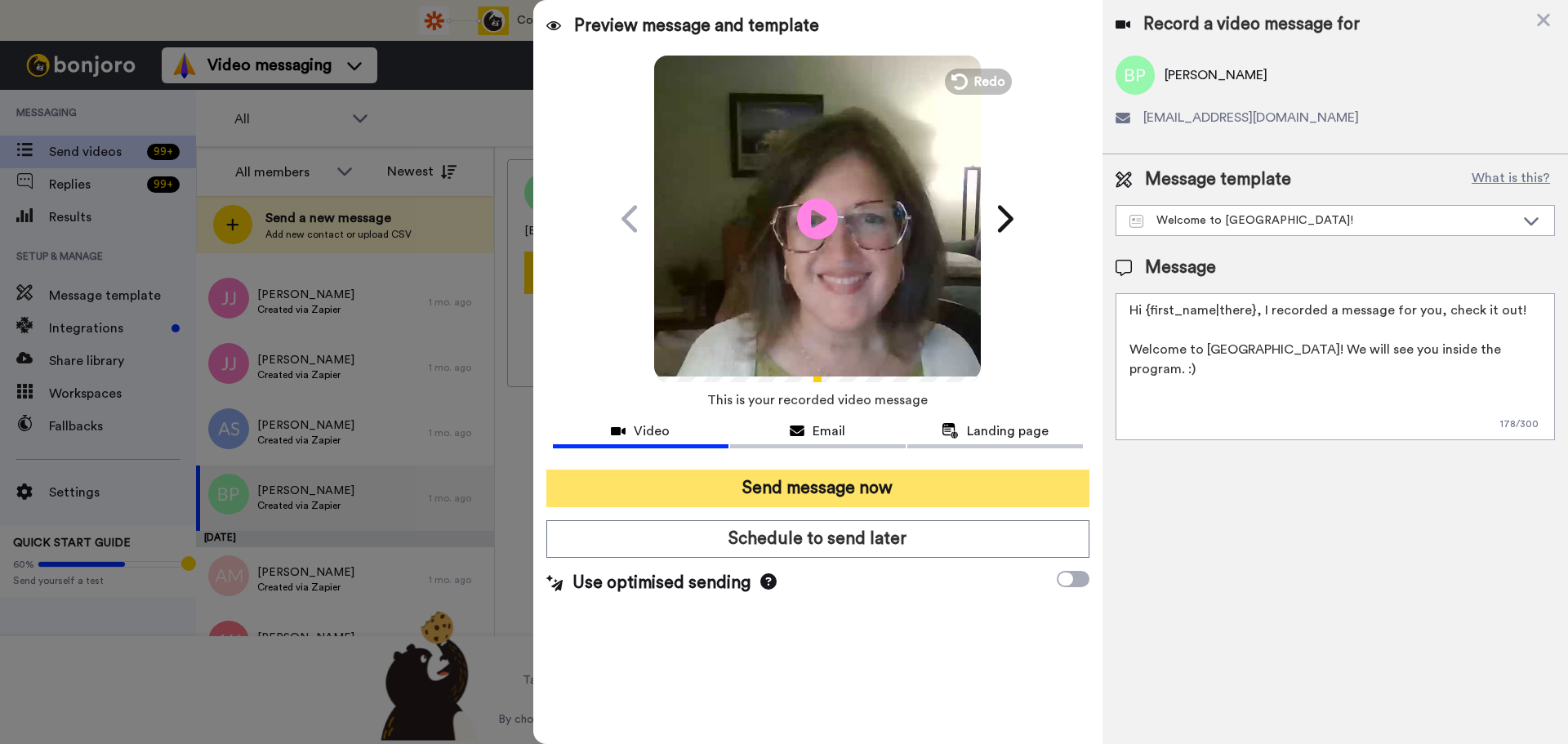
click at [898, 485] on button "Send message now" at bounding box center [818, 488] width 544 height 38
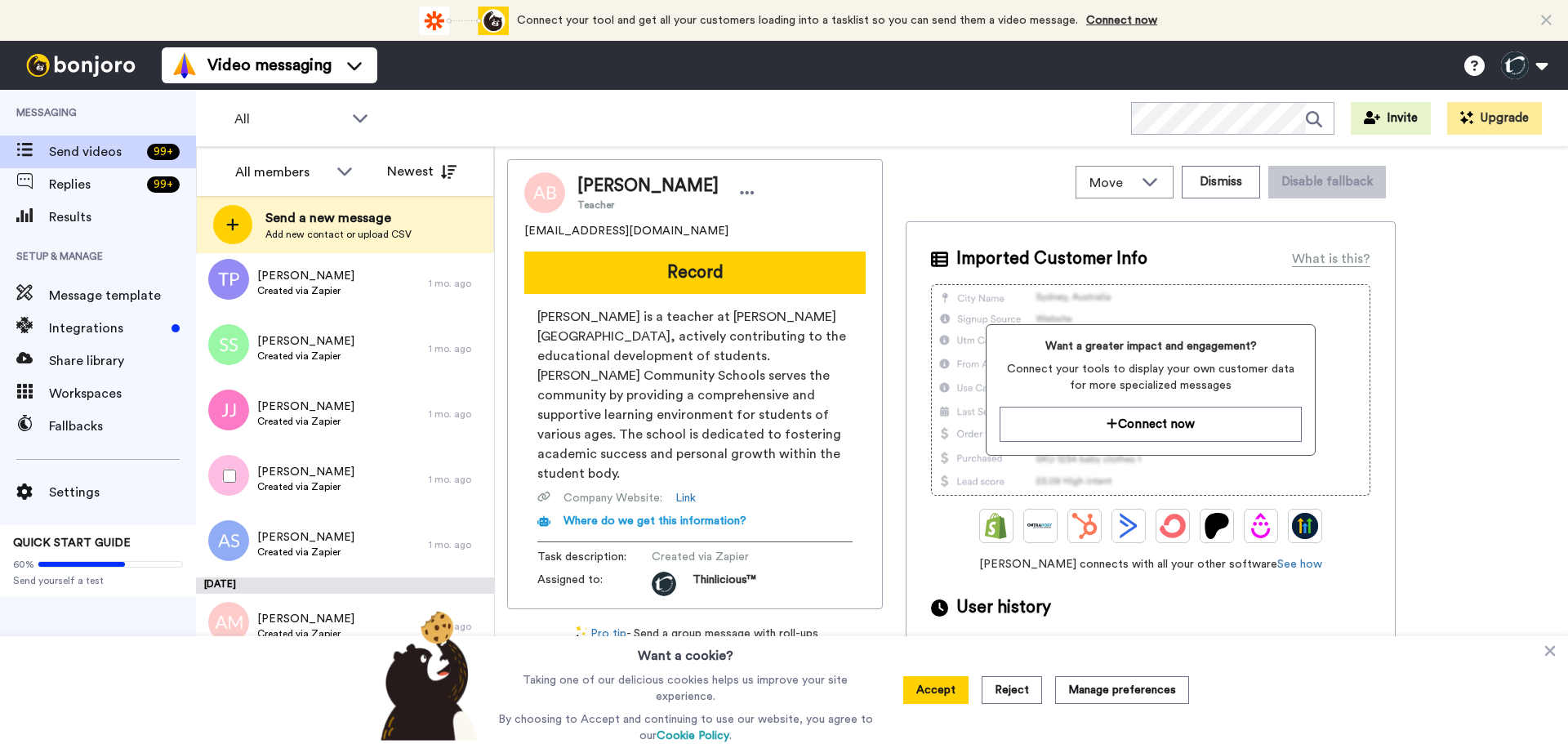
scroll to position [4238, 0]
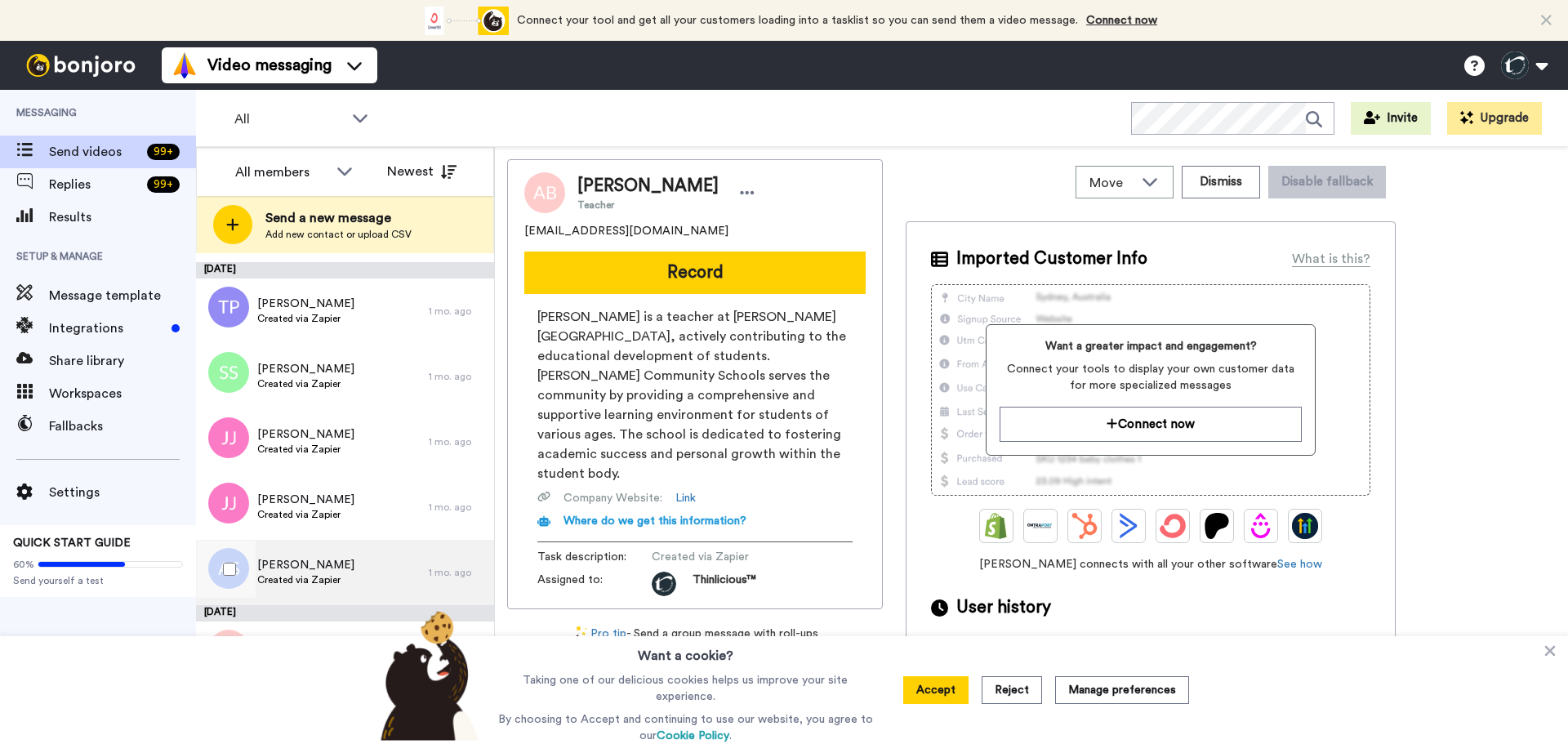
click at [290, 560] on span "[PERSON_NAME]" at bounding box center [306, 565] width 97 height 16
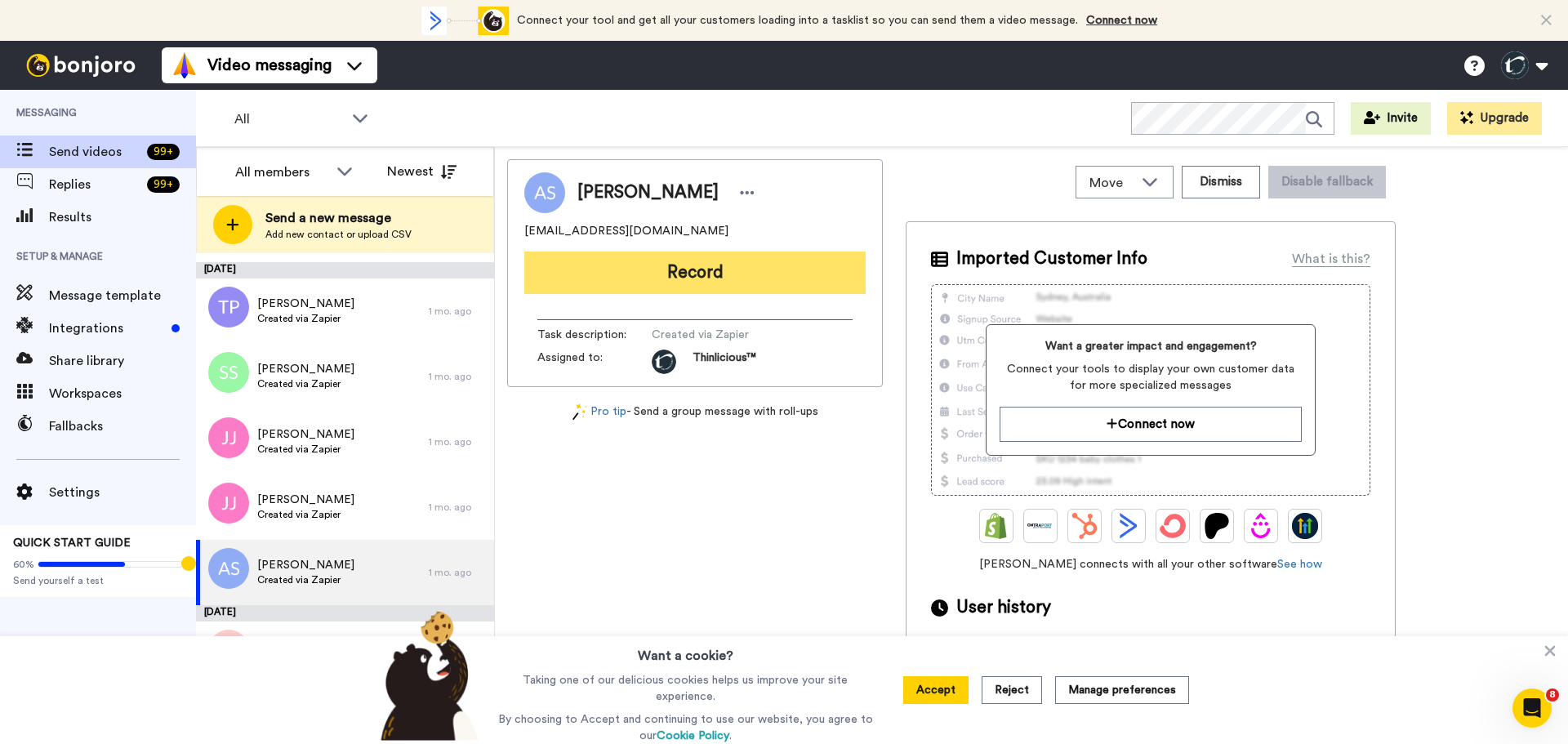
click at [674, 263] on button "Record" at bounding box center [695, 273] width 341 height 42
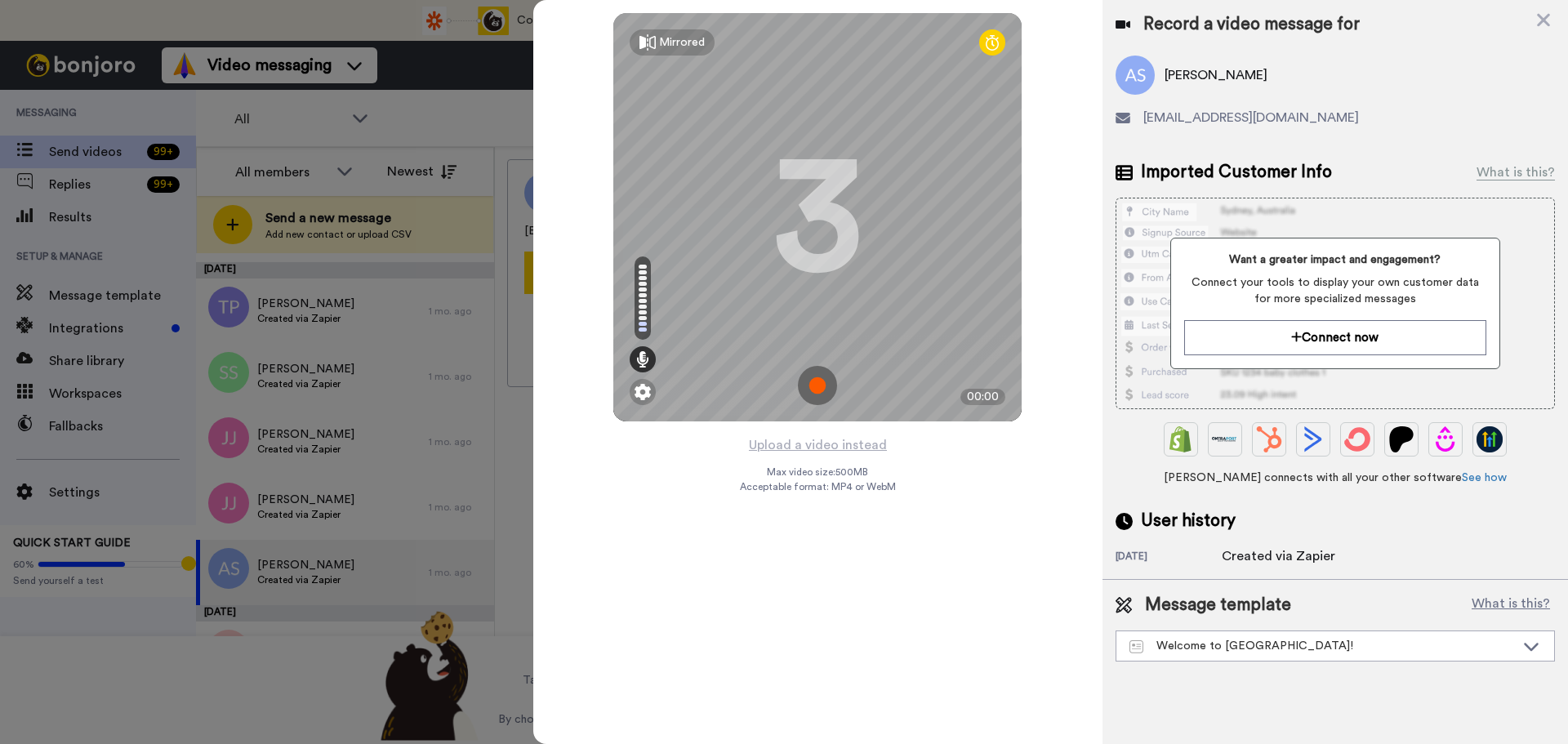
click at [823, 384] on img at bounding box center [817, 385] width 40 height 40
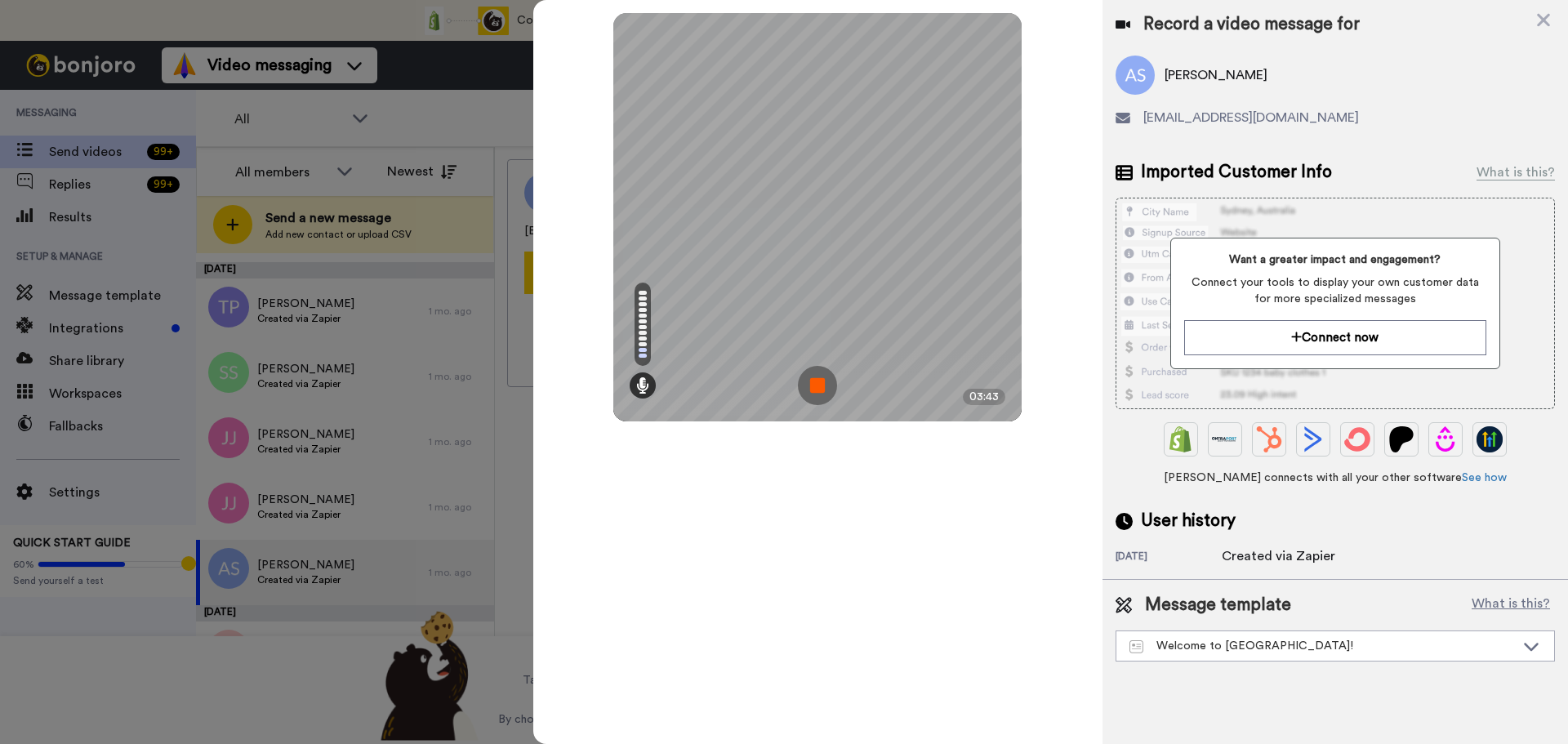
click at [823, 384] on img at bounding box center [817, 385] width 40 height 40
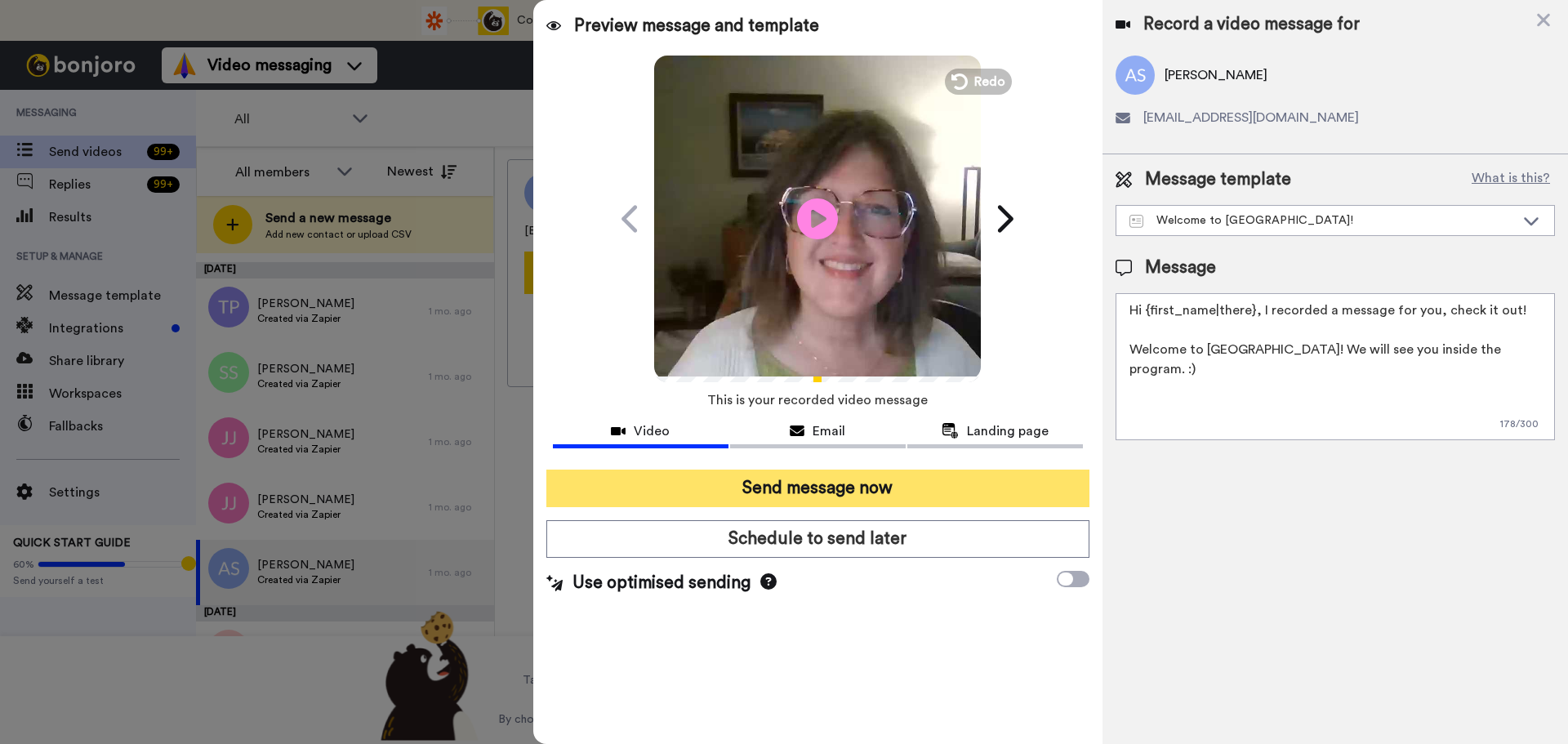
click at [876, 479] on button "Send message now" at bounding box center [818, 488] width 544 height 38
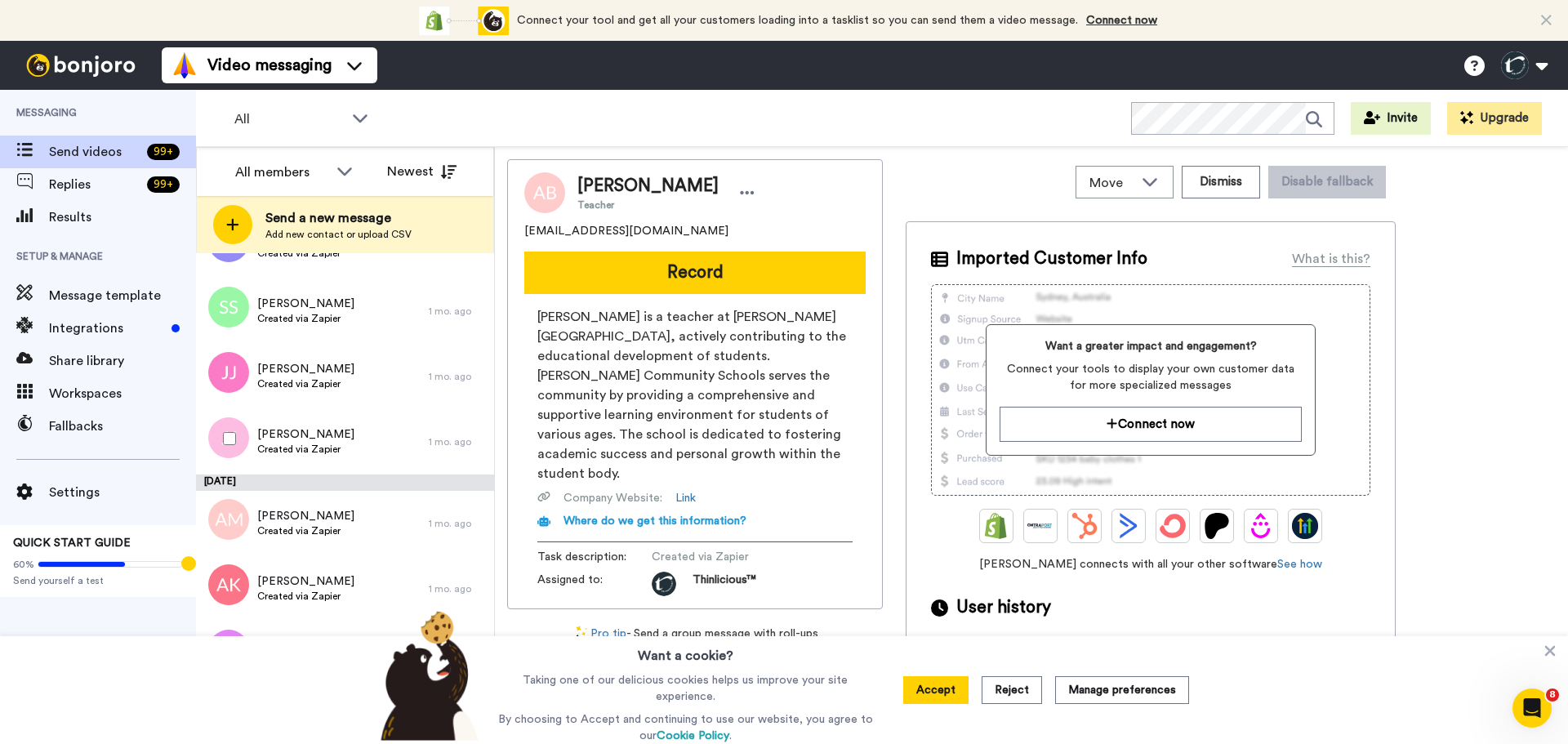
scroll to position [4305, 0]
click at [297, 459] on div "Julie Jennings Created via Zapier" at bounding box center [312, 441] width 233 height 66
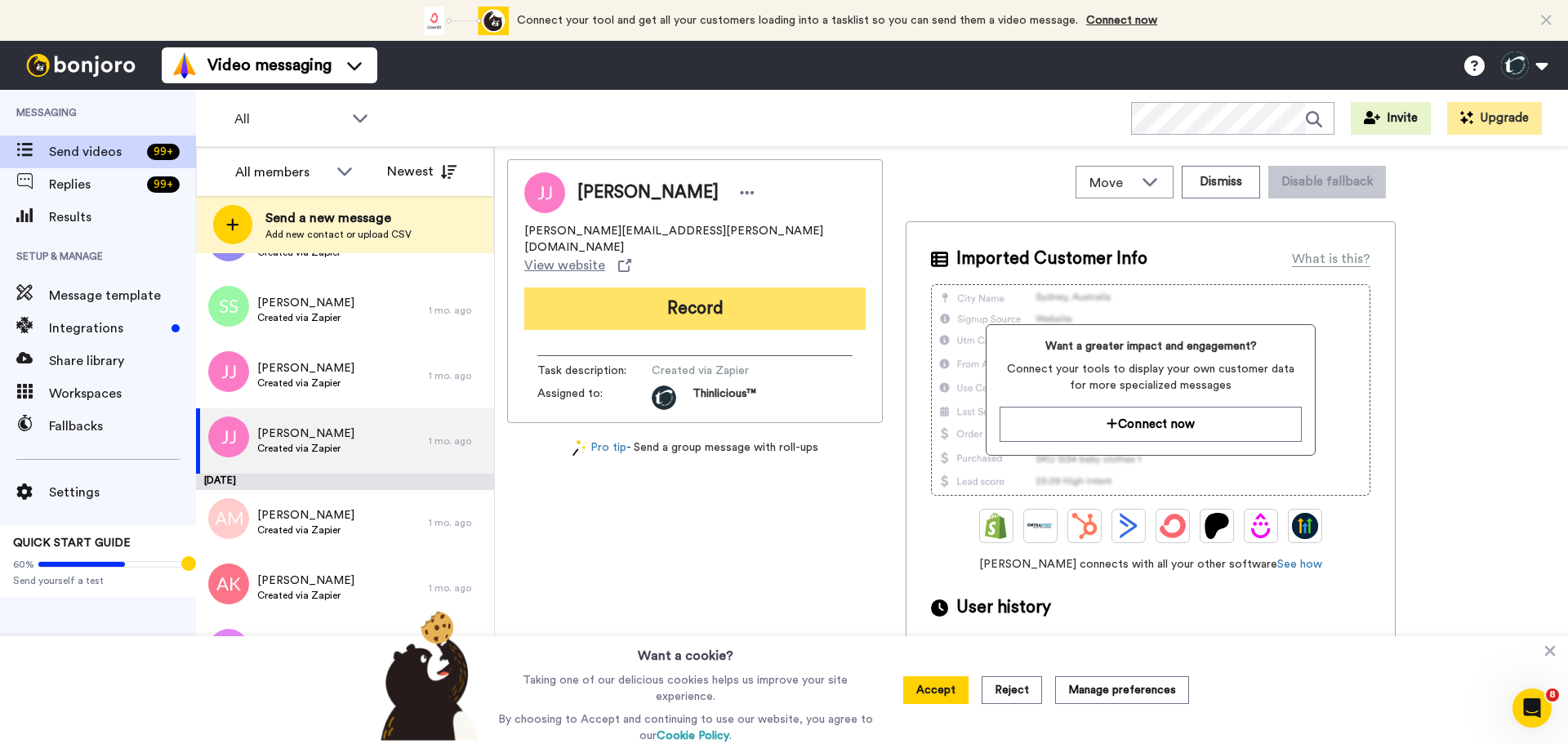
click at [601, 287] on button "Record" at bounding box center [695, 308] width 341 height 42
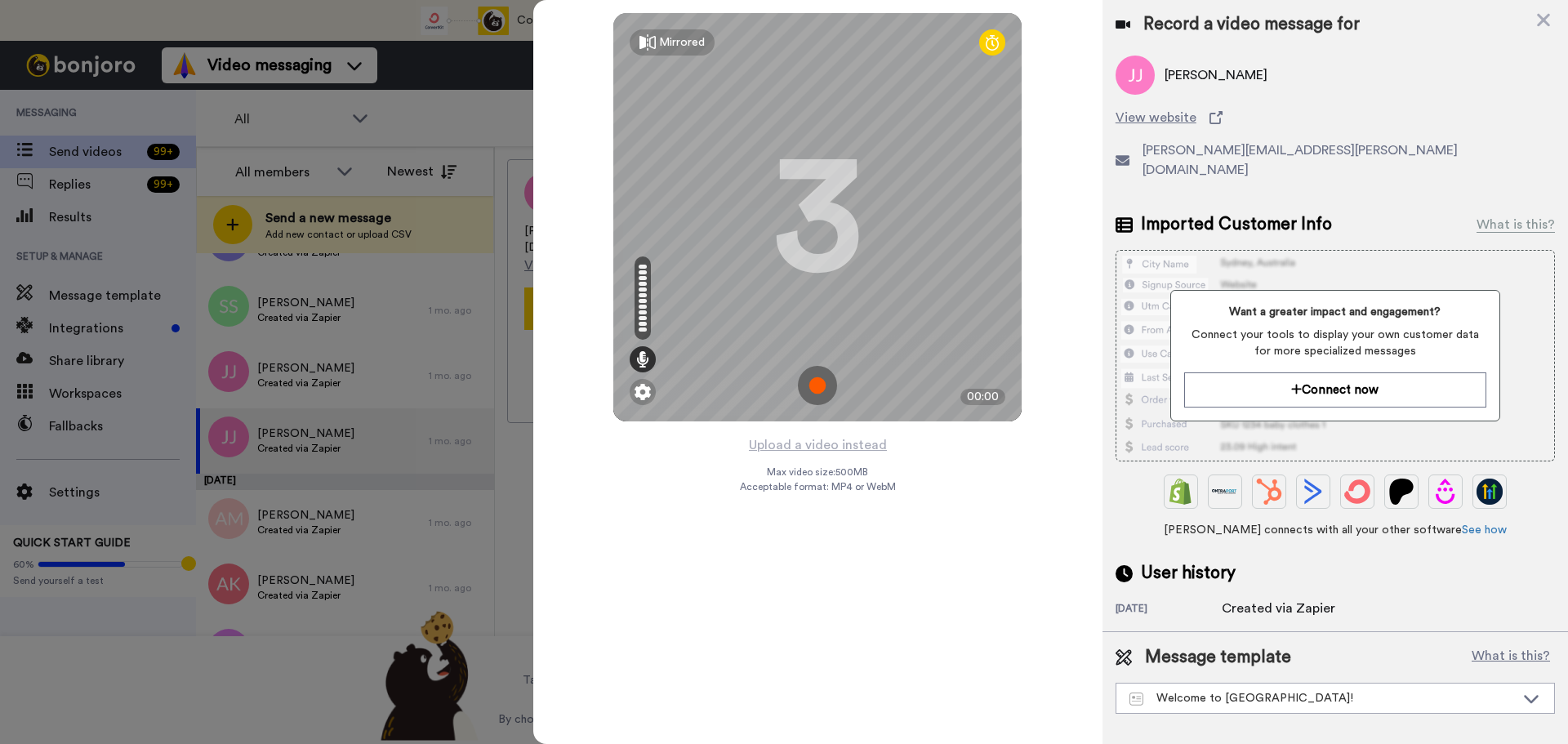
click at [813, 384] on img at bounding box center [817, 385] width 40 height 40
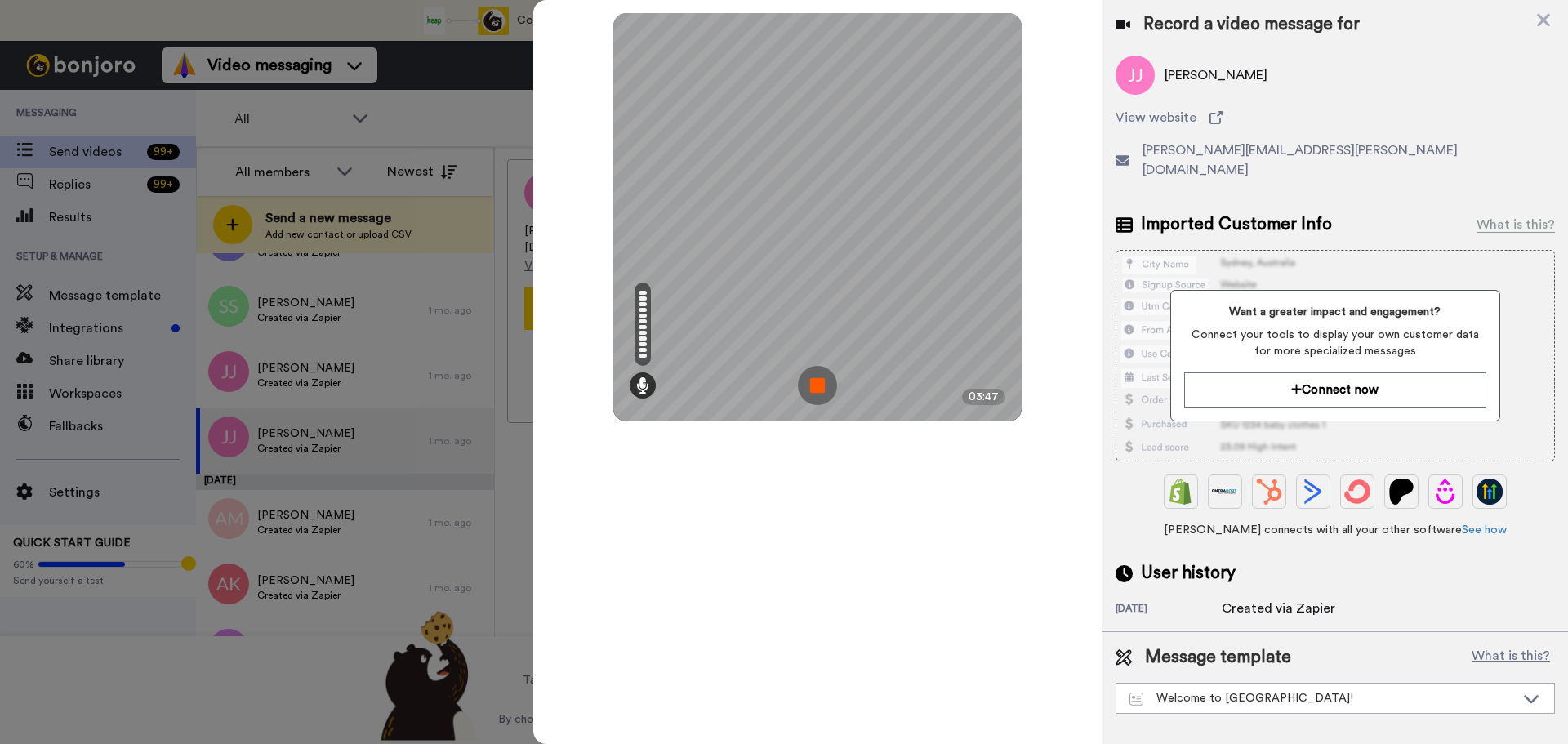
click at [813, 384] on img at bounding box center [817, 385] width 40 height 40
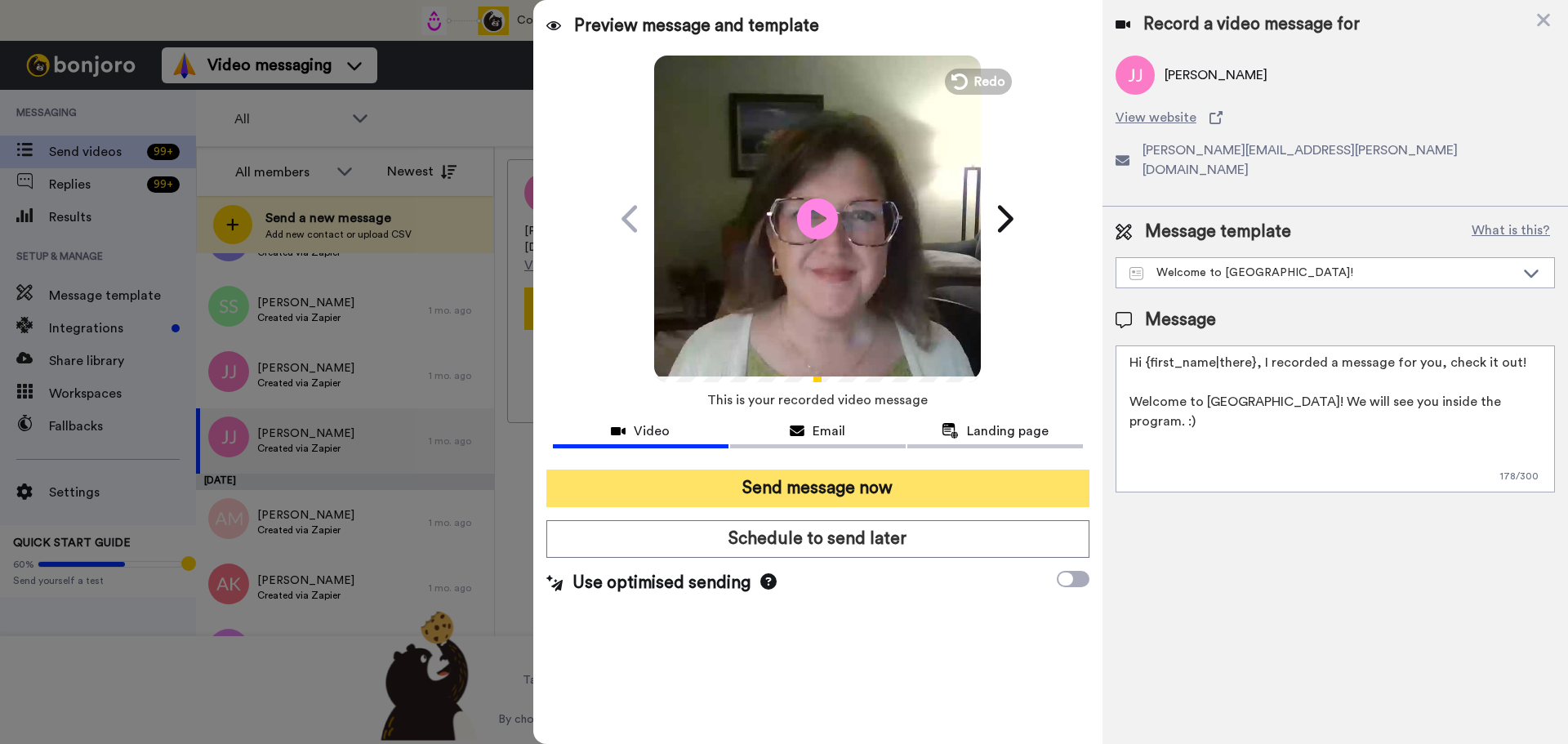
click at [646, 496] on button "Send message now" at bounding box center [818, 488] width 544 height 38
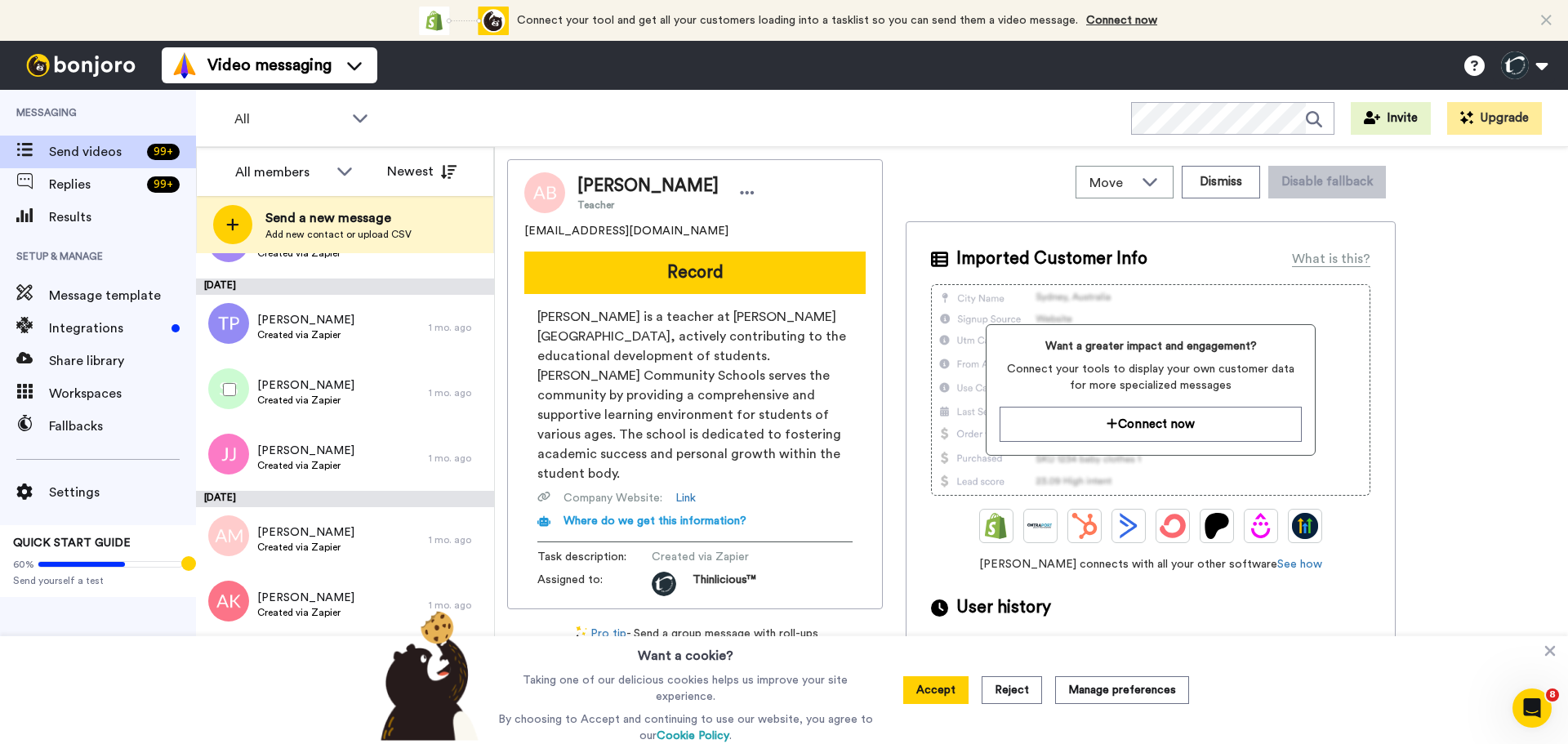
scroll to position [4224, 0]
click at [337, 445] on span "[PERSON_NAME]" at bounding box center [306, 449] width 97 height 16
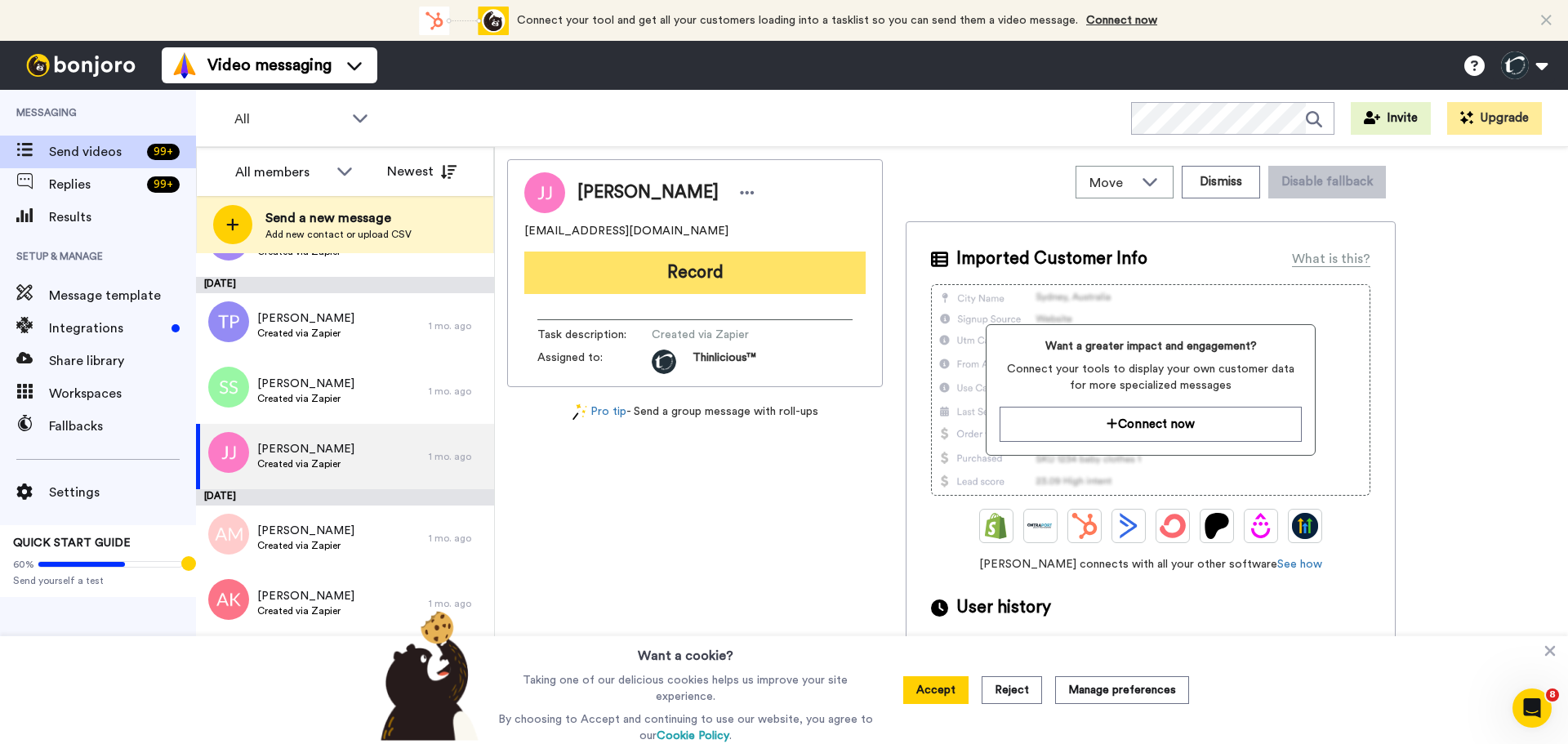
click at [616, 274] on button "Record" at bounding box center [695, 273] width 341 height 42
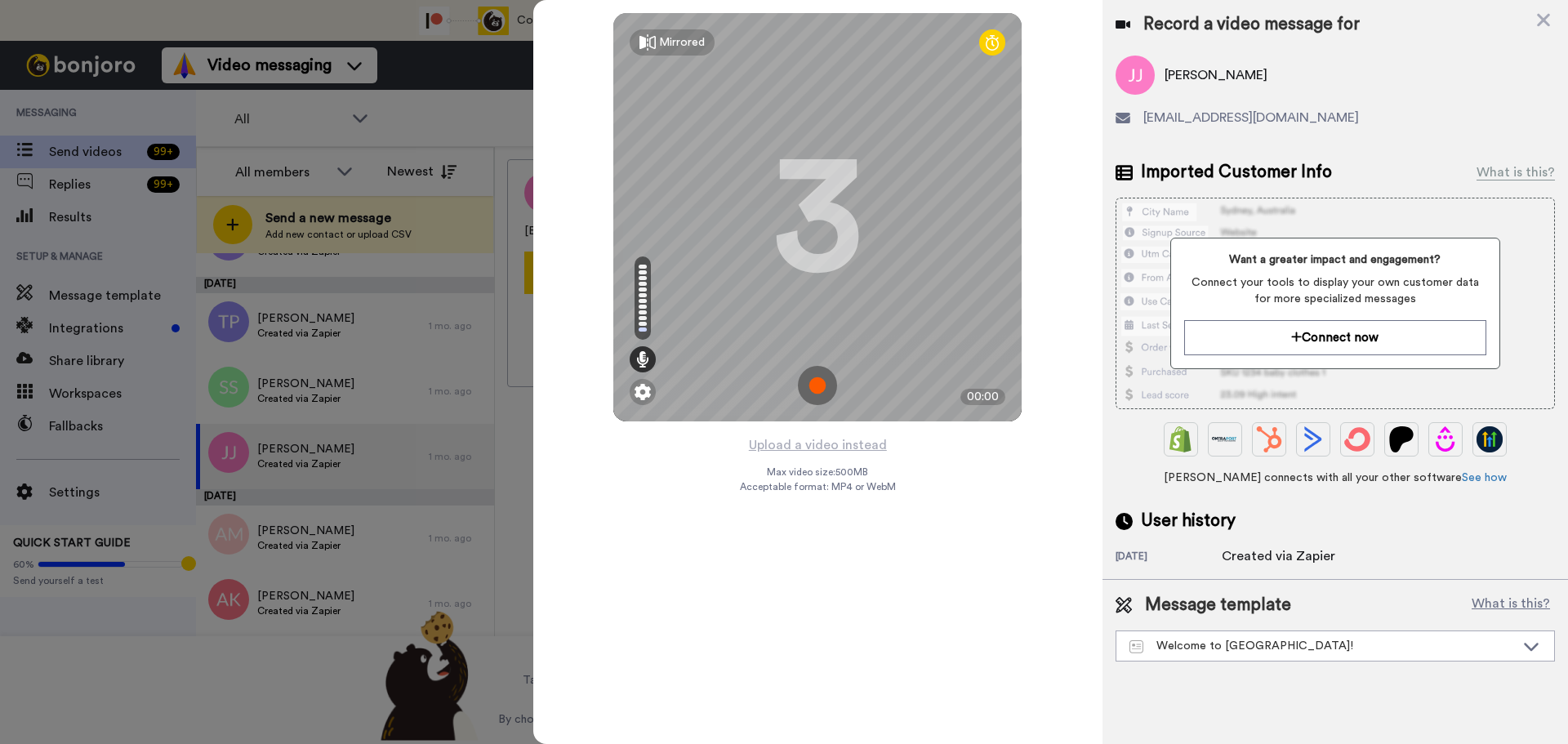
drag, startPoint x: 815, startPoint y: 383, endPoint x: 612, endPoint y: 526, distance: 248.3
click at [612, 526] on div "Mirrored Redo 3 00:00 Upload a video instead Max video size: 500 MB Acceptable …" at bounding box center [817, 372] width 570 height 744
click at [817, 388] on img at bounding box center [817, 385] width 40 height 40
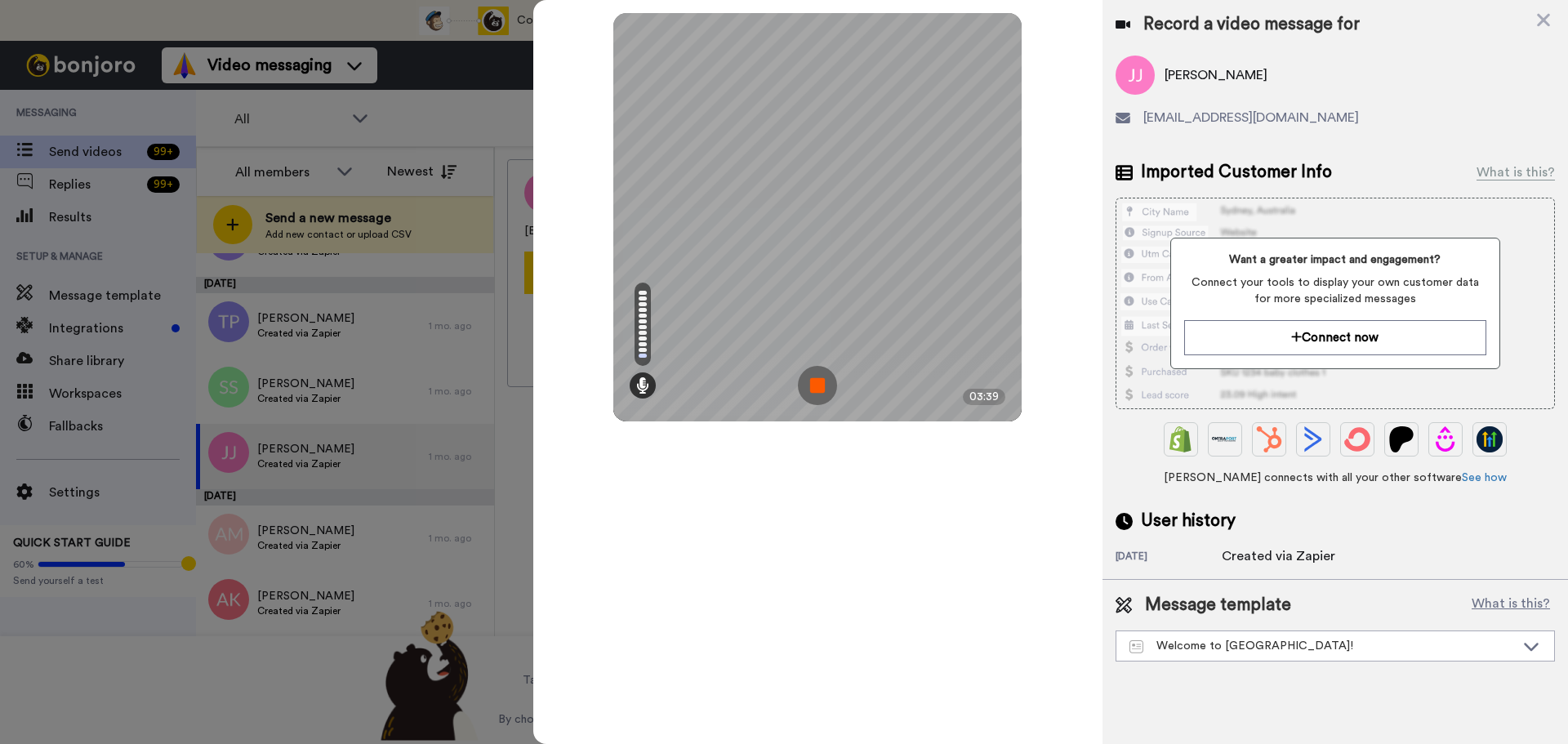
click at [817, 388] on img at bounding box center [817, 385] width 40 height 40
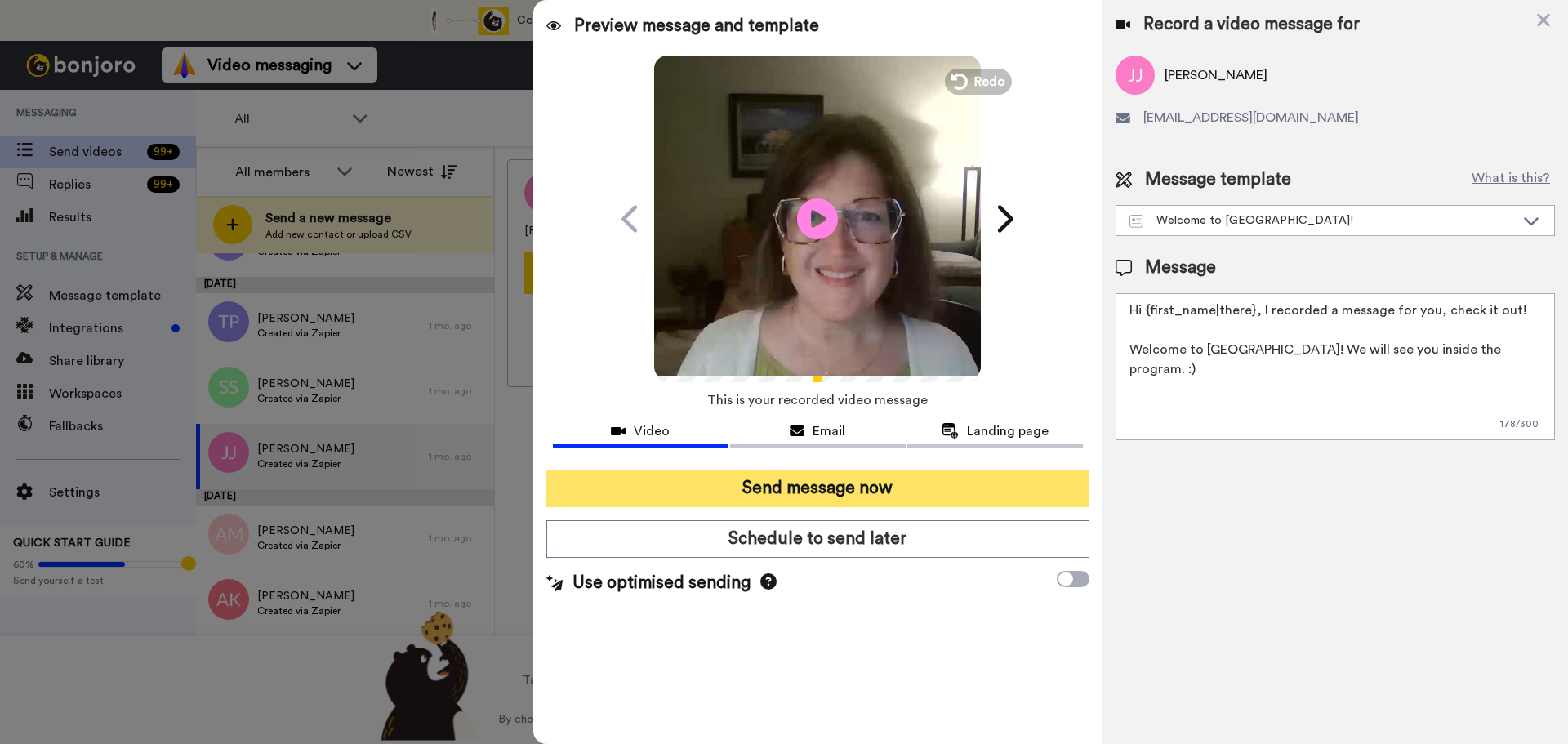
click at [753, 491] on button "Send message now" at bounding box center [818, 488] width 544 height 38
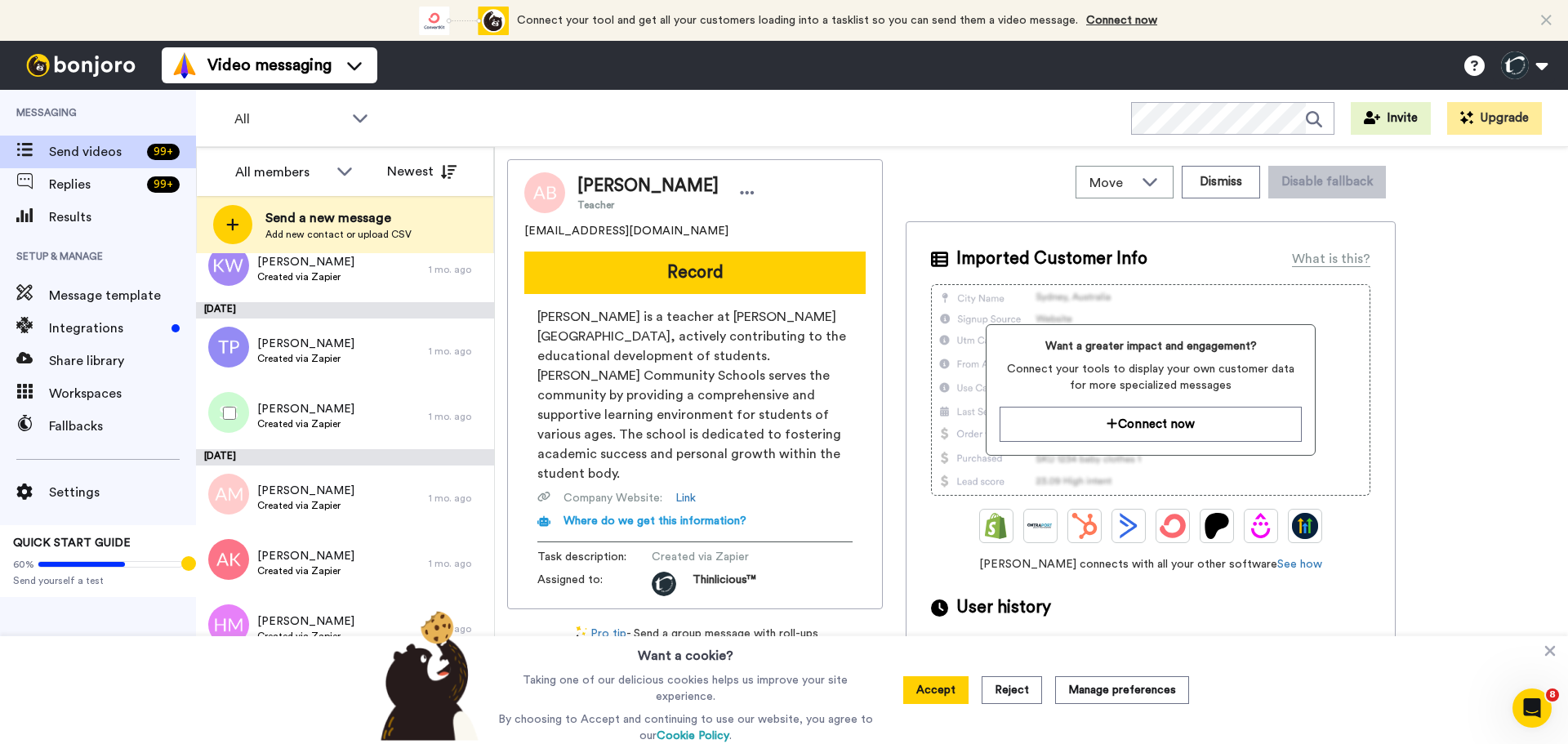
scroll to position [4204, 0]
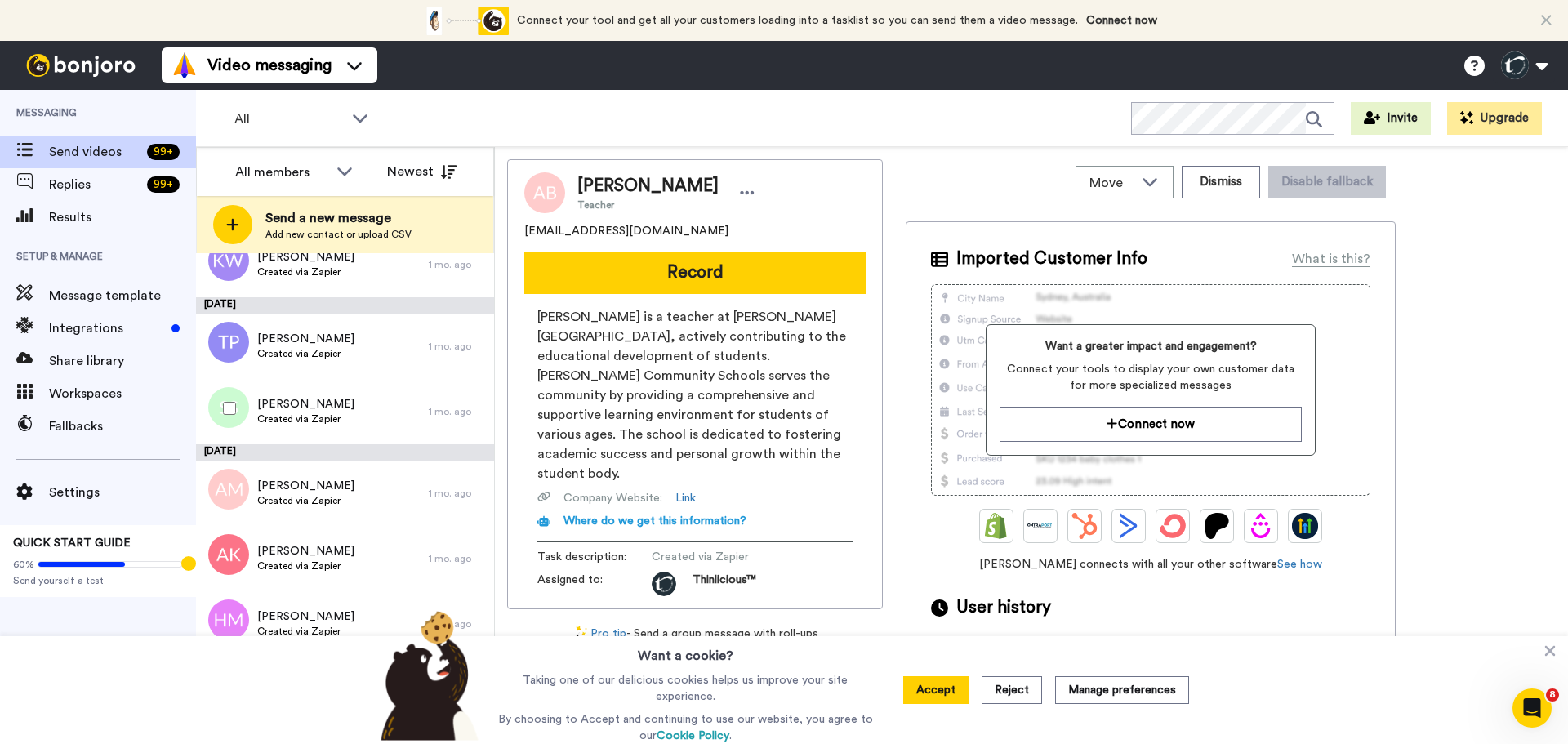
click at [329, 421] on span "Created via Zapier" at bounding box center [306, 419] width 97 height 13
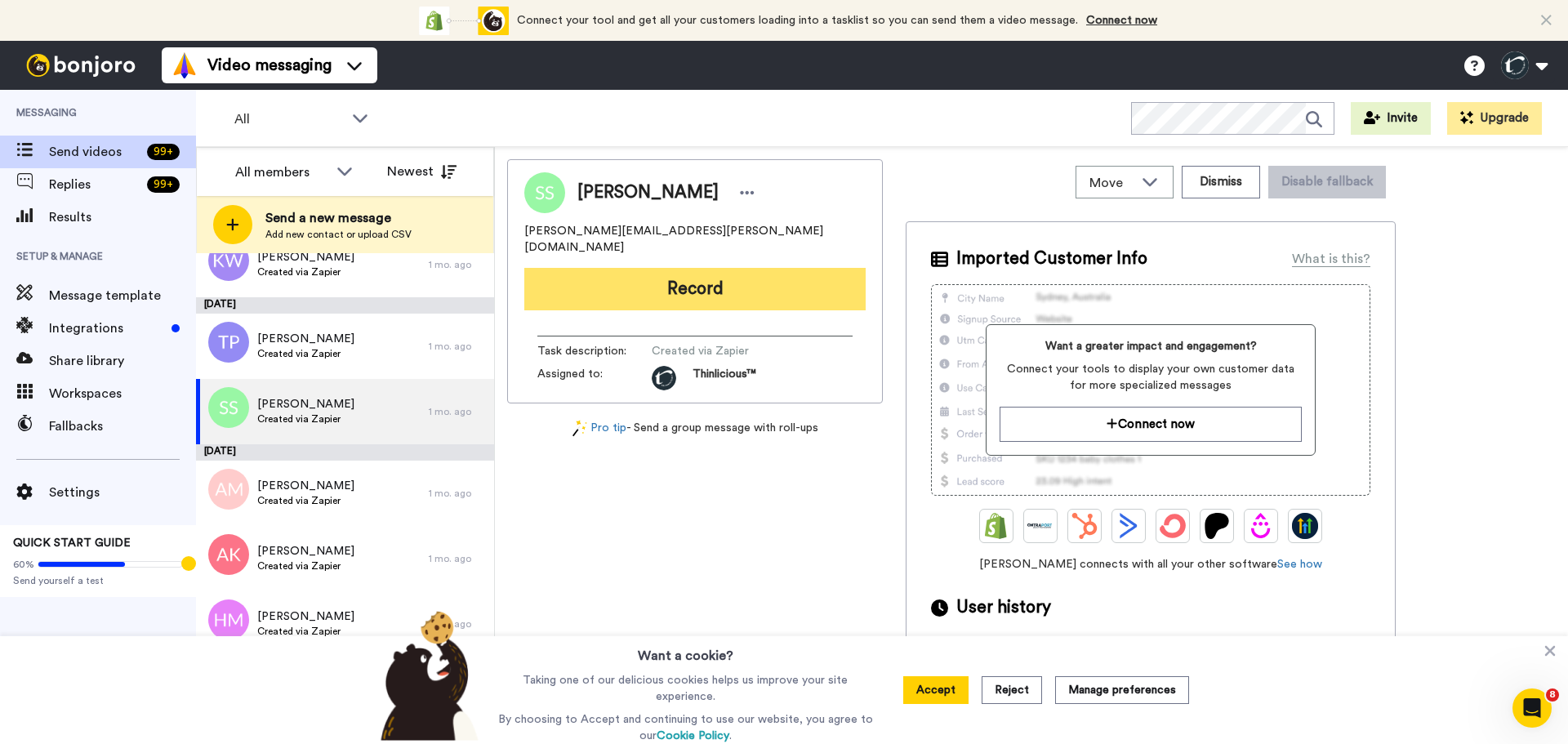
click at [622, 275] on button "Record" at bounding box center [695, 289] width 341 height 42
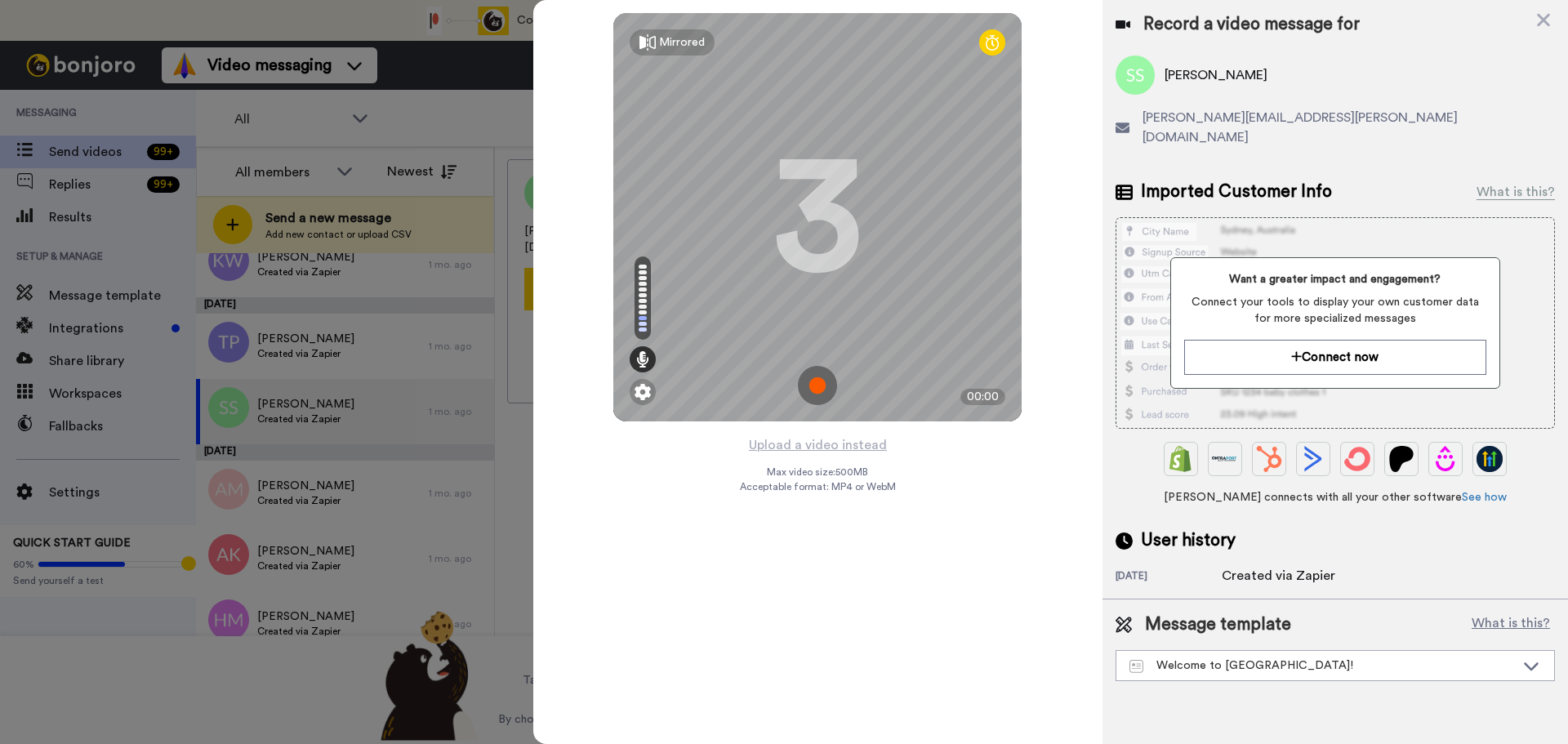
click at [823, 380] on img at bounding box center [817, 385] width 40 height 40
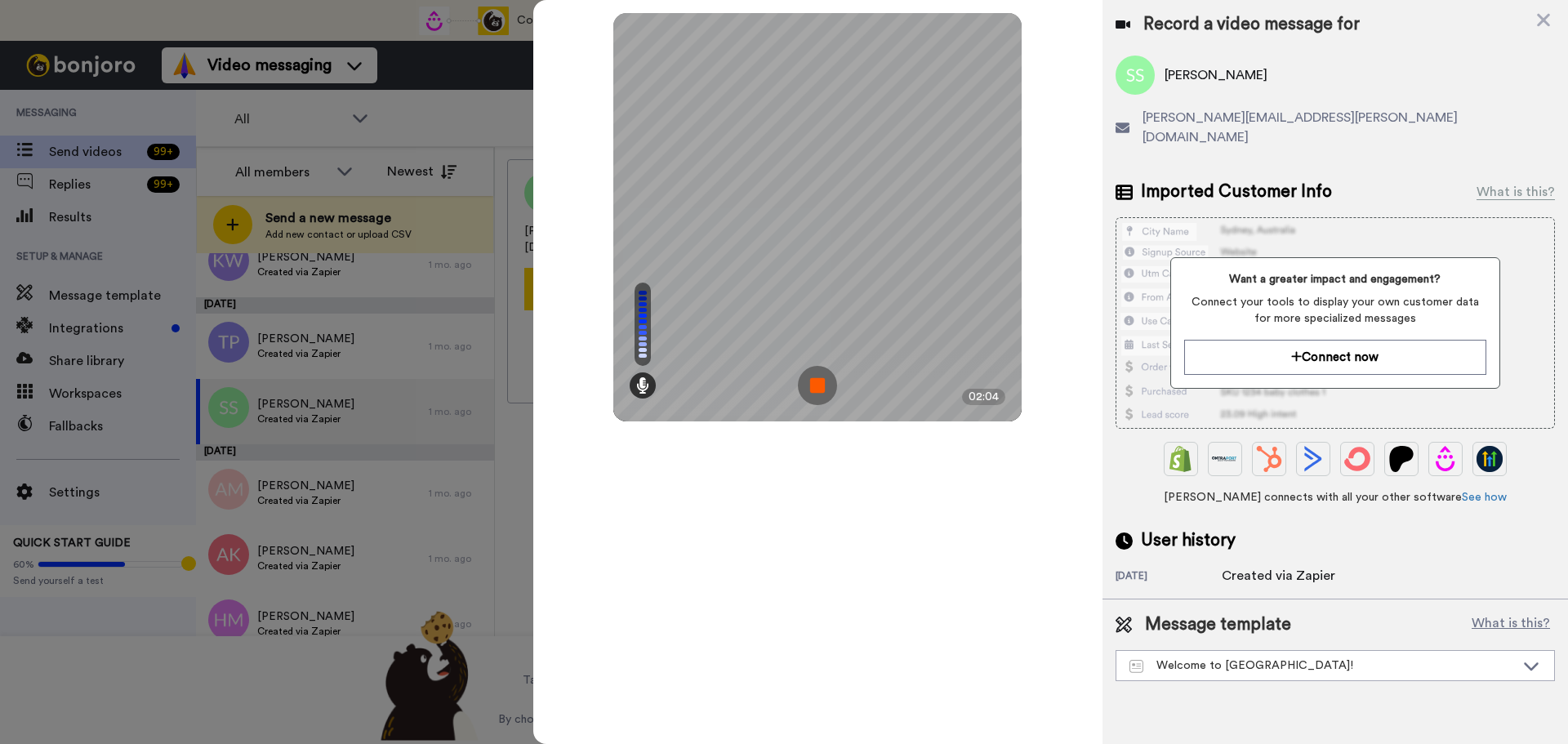
click at [823, 380] on img at bounding box center [817, 385] width 40 height 40
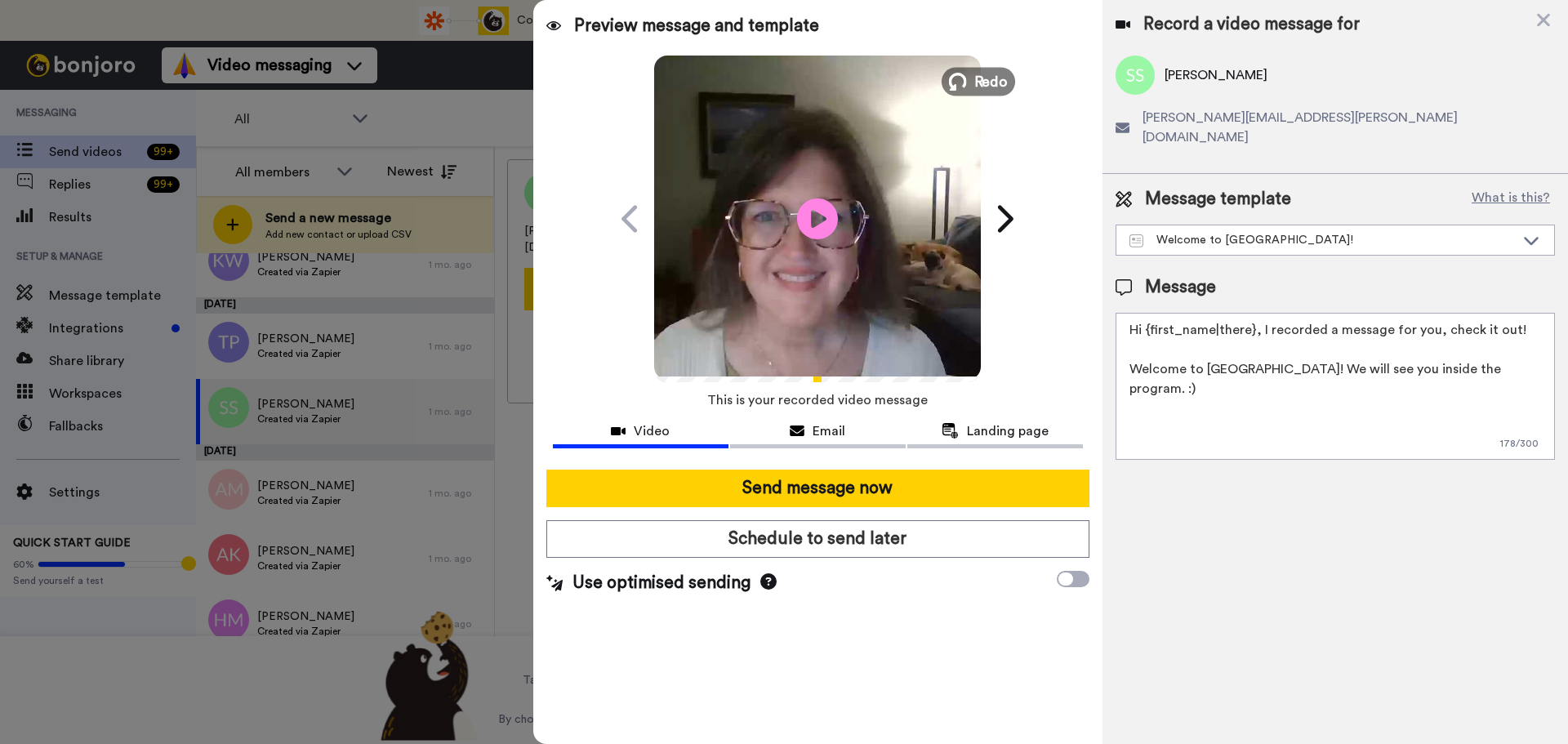
click at [989, 80] on span "Redo" at bounding box center [992, 81] width 35 height 21
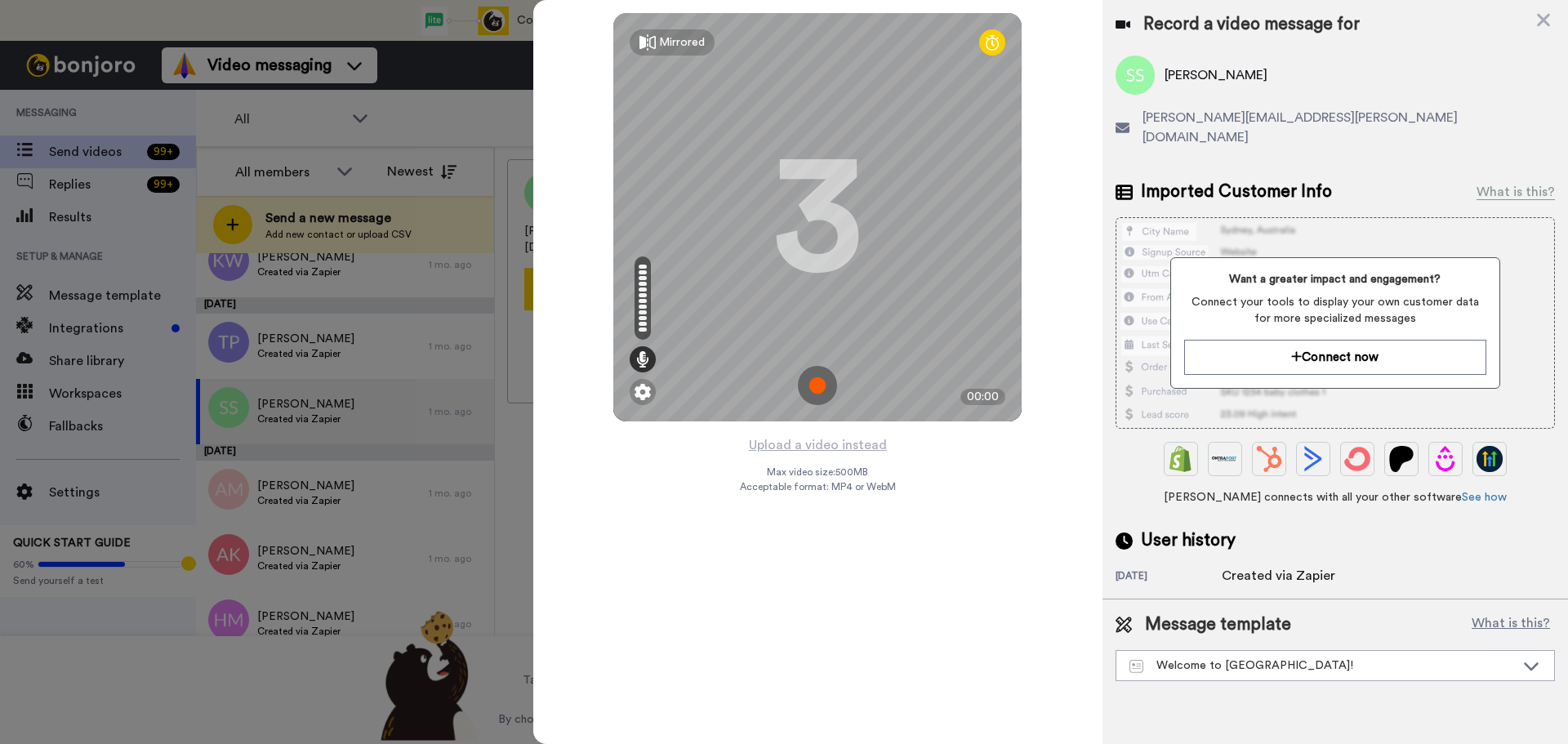
click at [817, 375] on img at bounding box center [817, 385] width 40 height 40
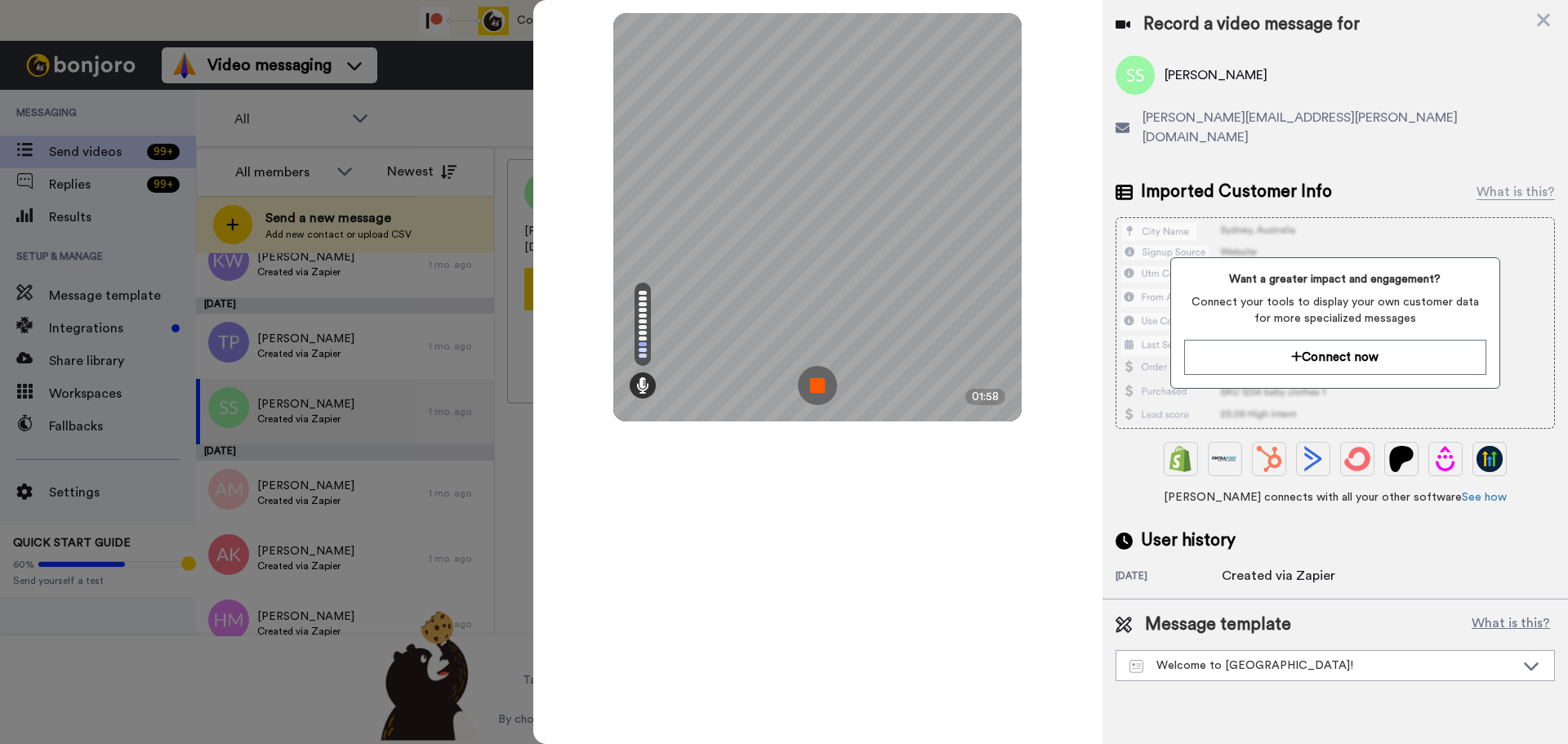
click at [817, 375] on img at bounding box center [817, 385] width 40 height 40
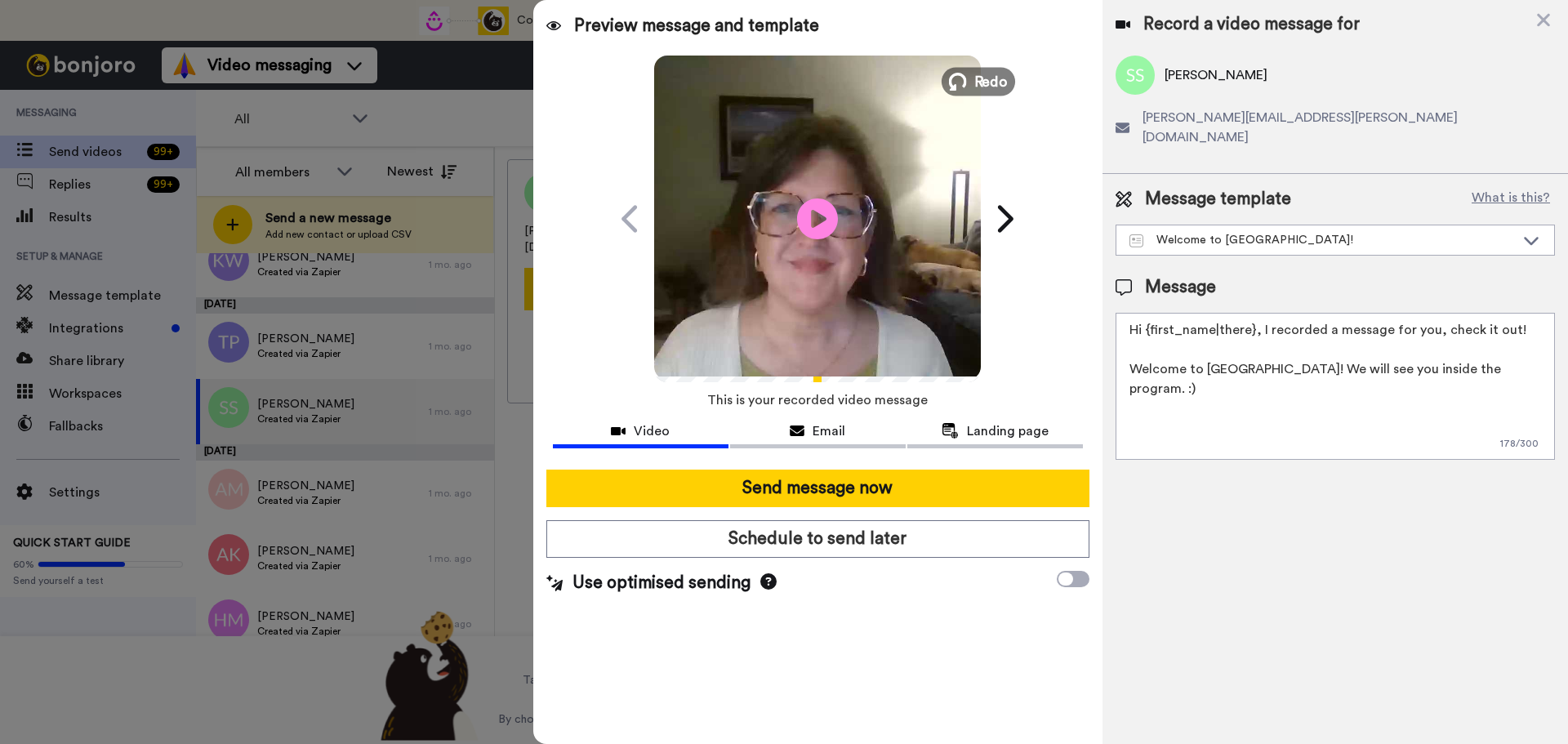
click at [980, 87] on span "Redo" at bounding box center [992, 81] width 35 height 21
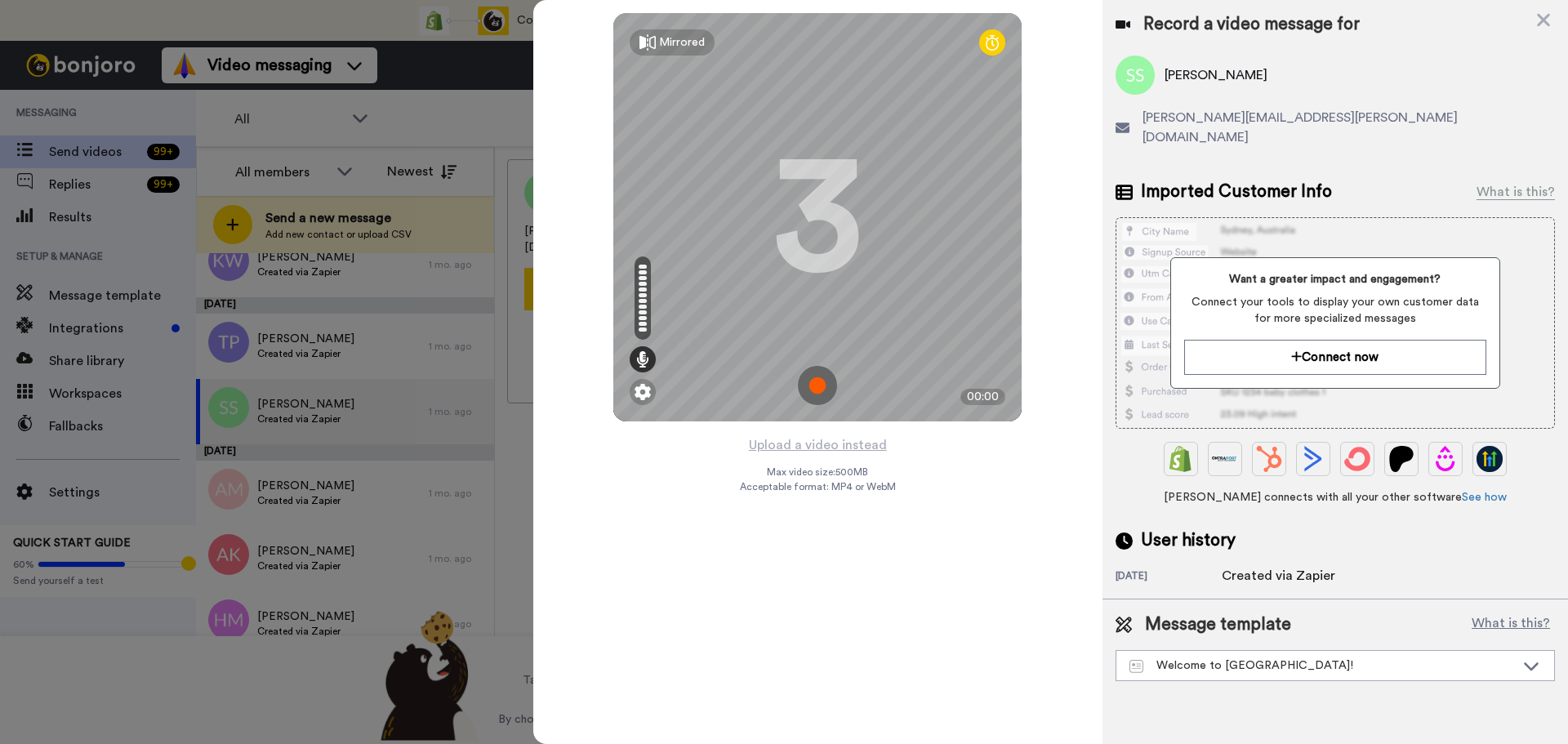
click at [811, 382] on img at bounding box center [817, 385] width 40 height 40
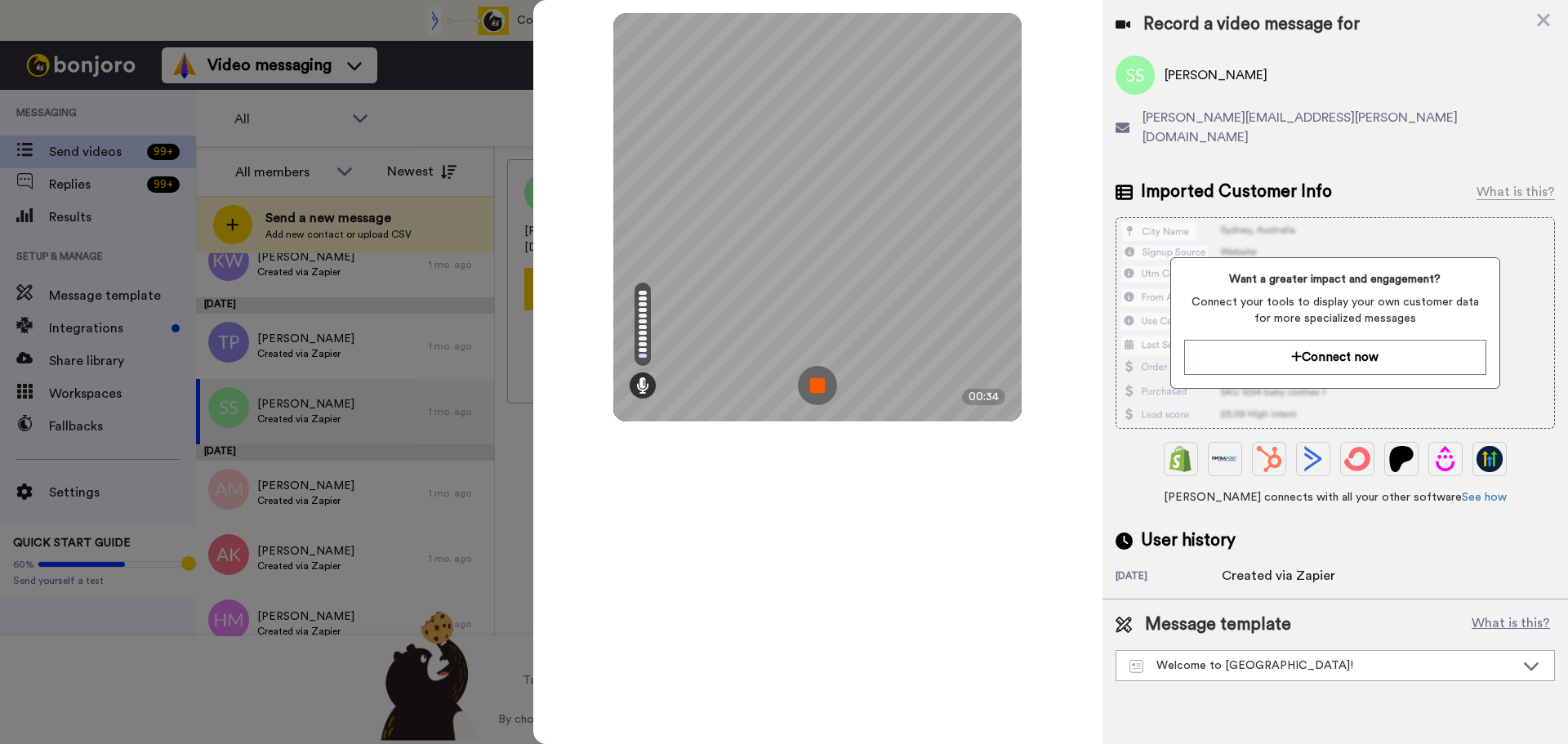
click at [811, 382] on img at bounding box center [817, 385] width 40 height 40
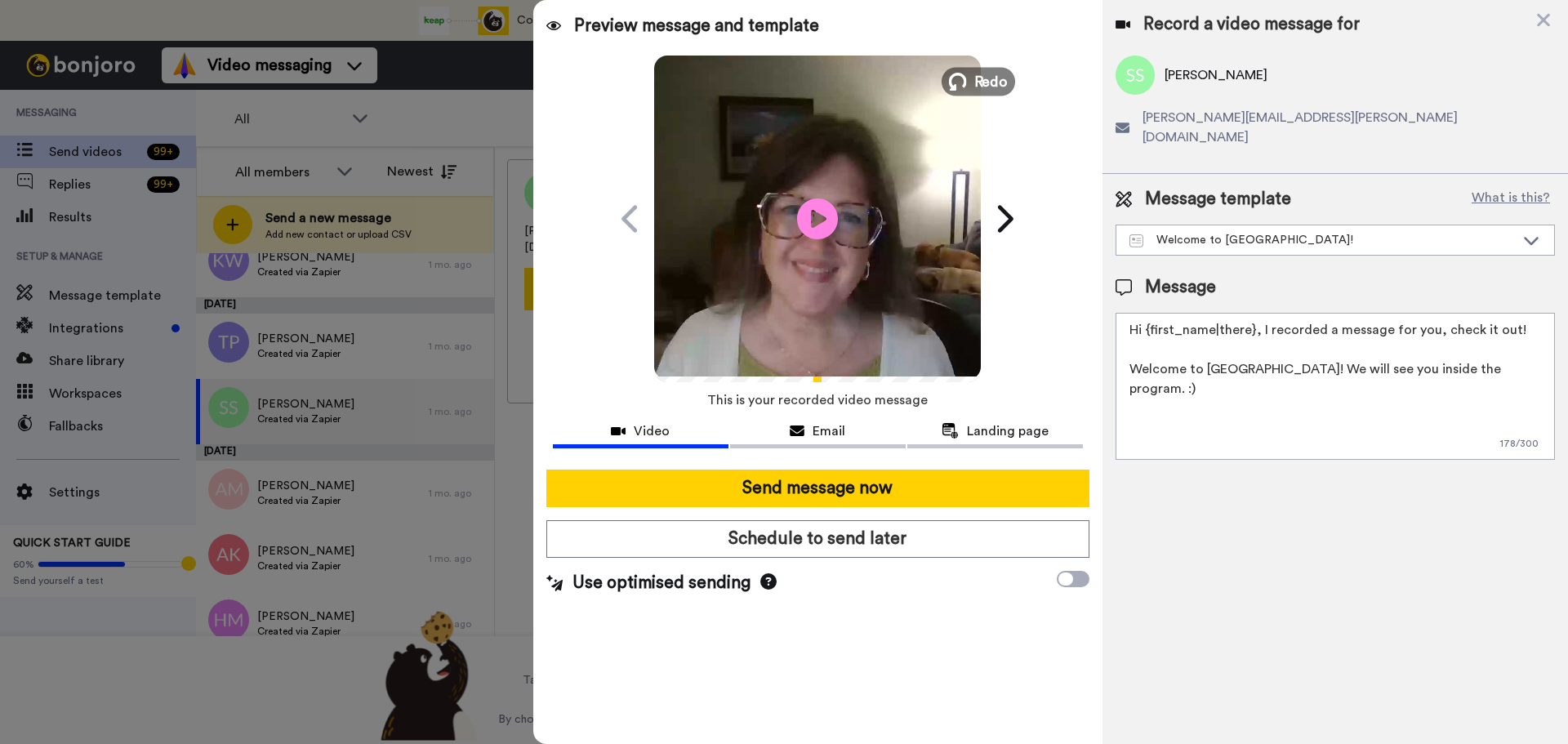
click at [991, 73] on span "Redo" at bounding box center [992, 81] width 35 height 21
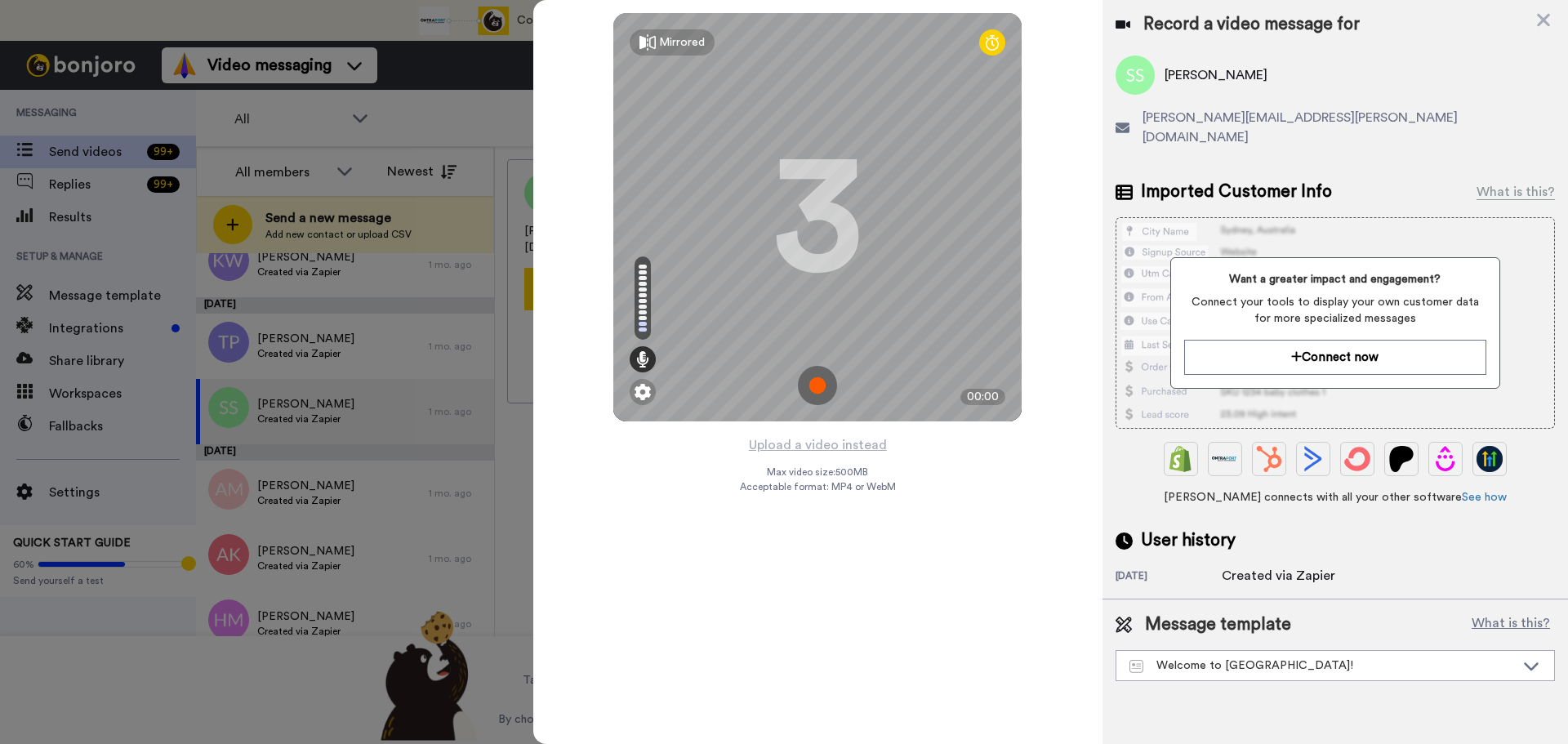
click at [820, 377] on img at bounding box center [817, 385] width 40 height 40
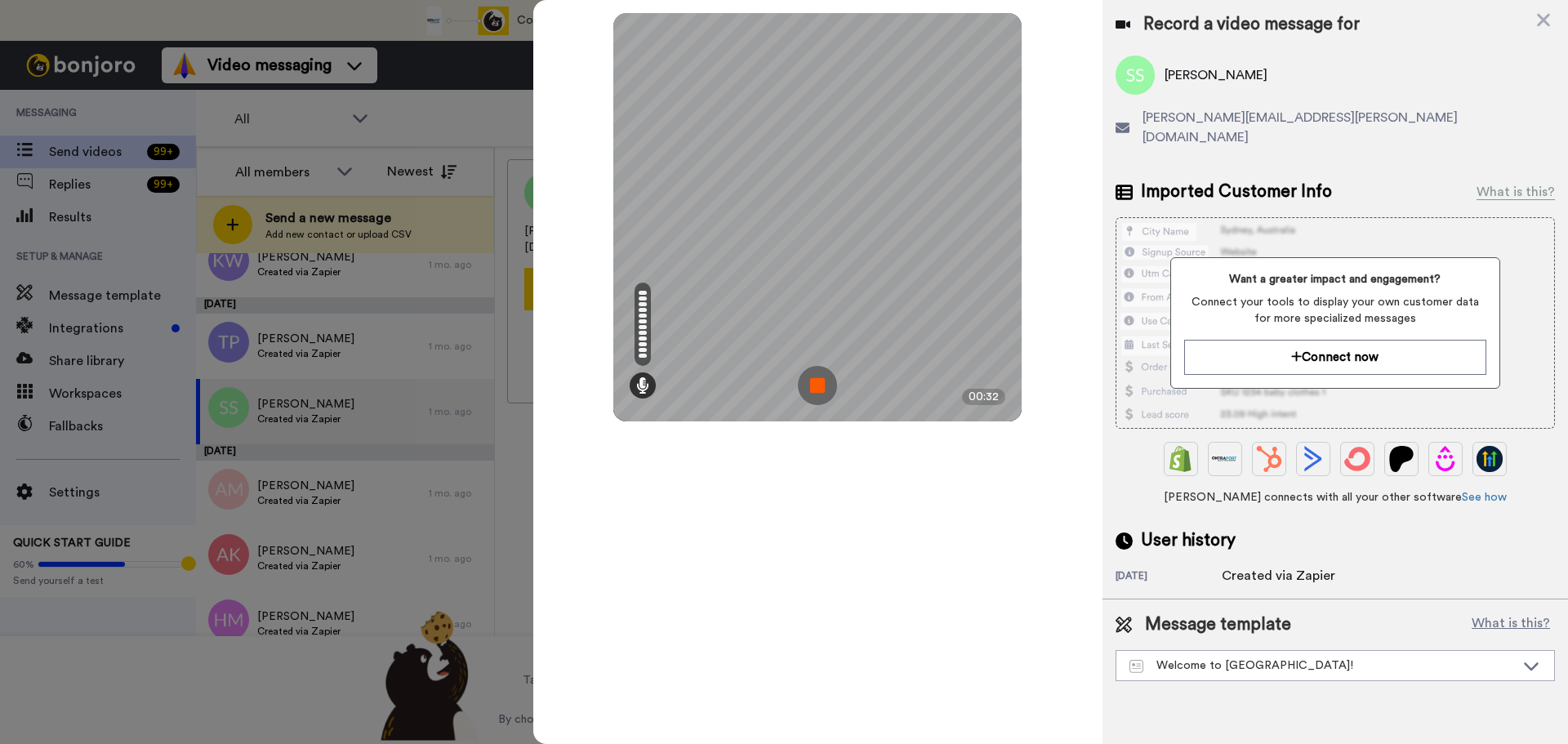
click at [820, 377] on img at bounding box center [817, 385] width 40 height 40
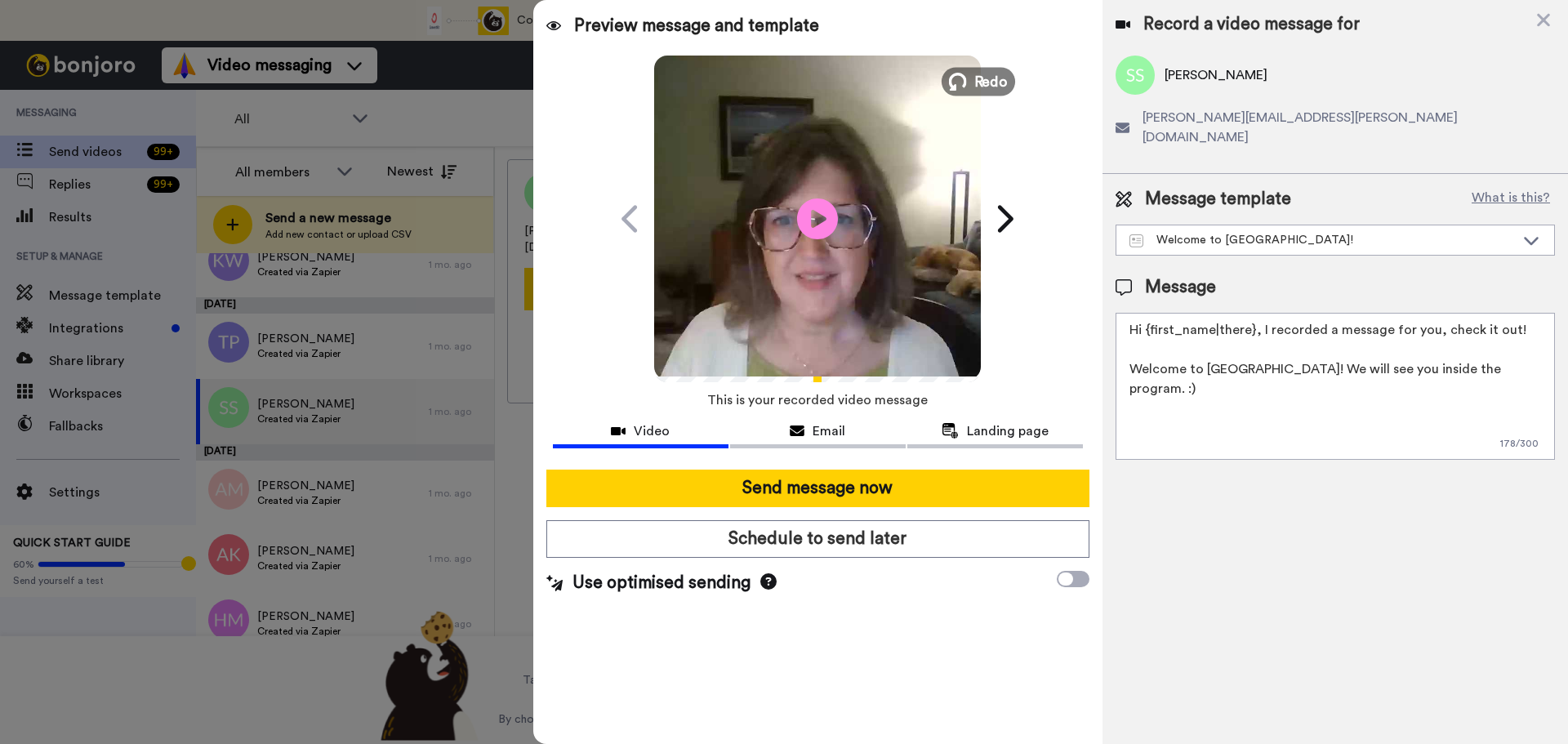
click at [992, 79] on span "Redo" at bounding box center [992, 81] width 35 height 21
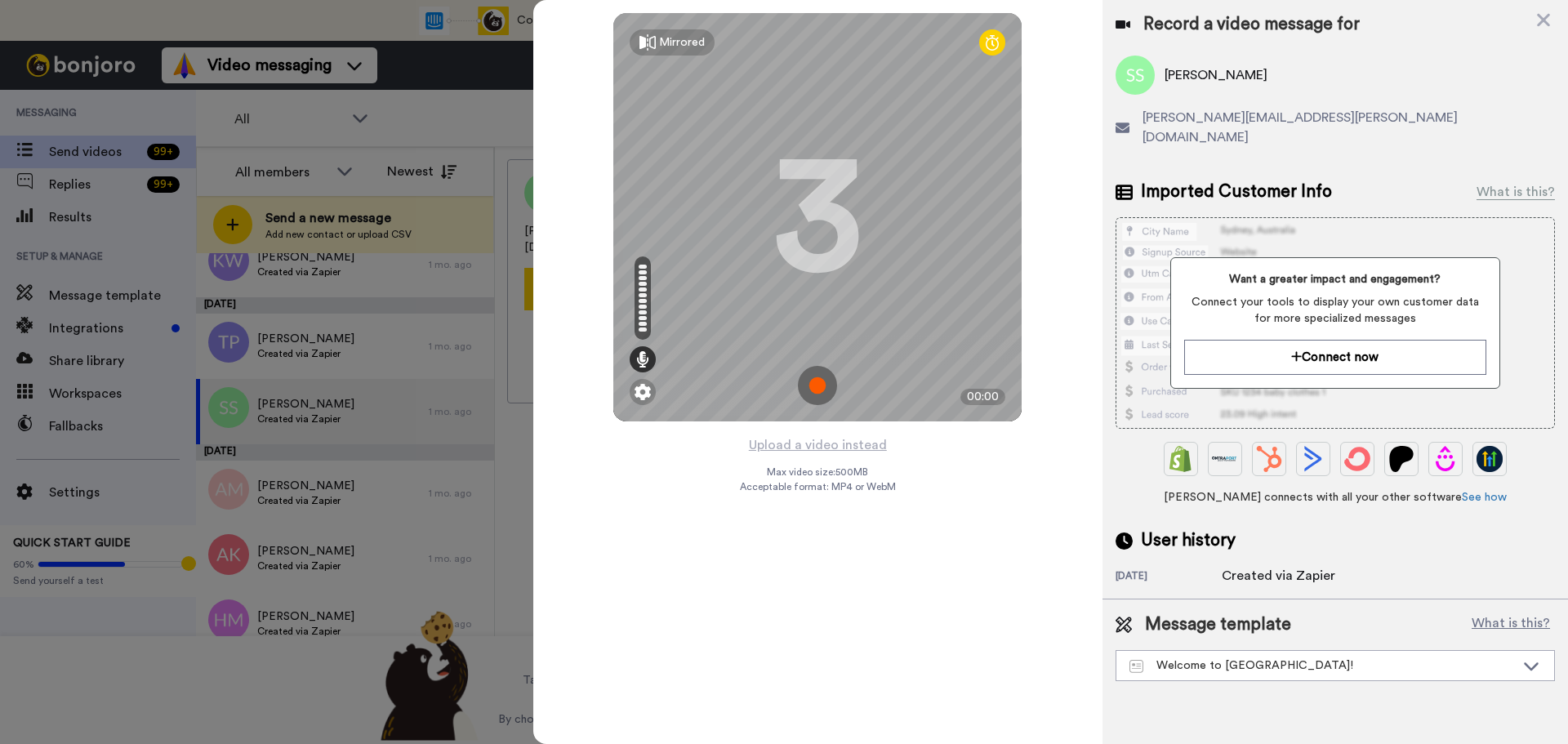
click at [820, 391] on img at bounding box center [817, 385] width 40 height 40
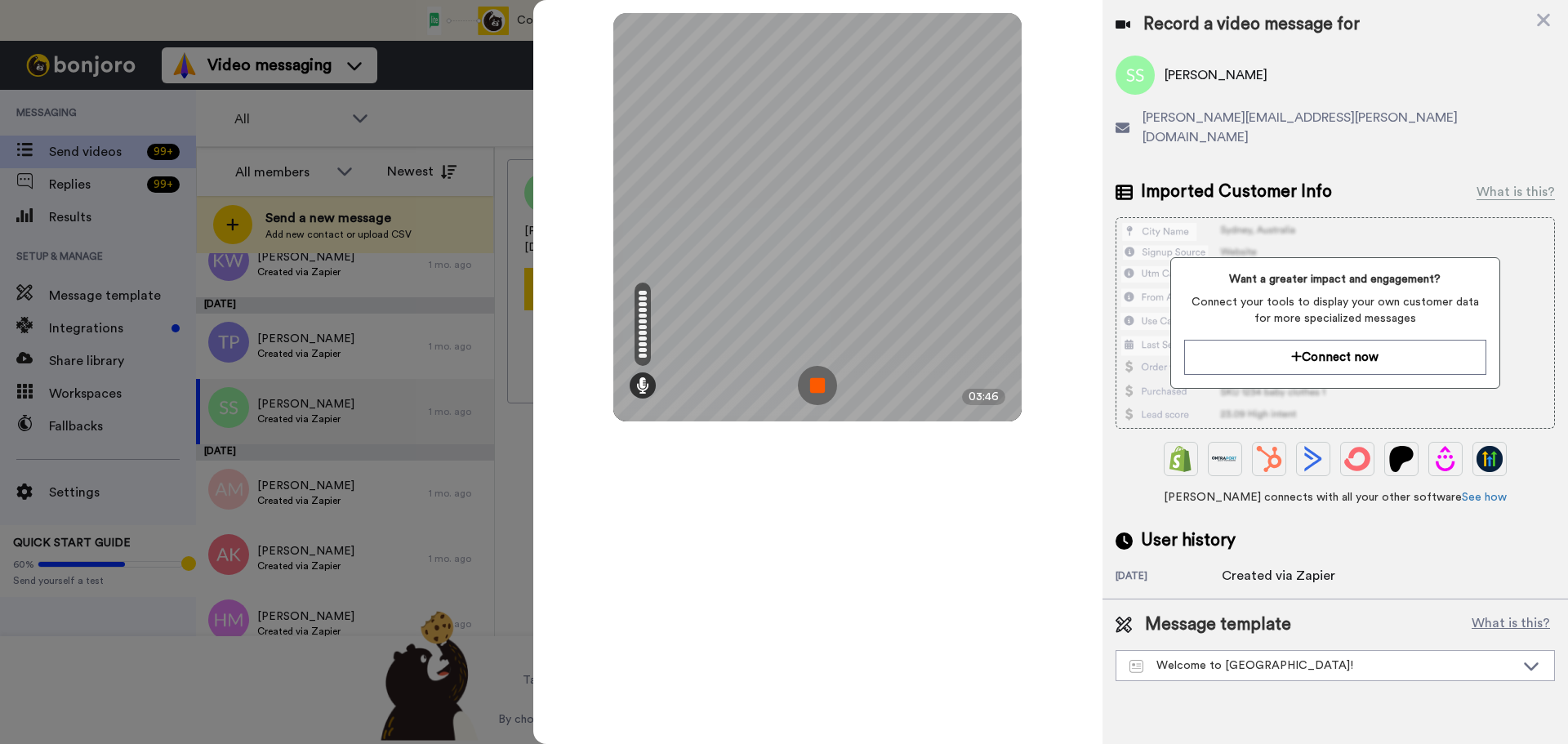
click at [820, 391] on img at bounding box center [817, 385] width 40 height 40
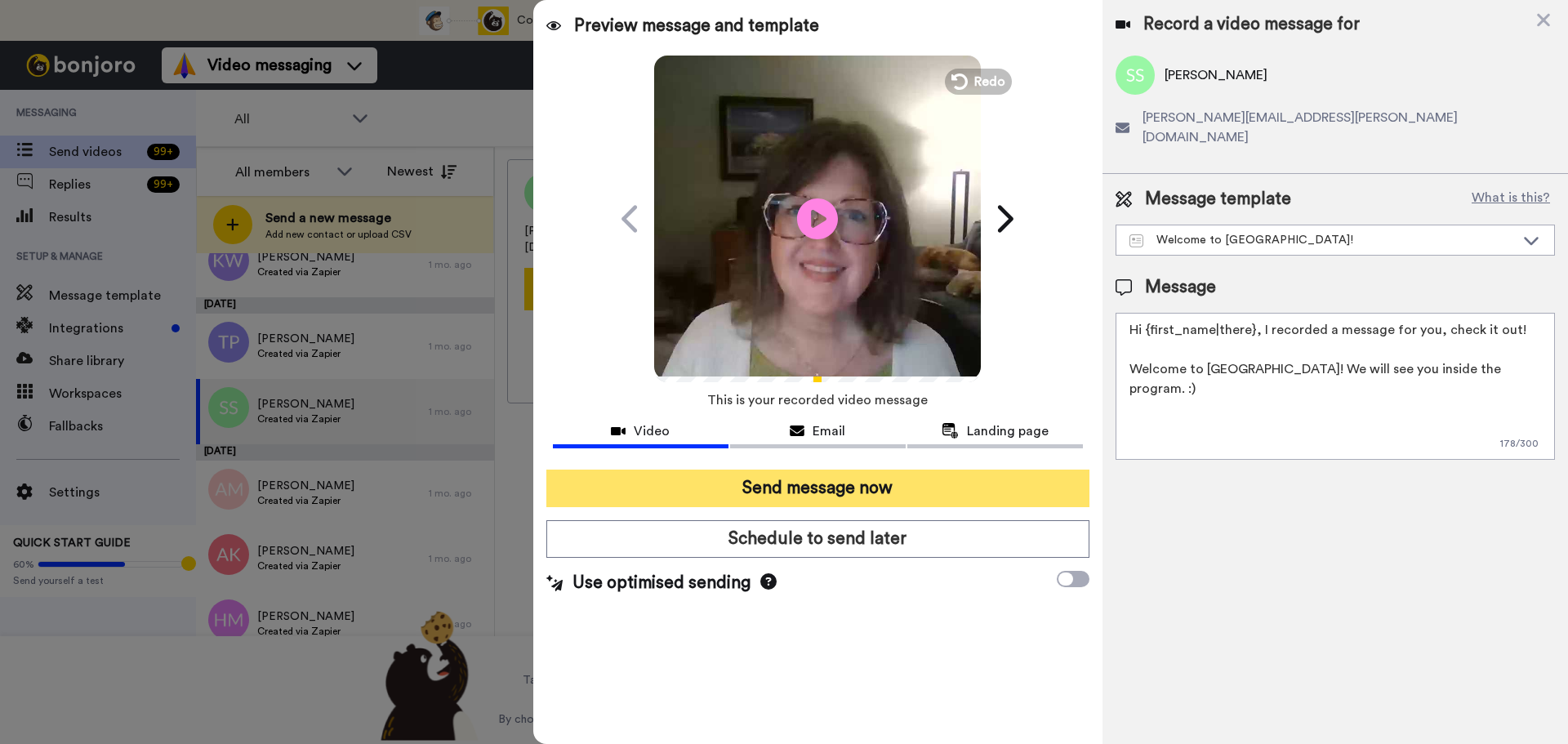
click at [794, 480] on button "Send message now" at bounding box center [818, 488] width 544 height 38
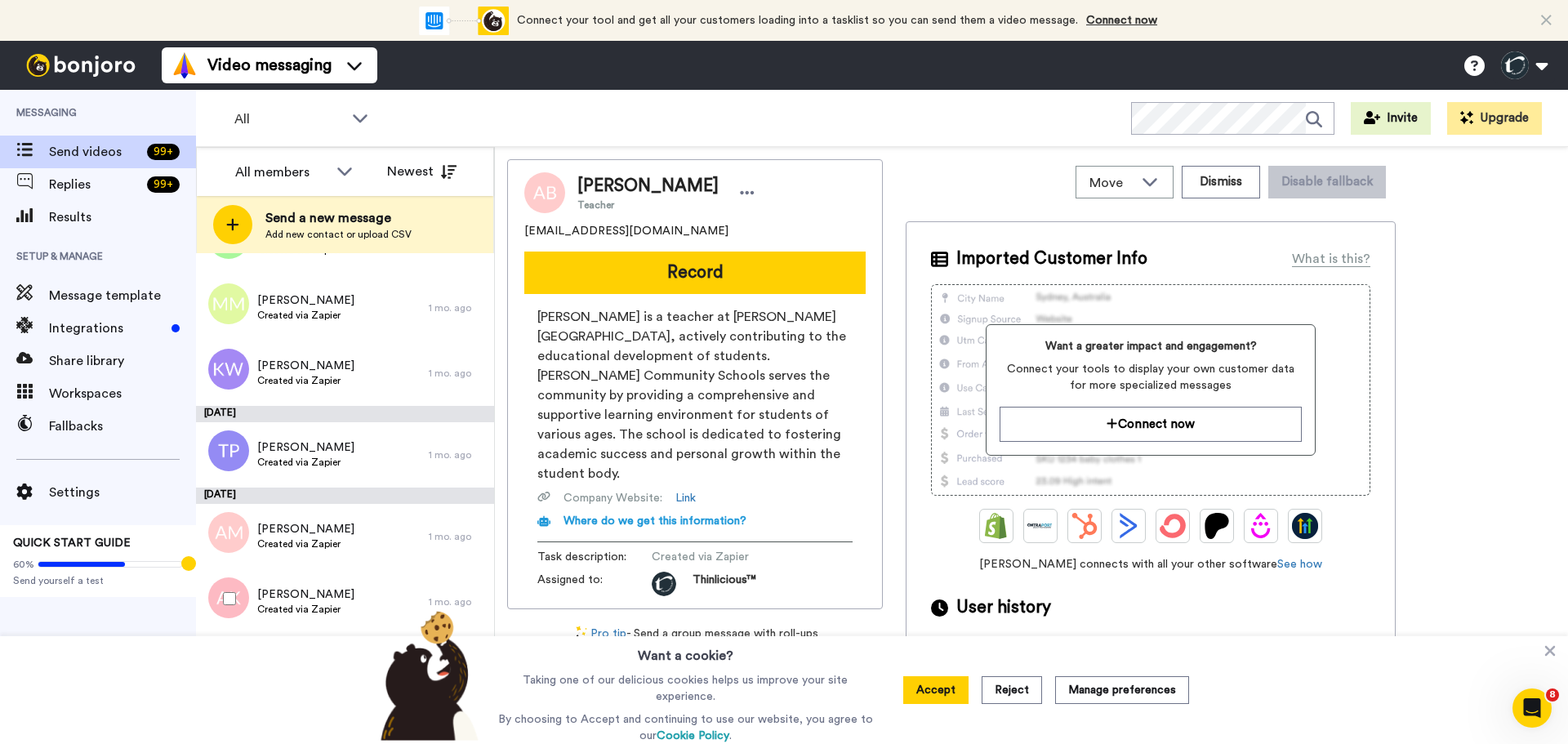
scroll to position [4093, 0]
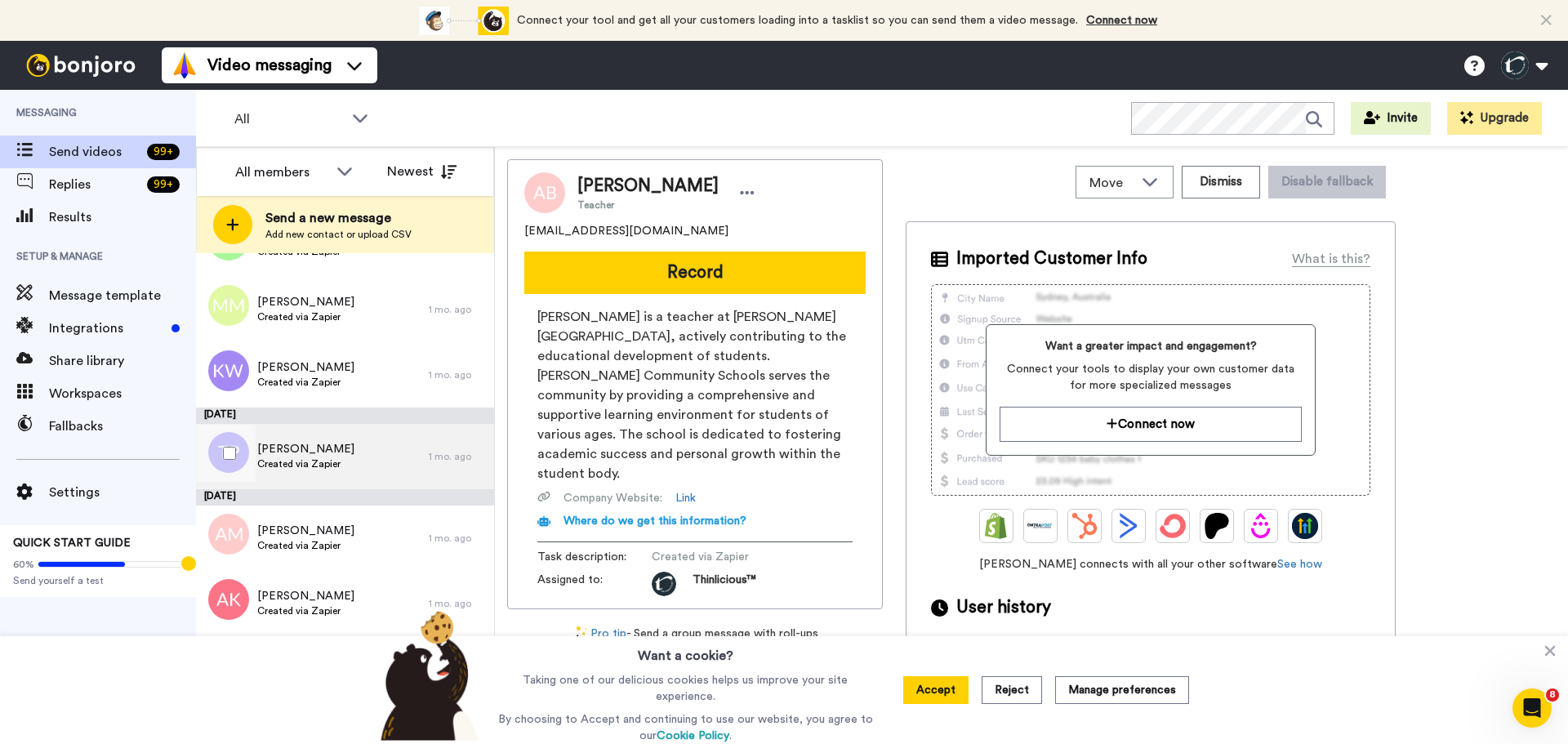
click at [278, 455] on span "Tricia Patterson" at bounding box center [306, 449] width 97 height 16
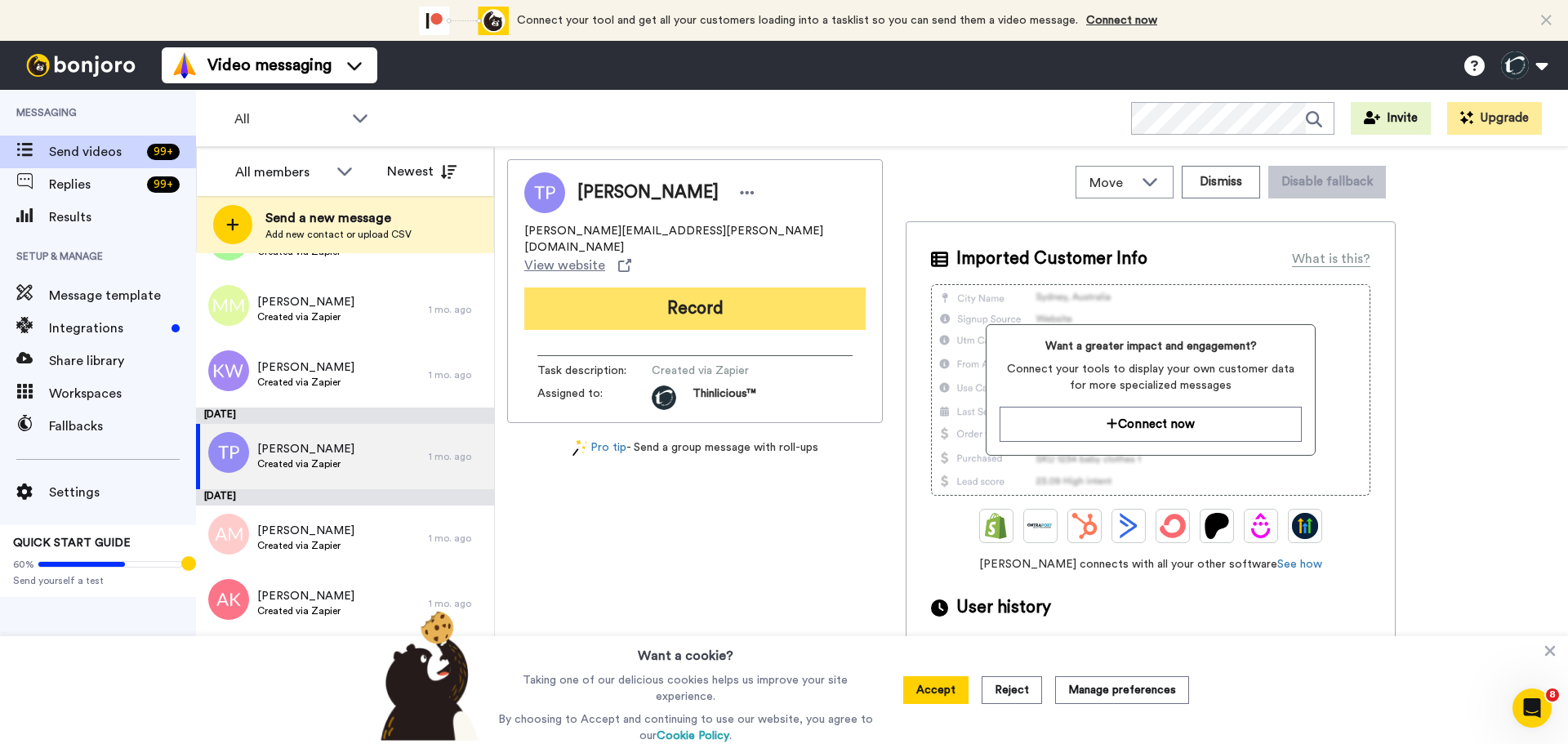
click at [644, 287] on button "Record" at bounding box center [695, 308] width 341 height 42
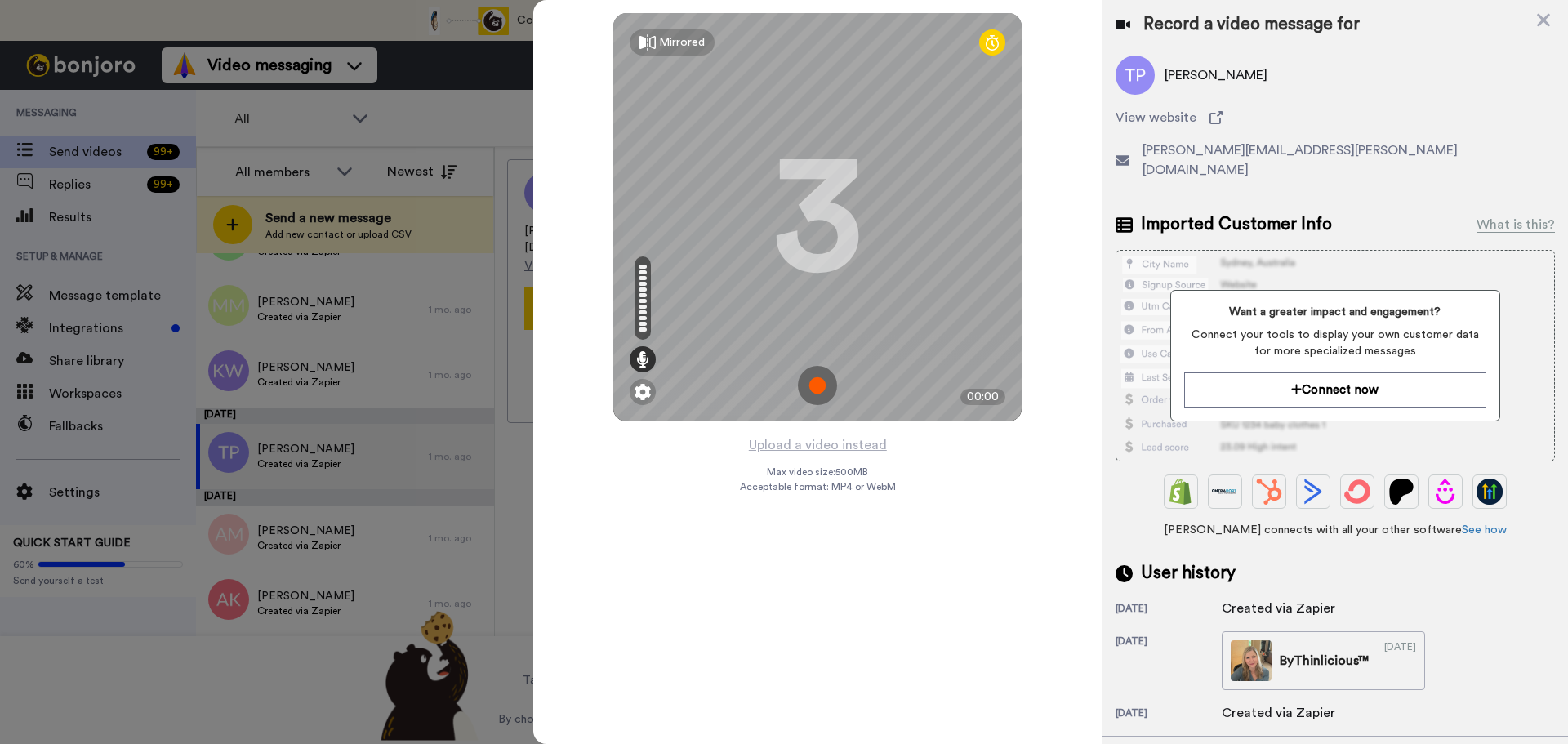
drag, startPoint x: 812, startPoint y: 380, endPoint x: 715, endPoint y: 487, distance: 144.4
click at [715, 487] on div "Mirrored Redo 3 00:00 Upload a video instead Max video size: 500 MB Acceptable …" at bounding box center [817, 372] width 570 height 744
click at [817, 388] on img at bounding box center [817, 385] width 40 height 40
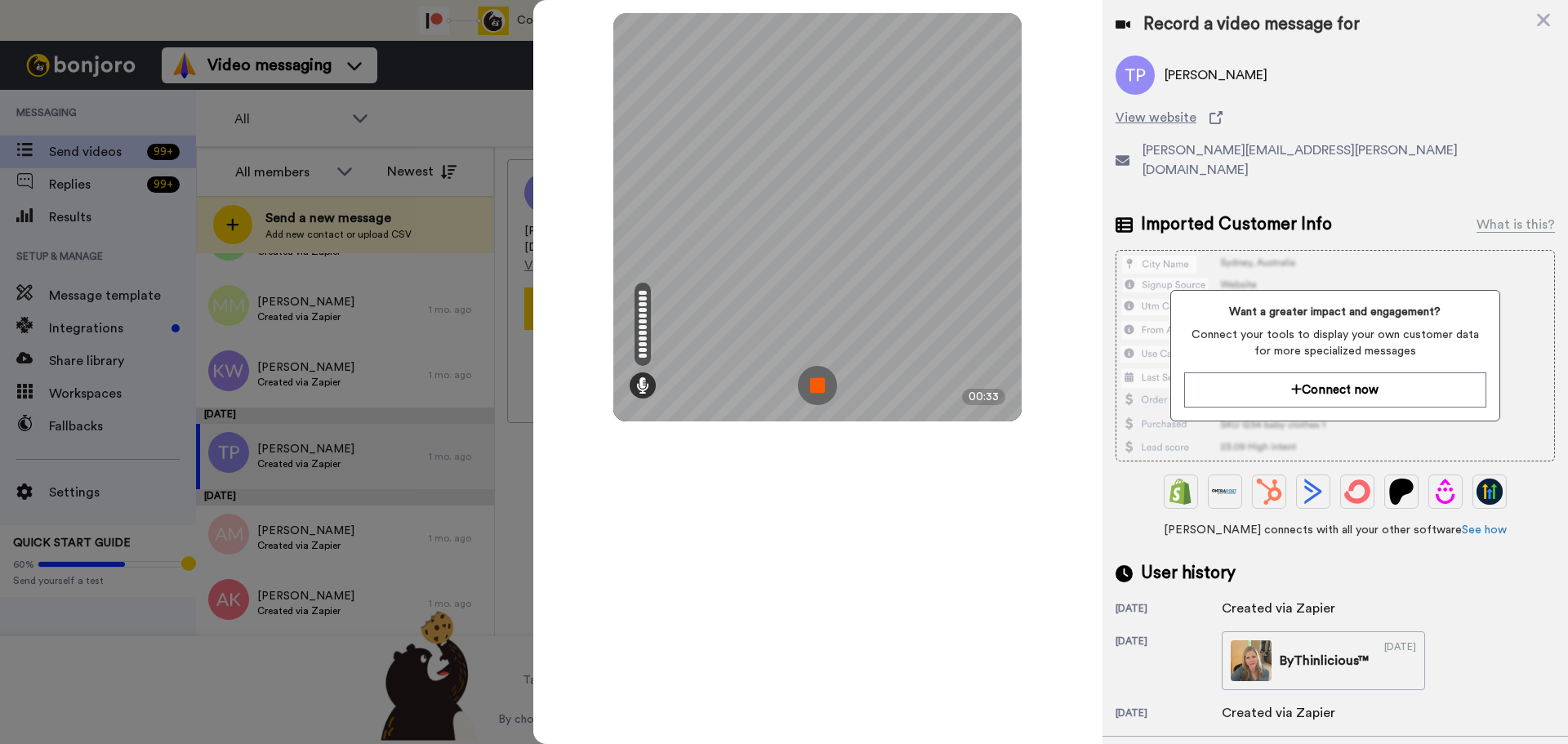
click at [817, 388] on img at bounding box center [817, 385] width 40 height 40
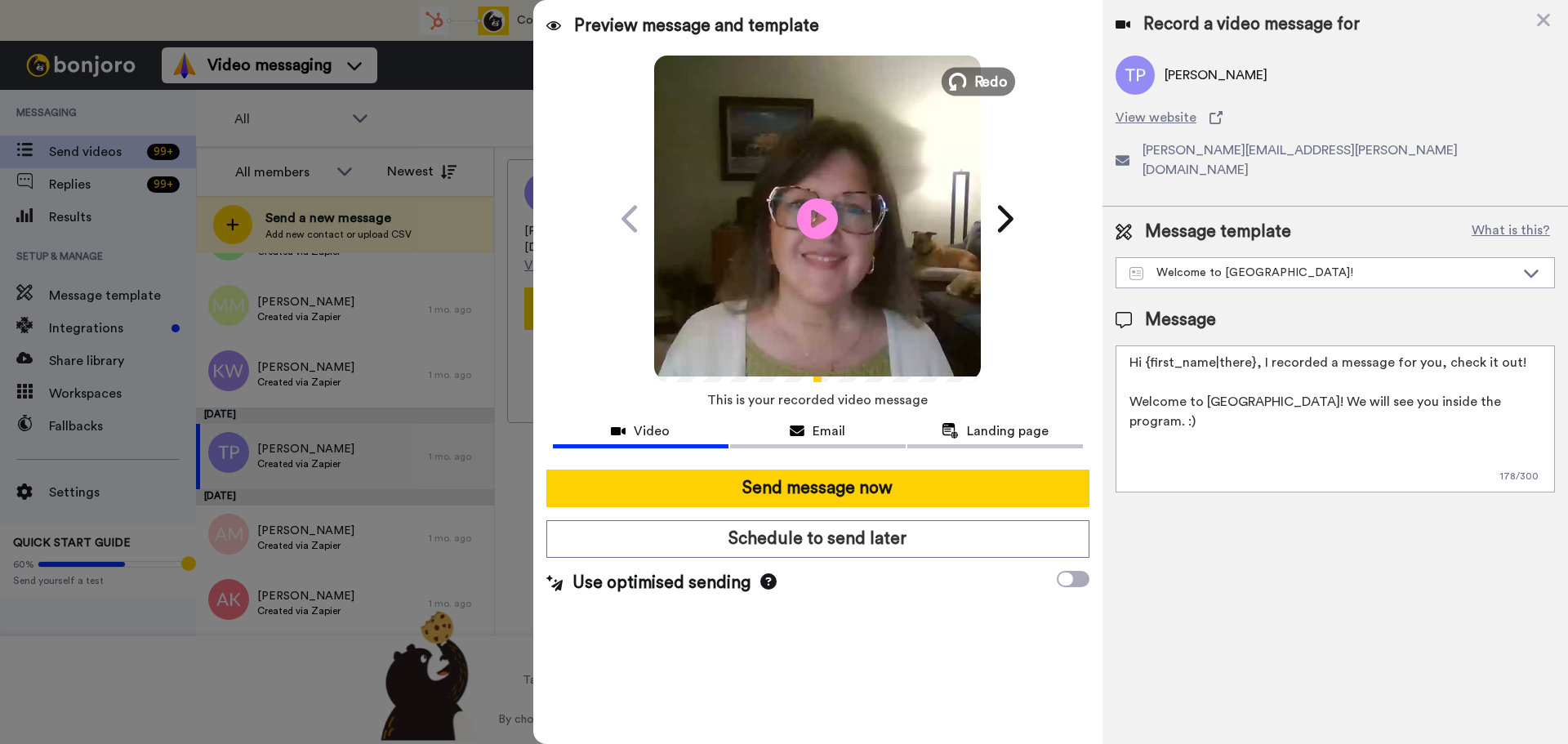
click at [989, 72] on span "Redo" at bounding box center [992, 81] width 35 height 21
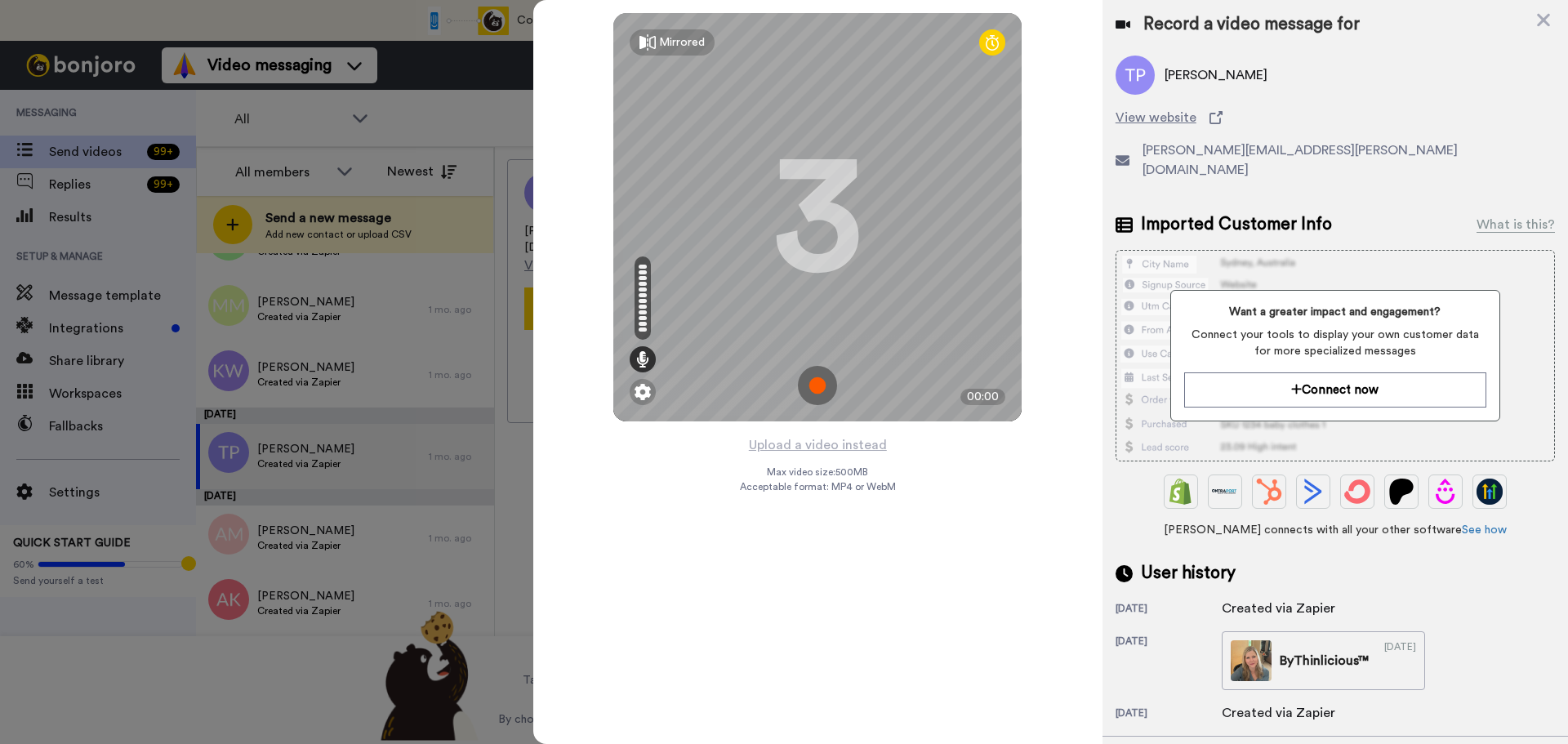
click at [812, 387] on img at bounding box center [817, 385] width 40 height 40
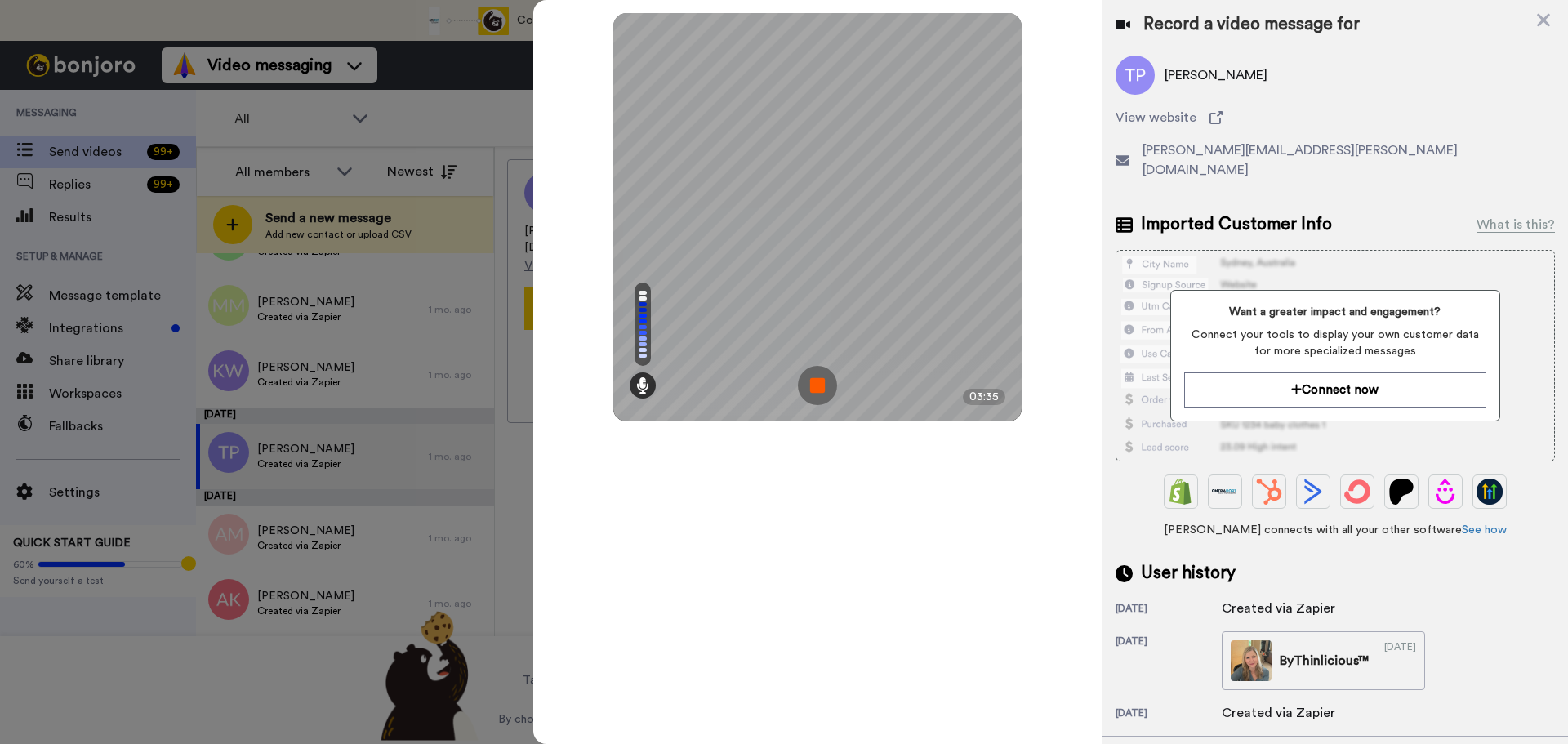
click at [812, 387] on img at bounding box center [817, 385] width 40 height 40
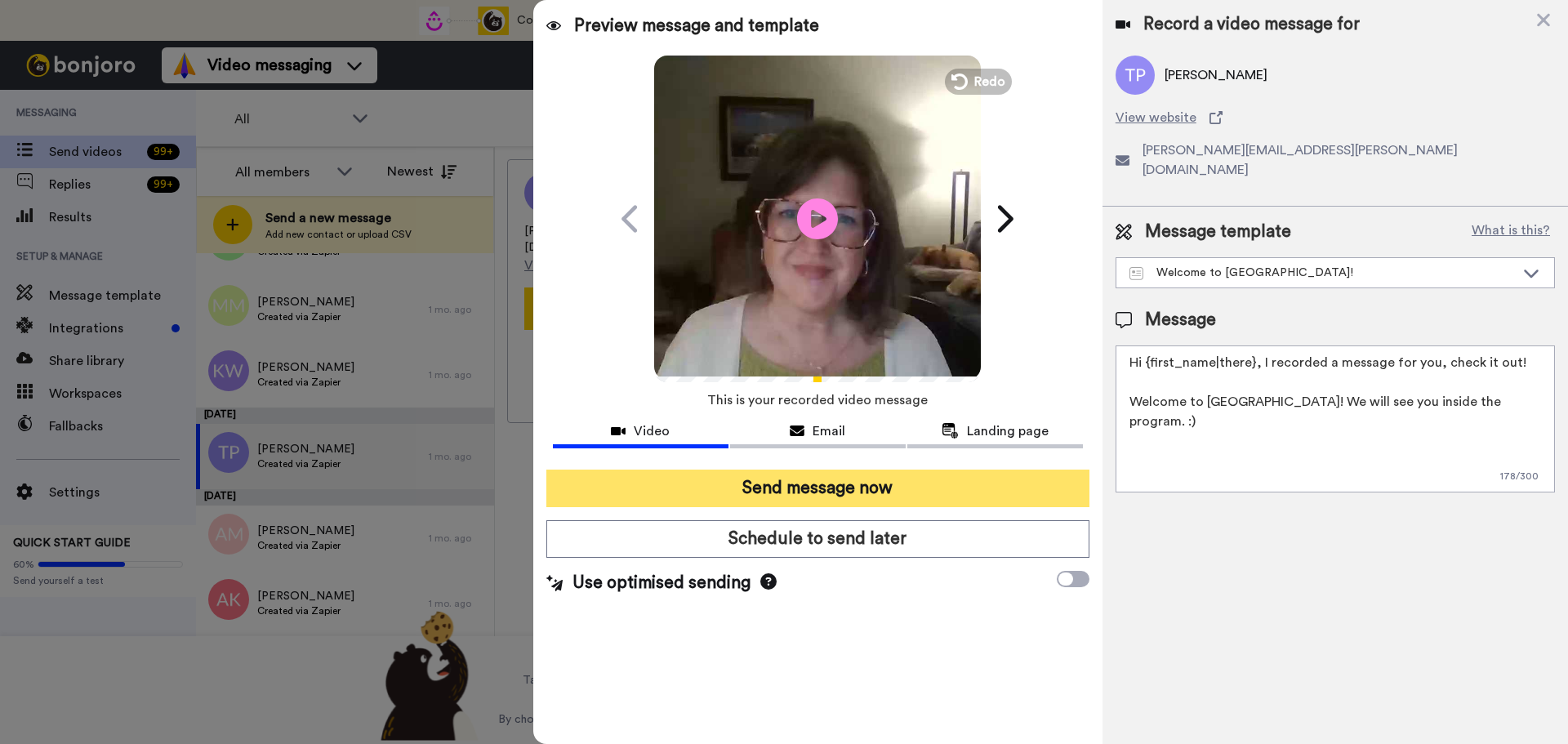
click at [775, 485] on button "Send message now" at bounding box center [818, 488] width 544 height 38
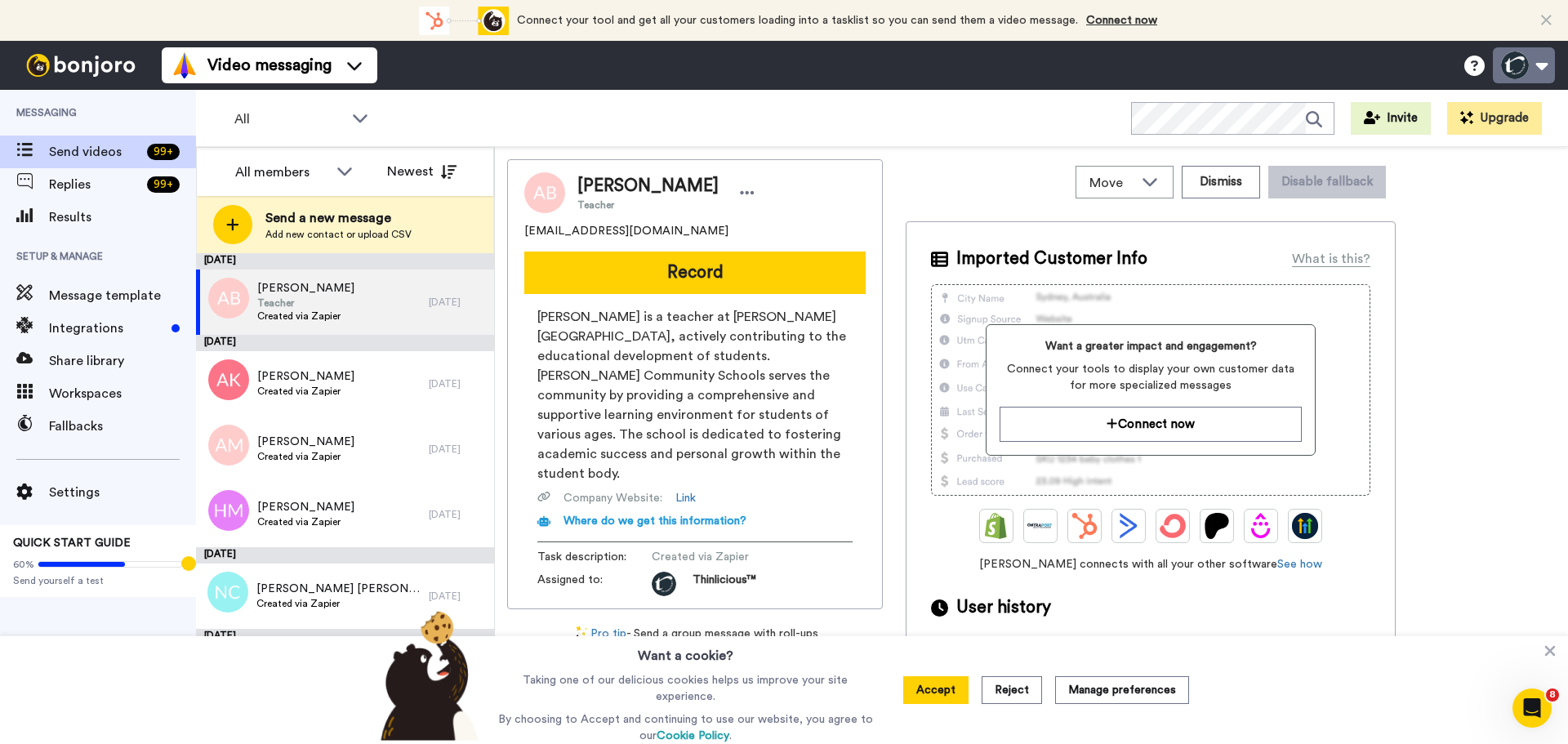
click at [1519, 56] on button at bounding box center [1524, 65] width 62 height 36
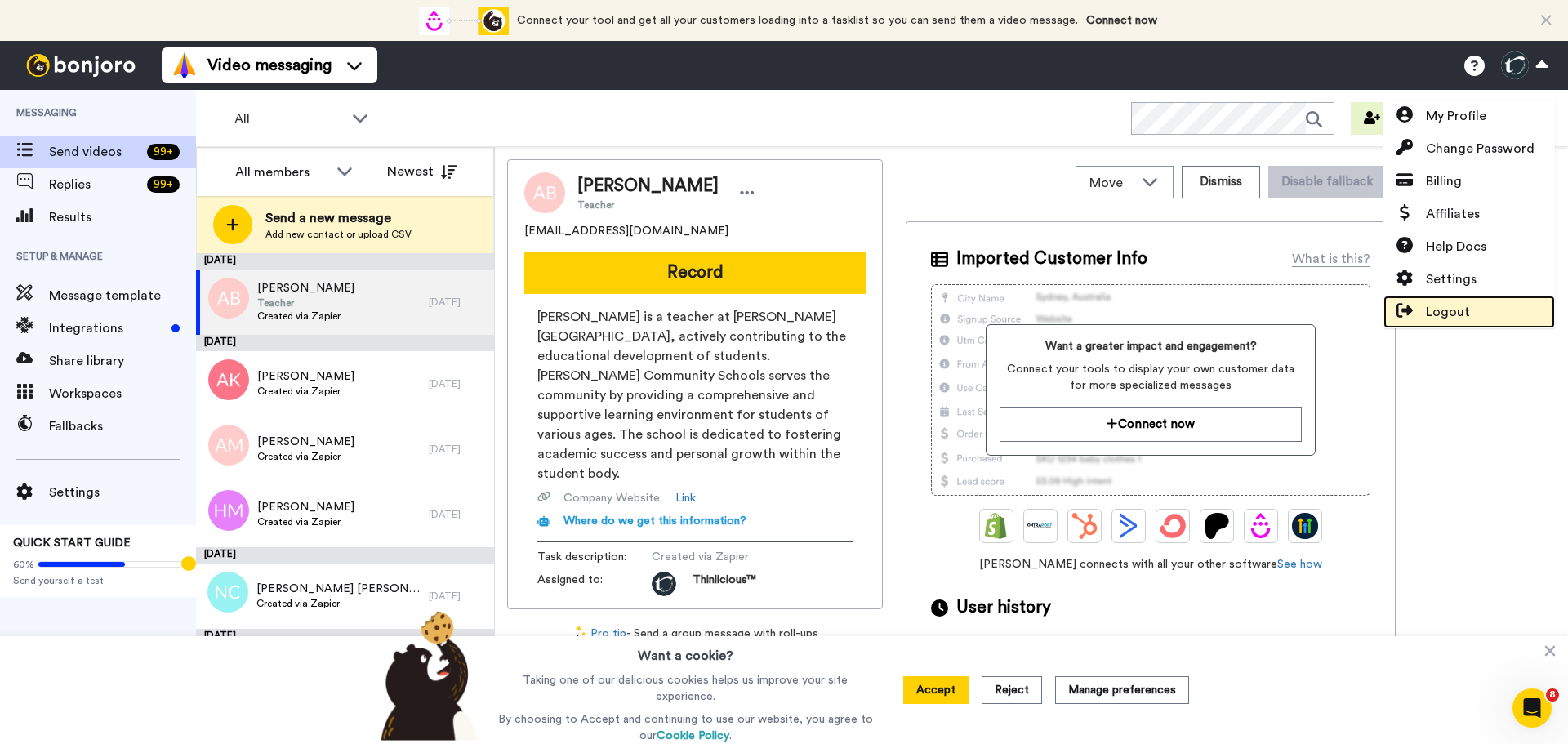
click at [1435, 307] on span "Logout" at bounding box center [1448, 312] width 44 height 19
